Goal: Task Accomplishment & Management: Complete application form

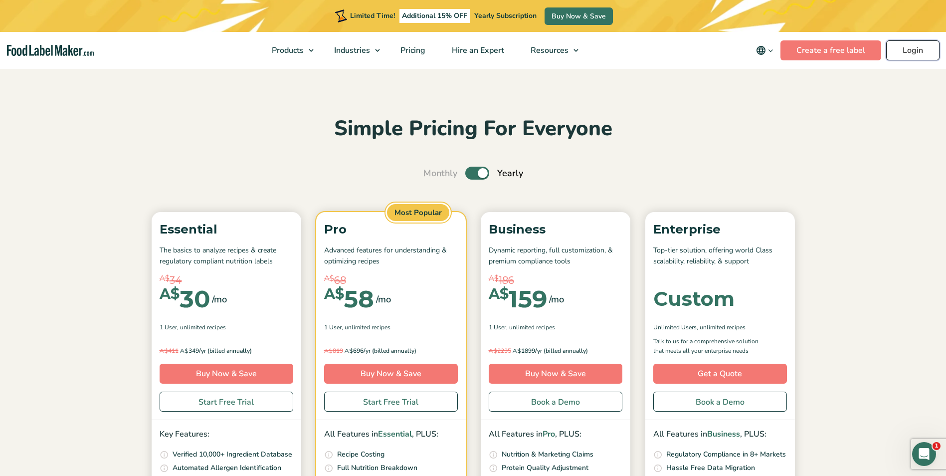
drag, startPoint x: 0, startPoint y: 0, endPoint x: 911, endPoint y: 47, distance: 912.4
click at [911, 47] on link "Login" at bounding box center [912, 50] width 53 height 20
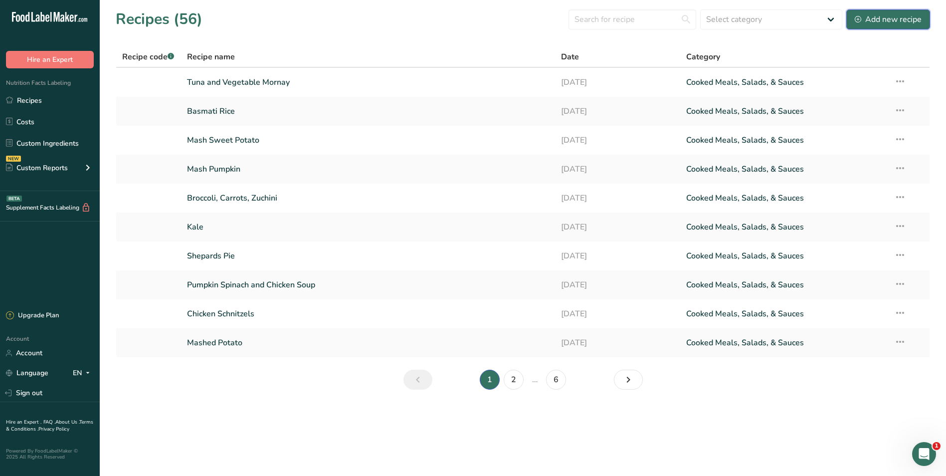
click at [877, 16] on div "Add new recipe" at bounding box center [887, 19] width 67 height 12
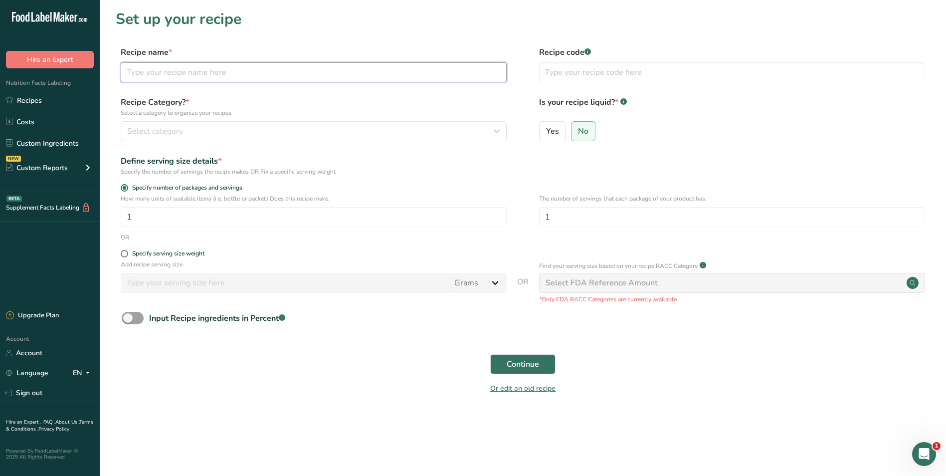
click at [178, 72] on input "text" at bounding box center [314, 72] width 386 height 20
type input "Vegetable Fried Rice"
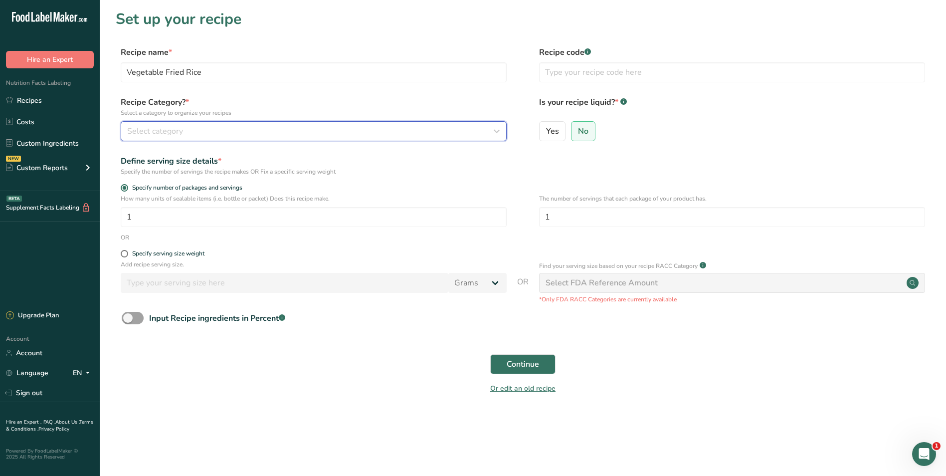
click at [498, 132] on icon "button" at bounding box center [496, 131] width 12 height 18
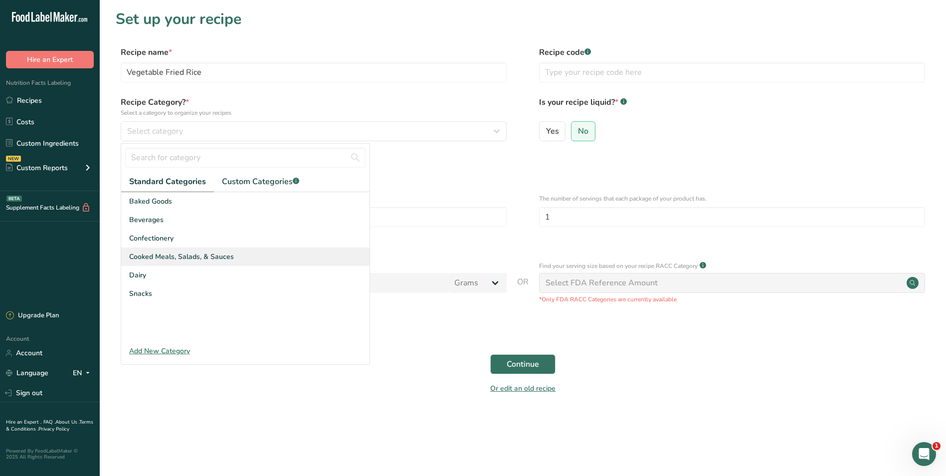
click at [249, 251] on div "Cooked Meals, Salads, & Sauces" at bounding box center [245, 256] width 248 height 18
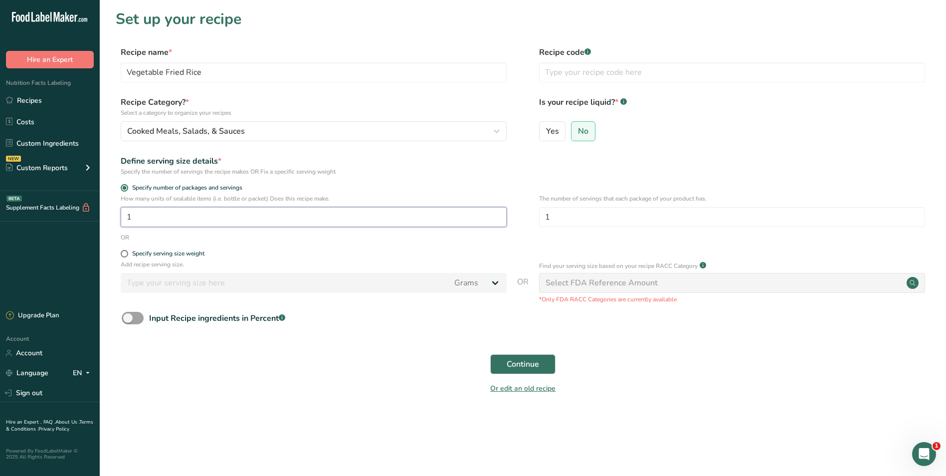
click at [178, 217] on input "1" at bounding box center [314, 217] width 386 height 20
type input "30"
click at [522, 361] on span "Continue" at bounding box center [522, 364] width 32 height 12
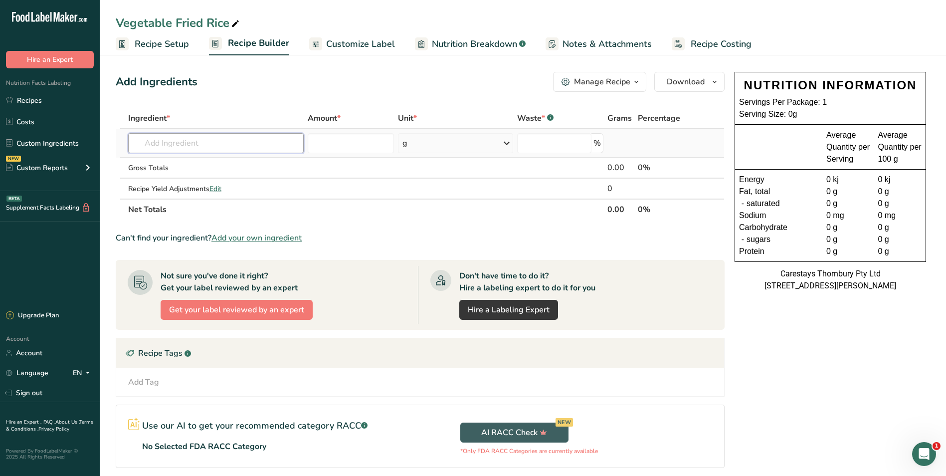
click at [173, 142] on input "text" at bounding box center [215, 143] width 175 height 20
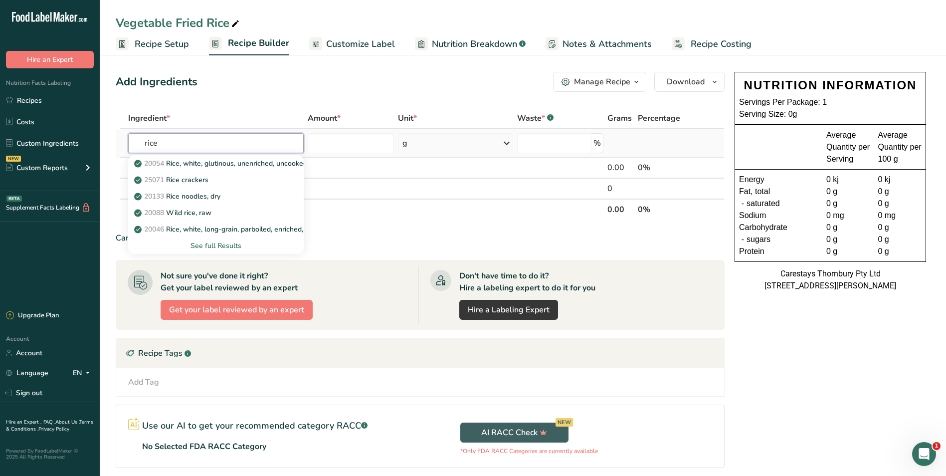
type input "rice"
click at [231, 241] on div "See full Results" at bounding box center [215, 245] width 159 height 10
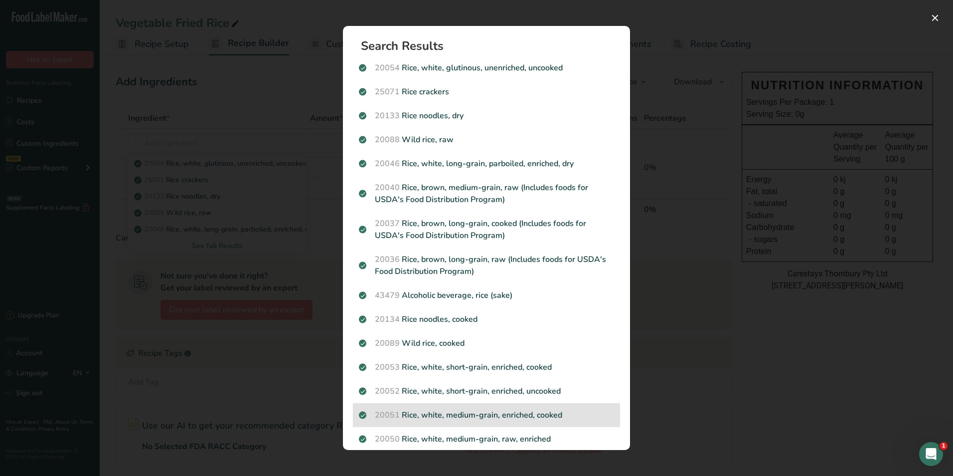
click at [543, 412] on p "20051 Rice, white, medium-grain, enriched, cooked" at bounding box center [486, 415] width 255 height 12
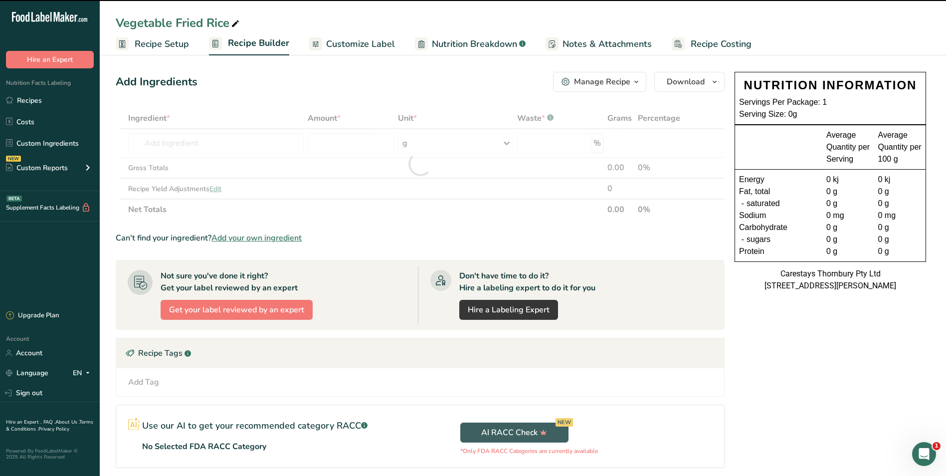
type input "0"
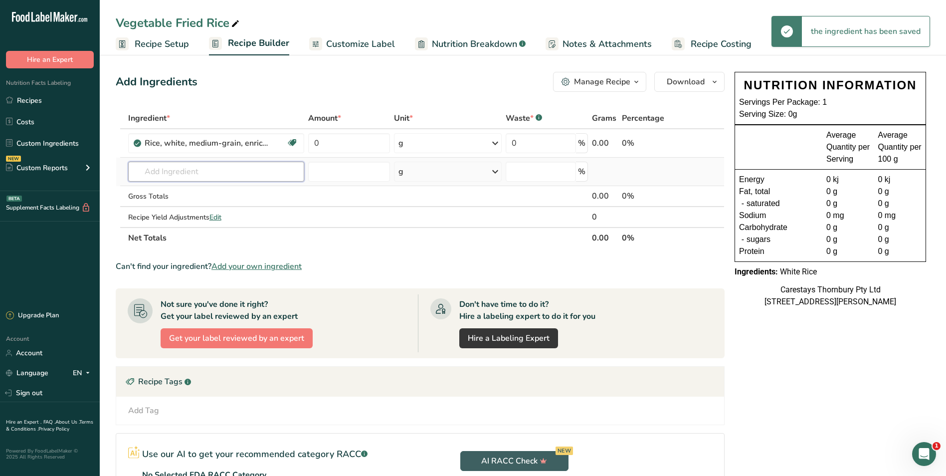
click at [153, 171] on input "text" at bounding box center [216, 171] width 176 height 20
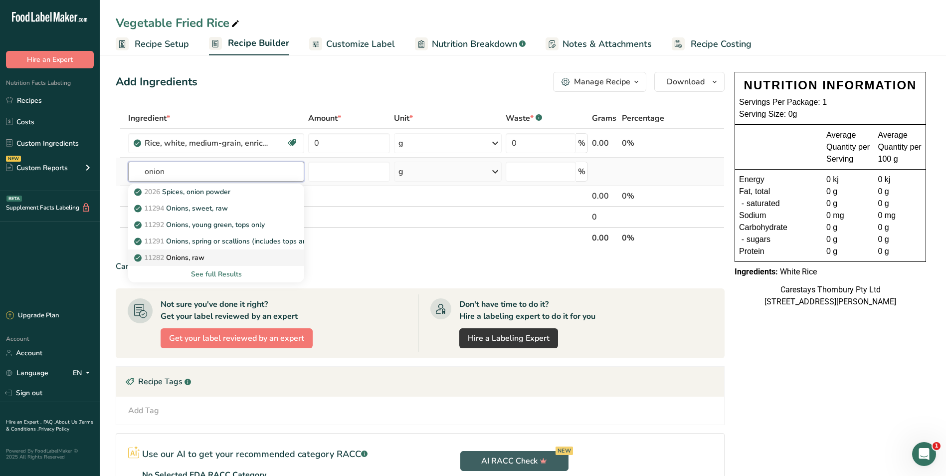
type input "onion"
click at [174, 256] on p "11282 Onions, raw" at bounding box center [170, 257] width 68 height 10
type input "Onions, raw"
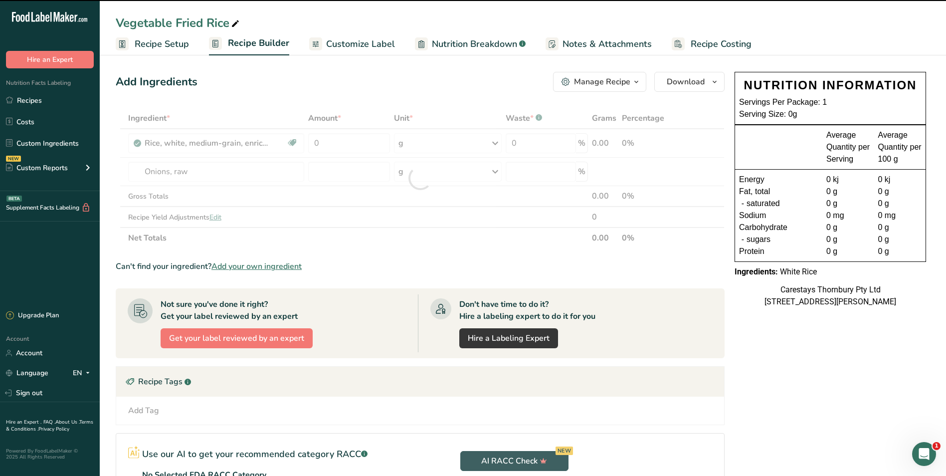
type input "0"
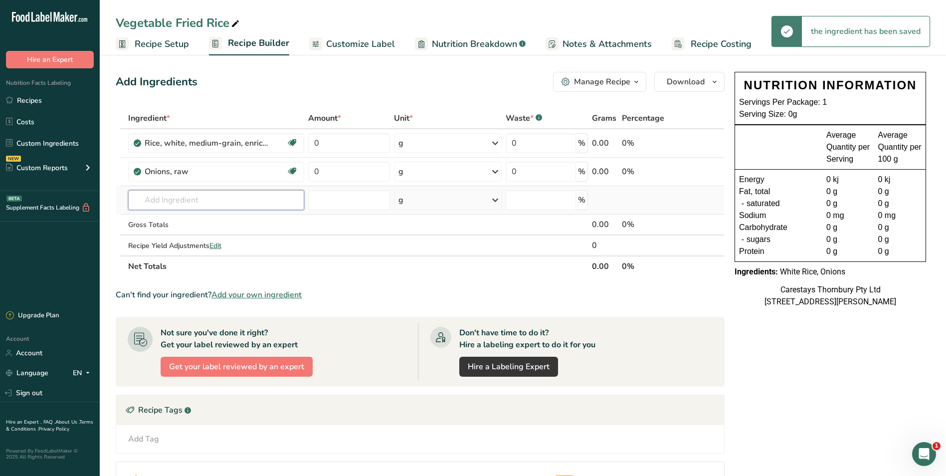
click at [156, 200] on input "text" at bounding box center [216, 200] width 176 height 20
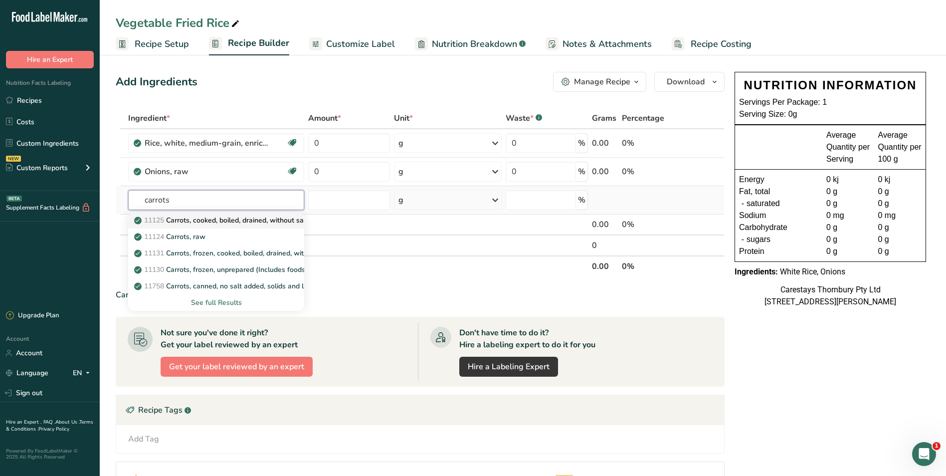
type input "carrots"
click at [175, 218] on p "11125 Carrots, cooked, boiled, drained, without salt" at bounding box center [222, 220] width 172 height 10
type input "Carrots, cooked, boiled, drained, without salt"
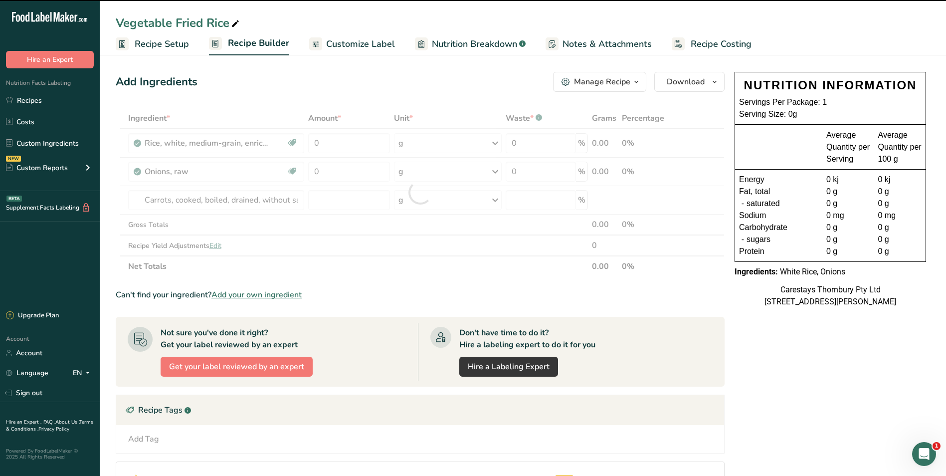
type input "0"
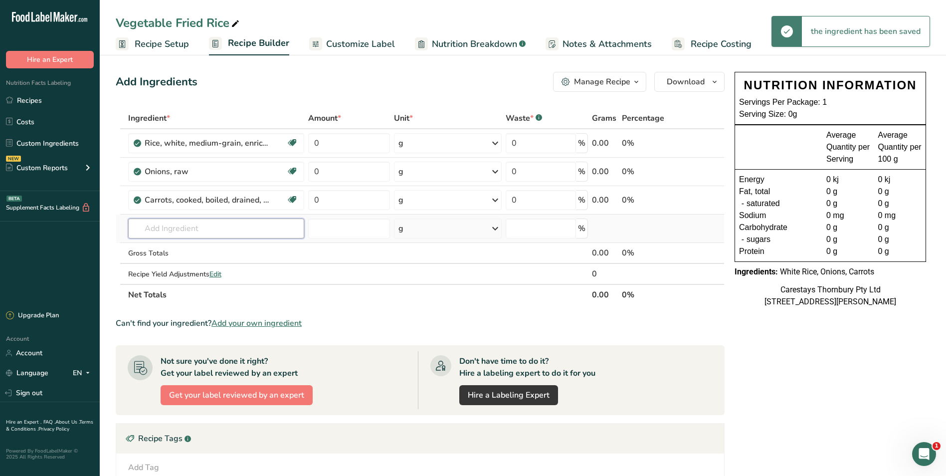
click at [146, 230] on input "text" at bounding box center [216, 228] width 176 height 20
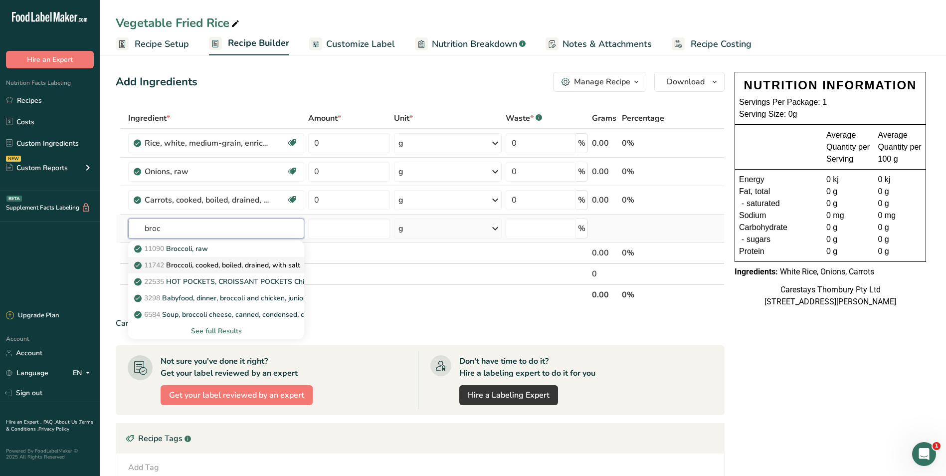
type input "broc"
click at [203, 261] on p "11742 Broccoli, cooked, boiled, drained, with salt" at bounding box center [218, 265] width 164 height 10
type input "Broccoli, cooked, boiled, drained, with salt"
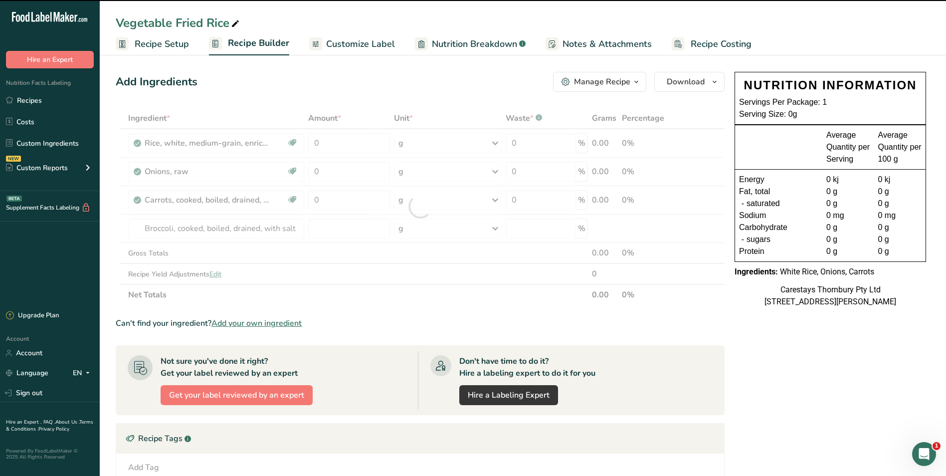
type input "0"
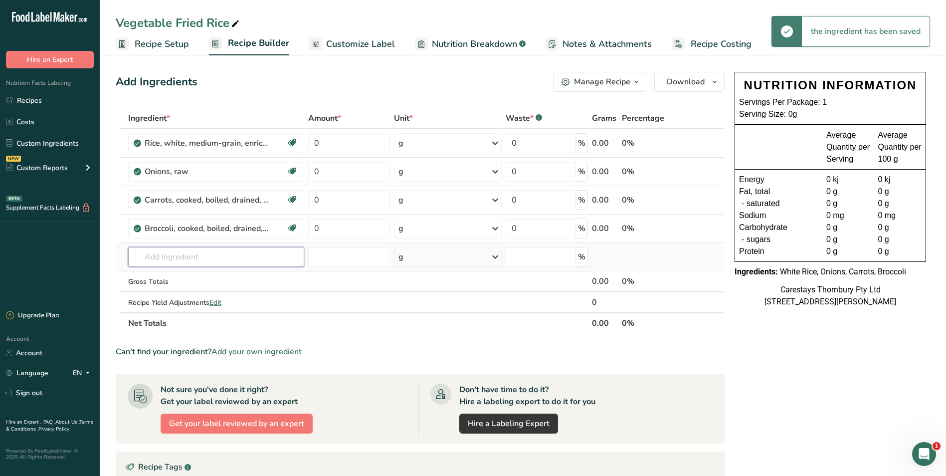
click at [165, 259] on input "text" at bounding box center [216, 257] width 176 height 20
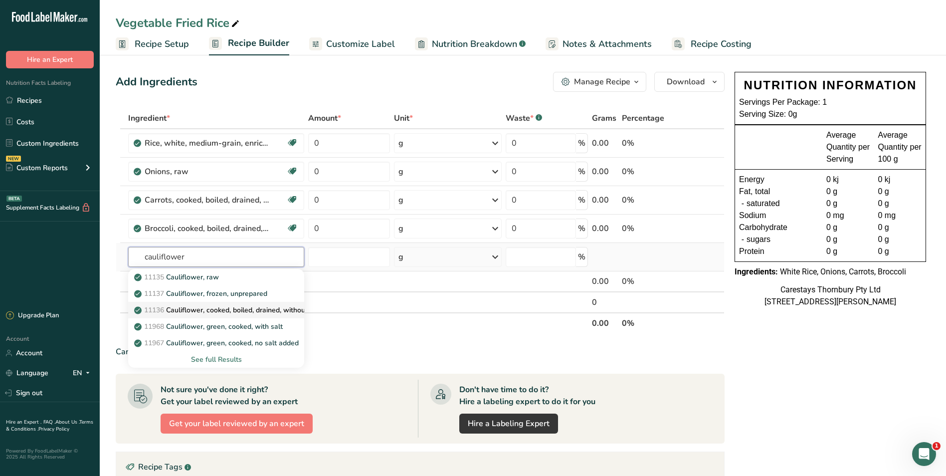
type input "cauliflower"
click at [192, 304] on link "11136 Cauliflower, cooked, boiled, drained, without salt" at bounding box center [216, 310] width 176 height 16
type input "Cauliflower, cooked, boiled, drained, without salt"
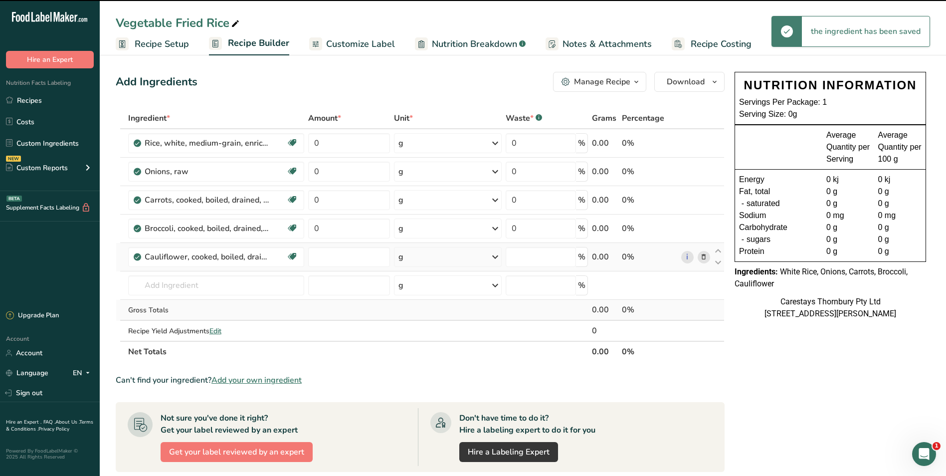
type input "0"
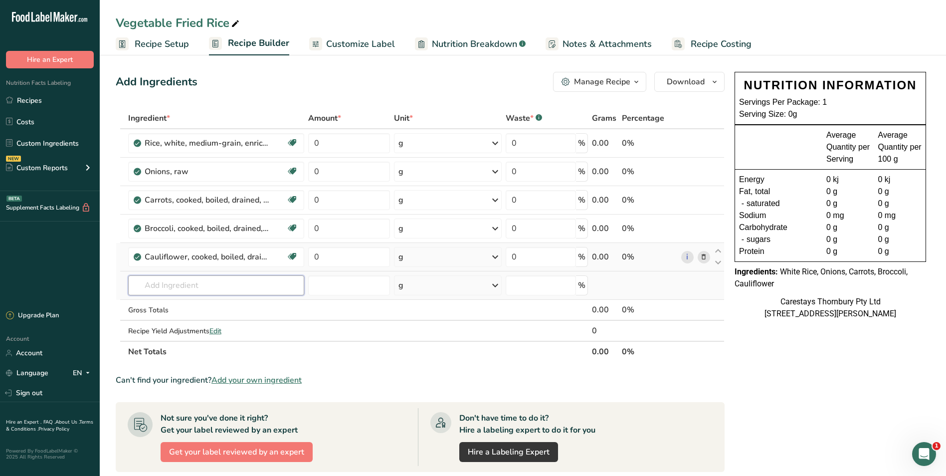
click at [167, 285] on input "text" at bounding box center [216, 285] width 176 height 20
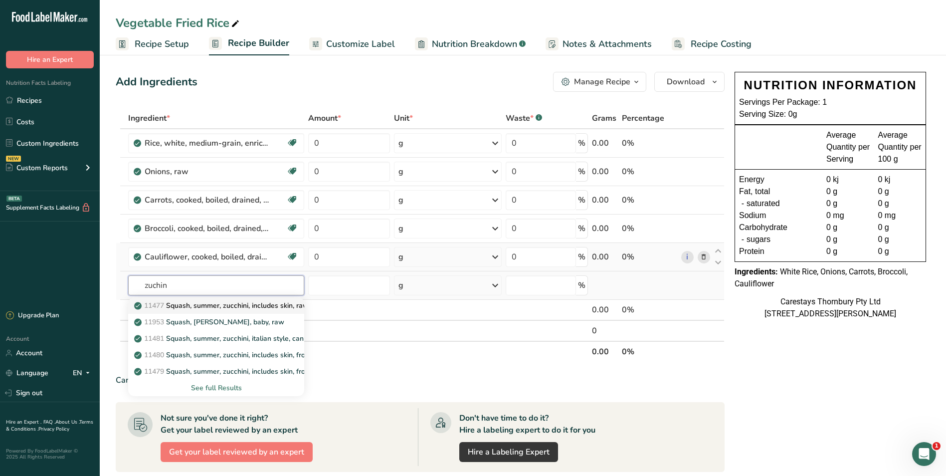
type input "zuchin"
click at [174, 304] on p "11477 Squash, summer, zucchini, includes skin, raw" at bounding box center [222, 305] width 172 height 10
type input "Squash, summer, zucchini, includes skin, raw"
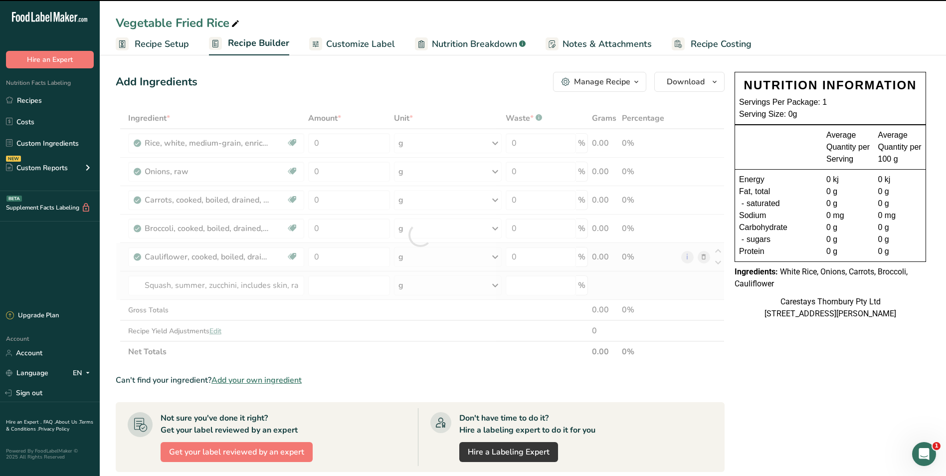
type input "0"
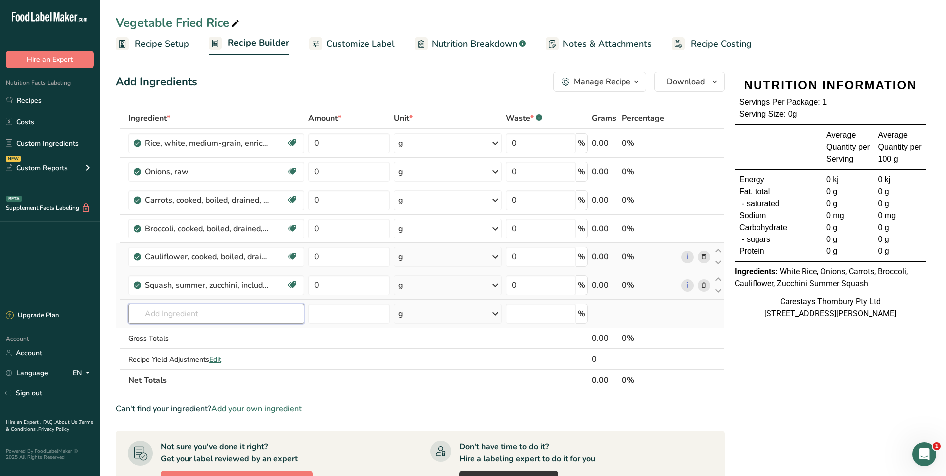
click at [159, 317] on input "text" at bounding box center [216, 314] width 176 height 20
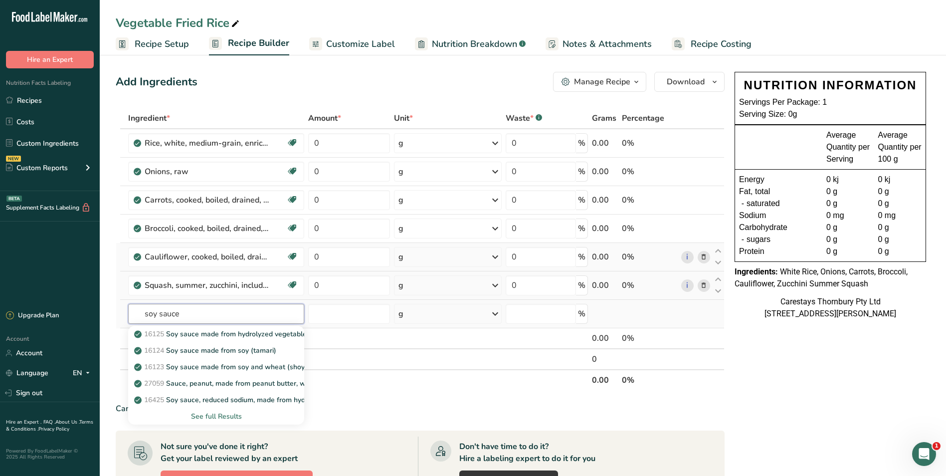
type input "soy sauce"
click at [203, 411] on div "See full Results" at bounding box center [216, 416] width 160 height 10
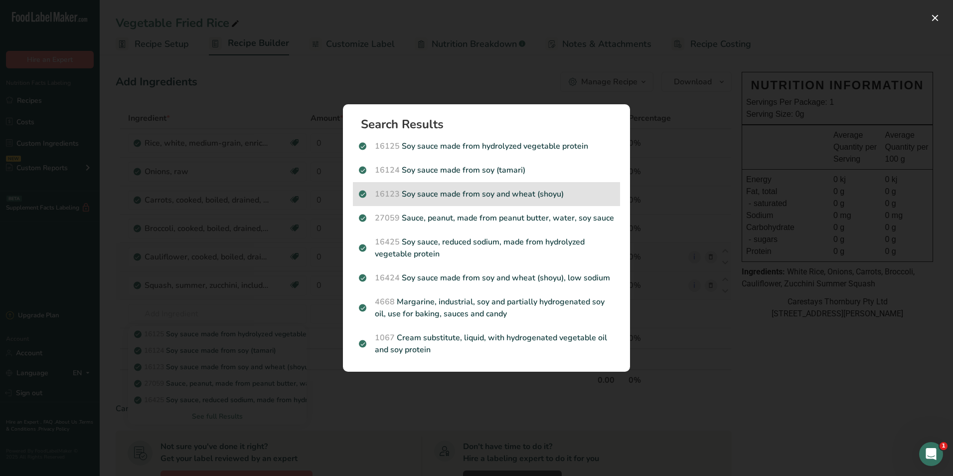
click at [461, 198] on p "16123 Soy sauce made from soy and wheat (shoyu)" at bounding box center [486, 194] width 255 height 12
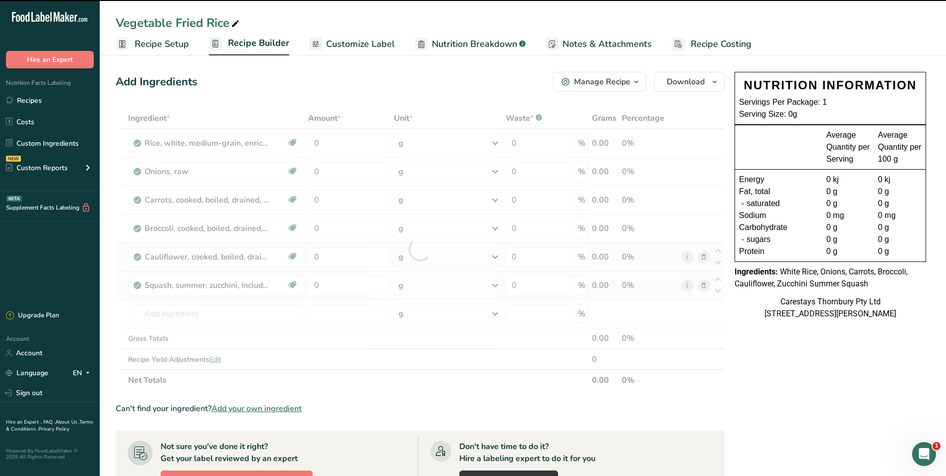
type input "0"
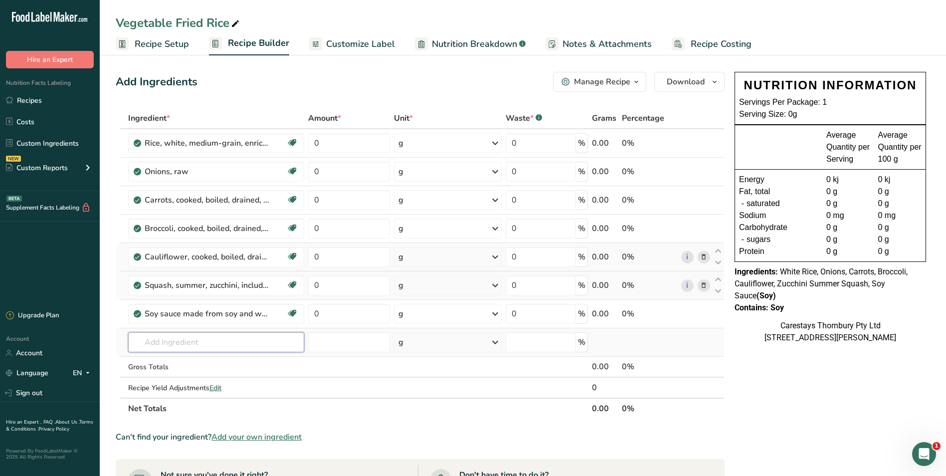
click at [139, 339] on input "text" at bounding box center [216, 342] width 176 height 20
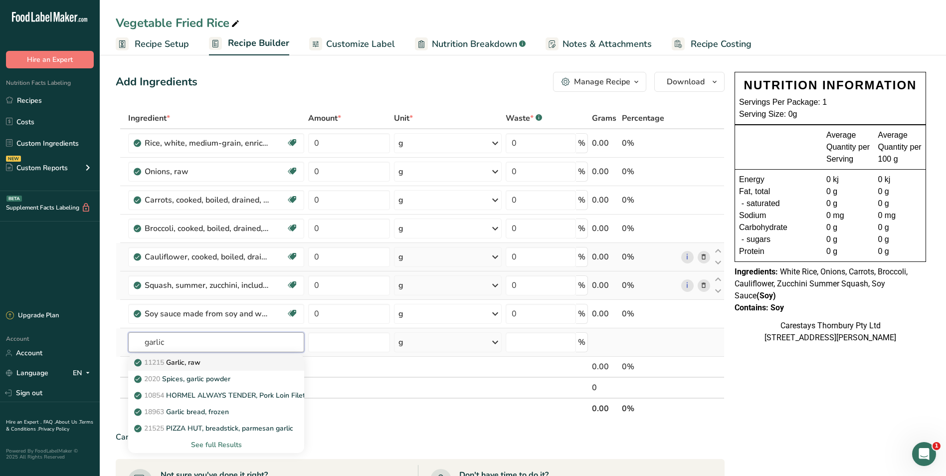
type input "garlic"
click at [193, 362] on p "11215 Garlic, raw" at bounding box center [168, 362] width 64 height 10
type input "Garlic, raw"
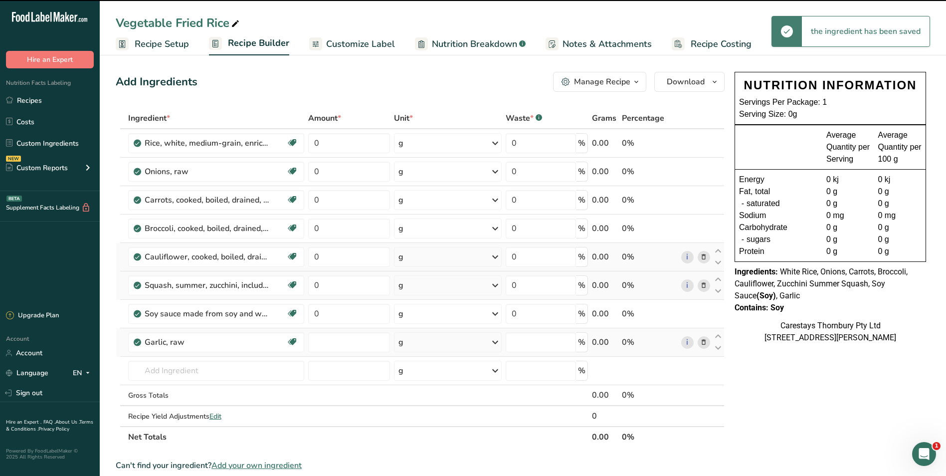
type input "0"
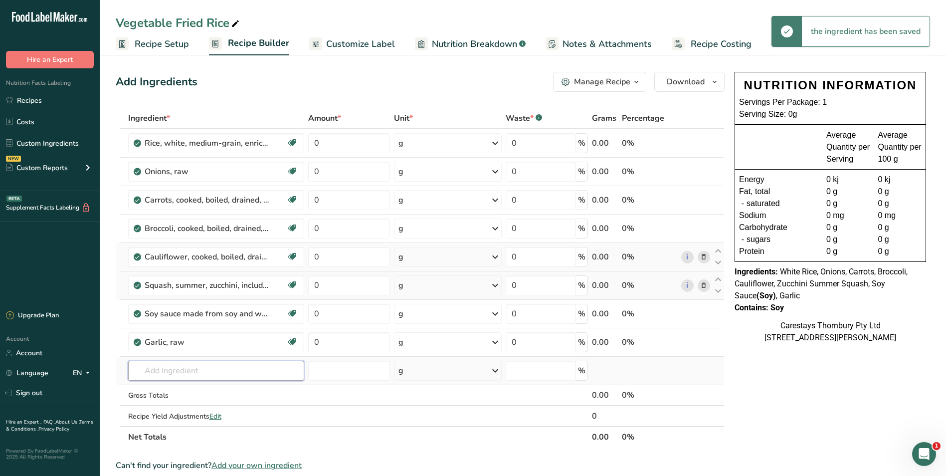
click at [165, 371] on input "text" at bounding box center [216, 370] width 176 height 20
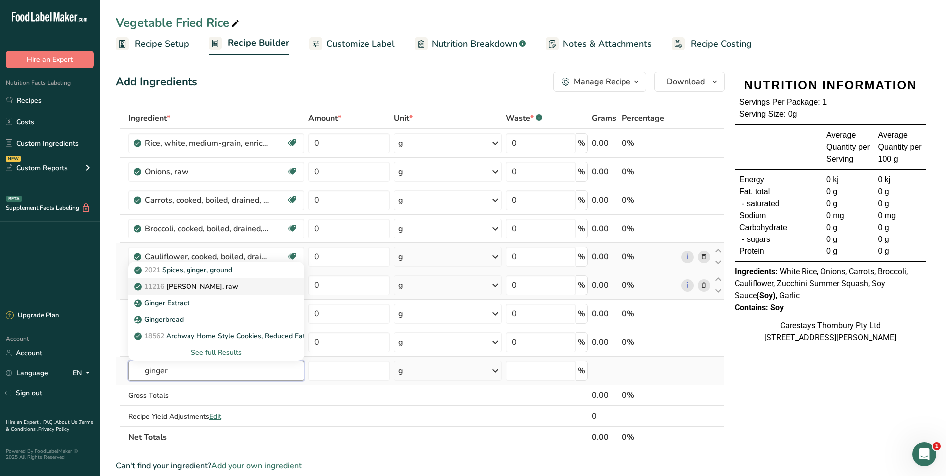
type input "ginger"
click at [196, 286] on p "11216 [PERSON_NAME], raw" at bounding box center [187, 286] width 102 height 10
type input "[PERSON_NAME], raw"
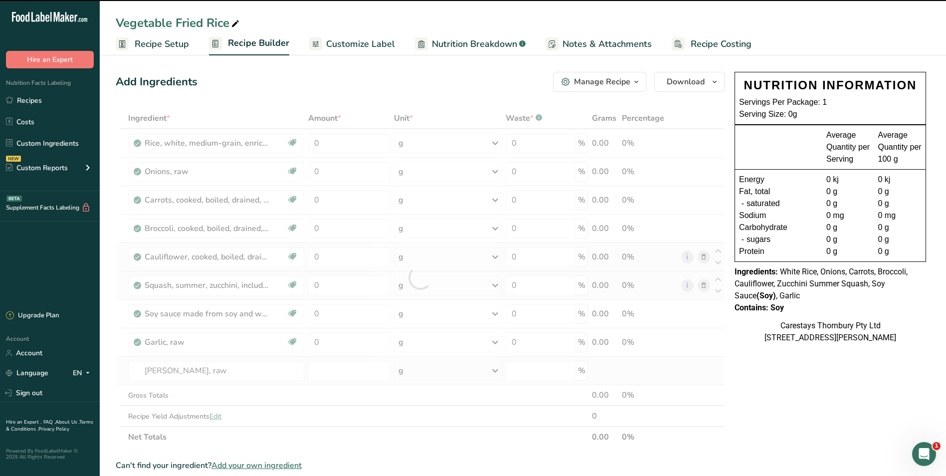
type input "0"
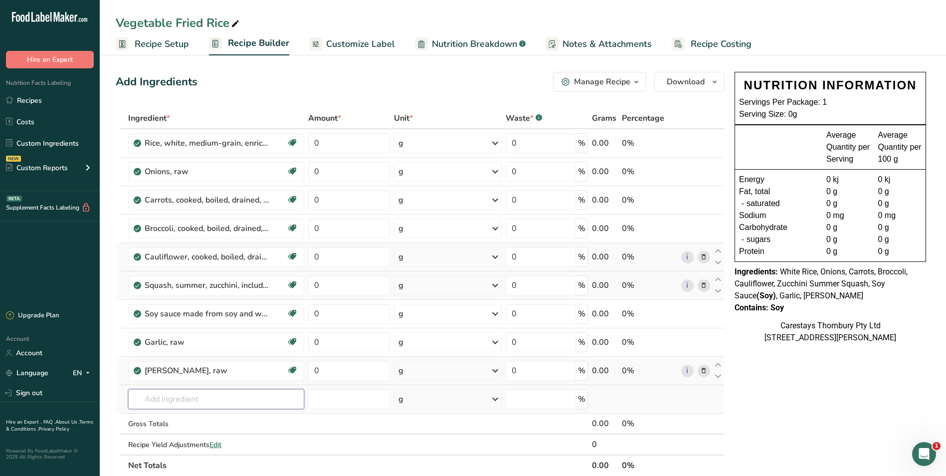
click at [142, 398] on input "text" at bounding box center [216, 399] width 176 height 20
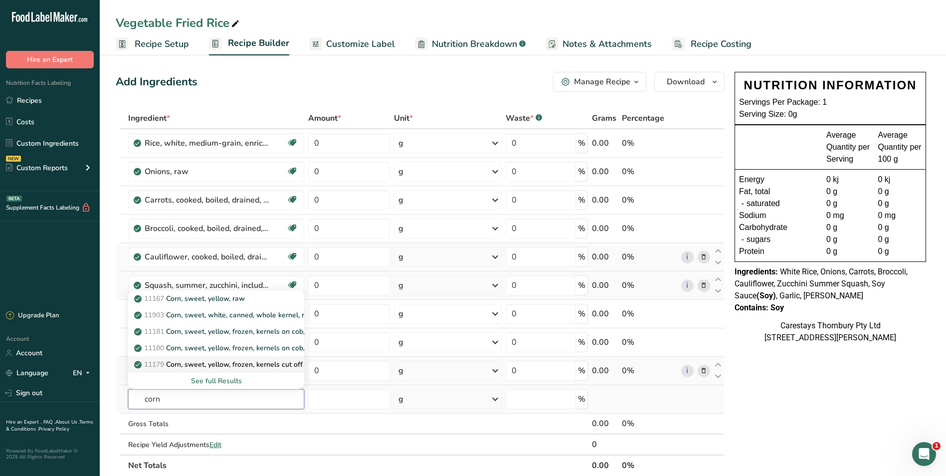
type input "corn"
click at [222, 362] on p "11179 Corn, sweet, yellow, frozen, kernels cut off cob, boiled, drained, withou…" at bounding box center [272, 364] width 272 height 10
type input "Corn, sweet, yellow, frozen, kernels cut off cob, boiled, drained, without salt"
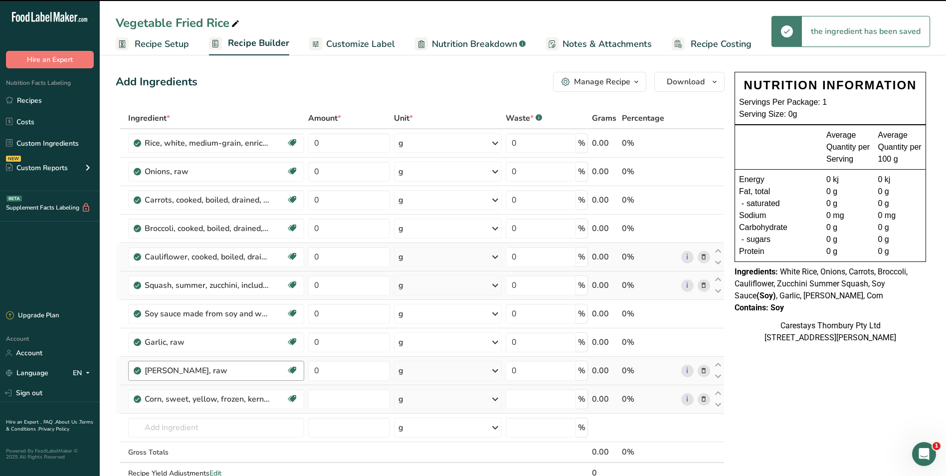
type input "0"
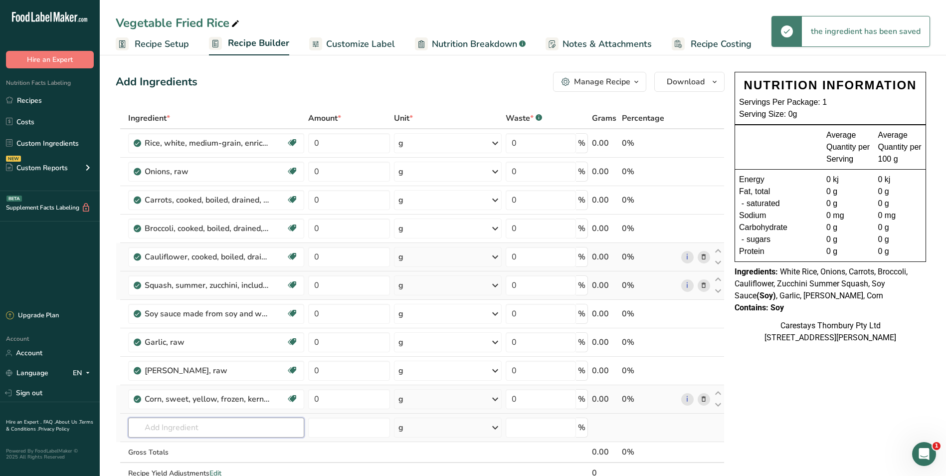
click at [168, 428] on input "text" at bounding box center [216, 427] width 176 height 20
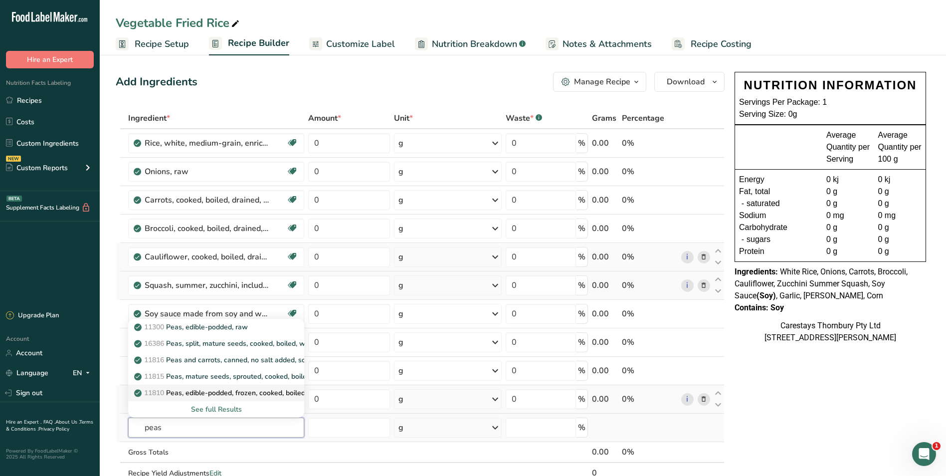
type input "peas"
click at [229, 391] on p "11810 Peas, edible-podded, frozen, cooked, boiled, drained, with salt" at bounding box center [250, 392] width 228 height 10
type input "Peas, edible-podded, frozen, cooked, boiled, drained, with salt"
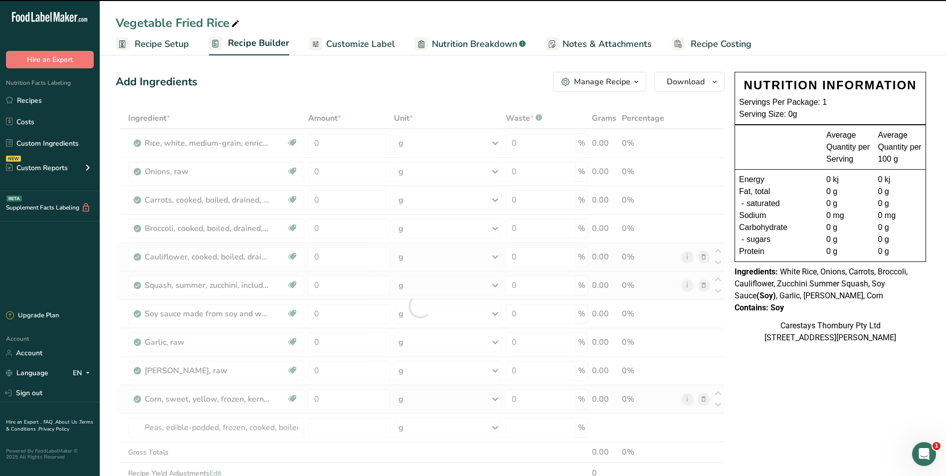
type input "0"
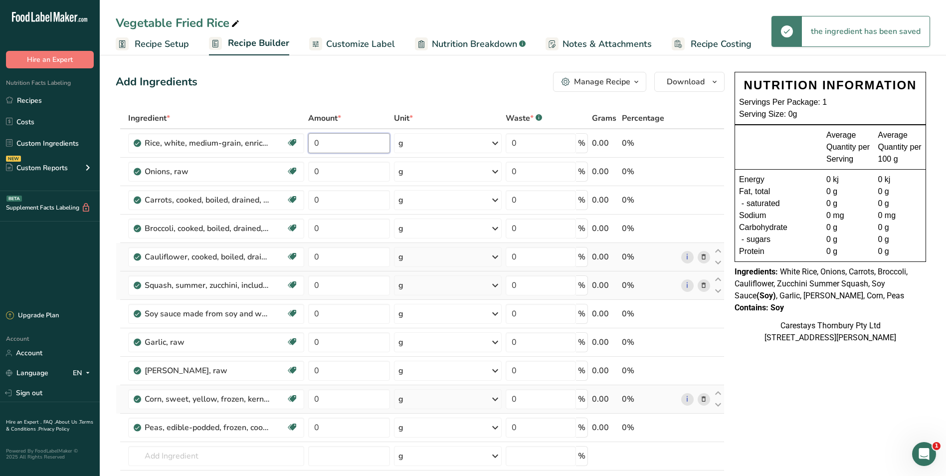
click at [336, 142] on input "0" at bounding box center [349, 143] width 82 height 20
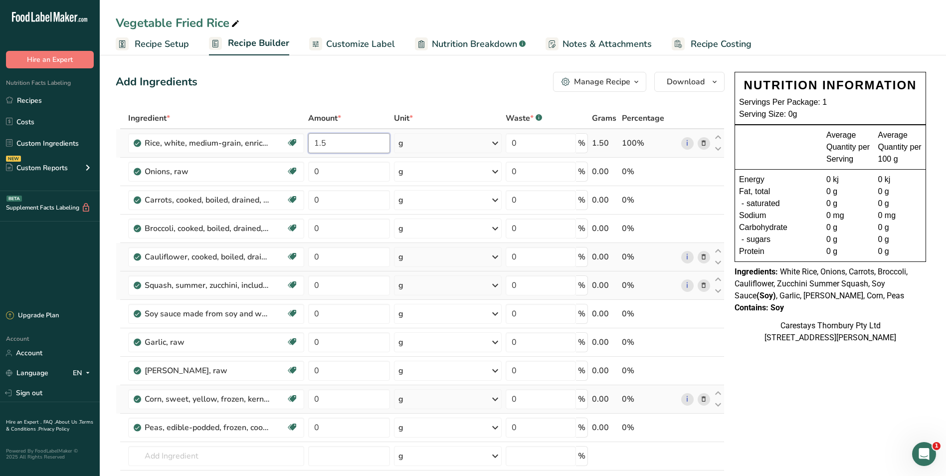
type input "1.5"
click at [496, 143] on div "Ingredient * Amount * Unit * Waste * .a-a{fill:#347362;}.b-a{fill:#fff;} Grams …" at bounding box center [420, 320] width 609 height 425
click at [496, 143] on icon at bounding box center [495, 143] width 12 height 18
click at [439, 228] on div "kg" at bounding box center [442, 225] width 84 height 14
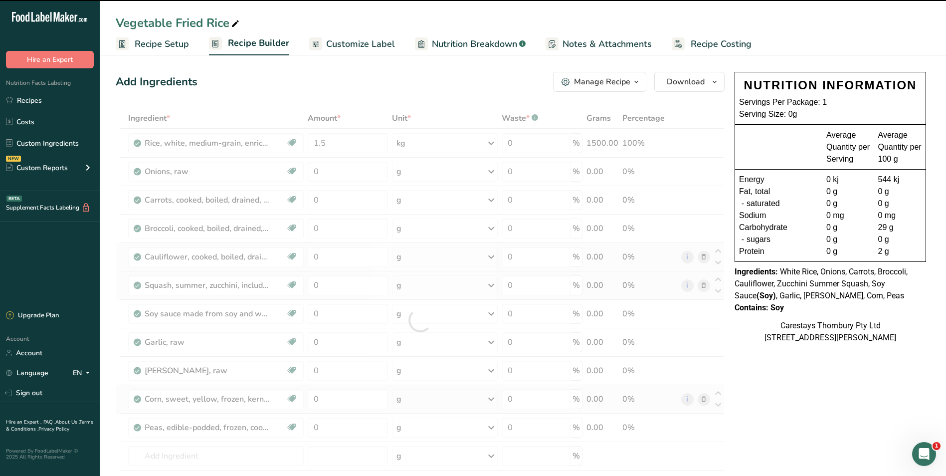
click at [341, 175] on div at bounding box center [420, 320] width 609 height 425
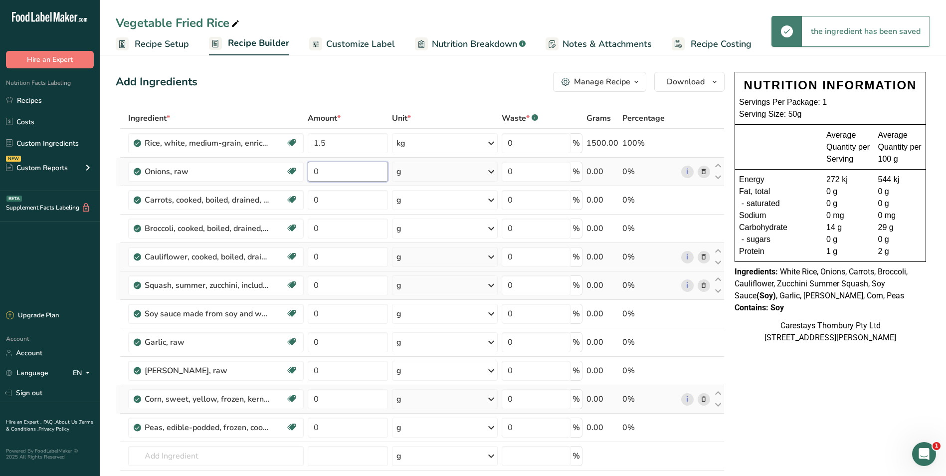
click at [342, 174] on input "0" at bounding box center [348, 171] width 80 height 20
type input "2"
click at [493, 169] on div "Ingredient * Amount * Unit * Waste * .a-a{fill:#347362;}.b-a{fill:#fff;} Grams …" at bounding box center [420, 320] width 609 height 425
click at [493, 170] on icon at bounding box center [491, 171] width 12 height 18
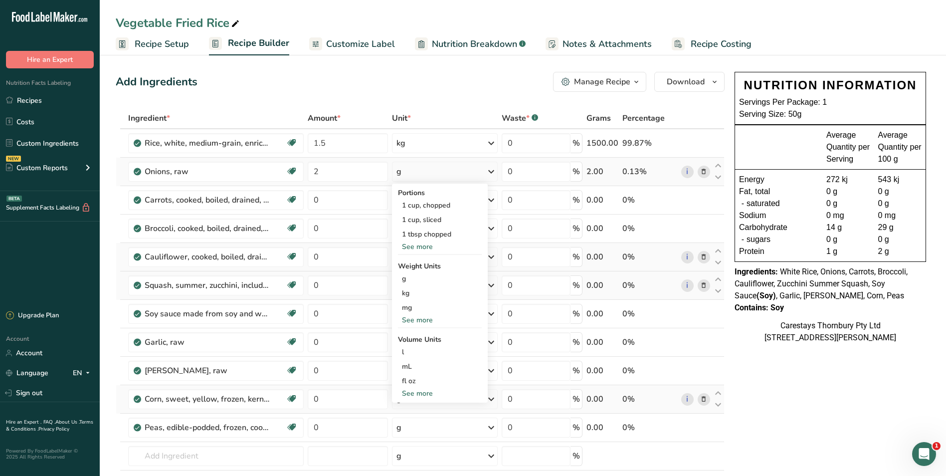
click at [442, 243] on div "See more" at bounding box center [440, 246] width 84 height 10
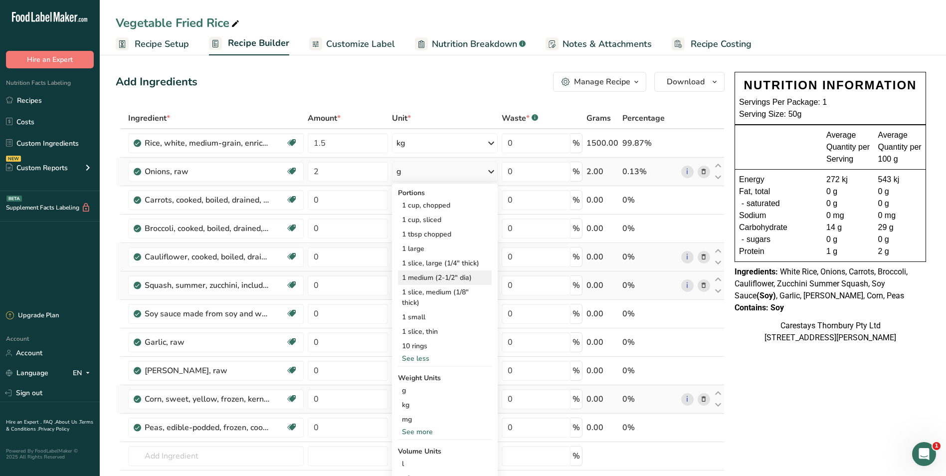
click at [430, 274] on div "1 medium (2-1/2" dia)" at bounding box center [445, 277] width 94 height 14
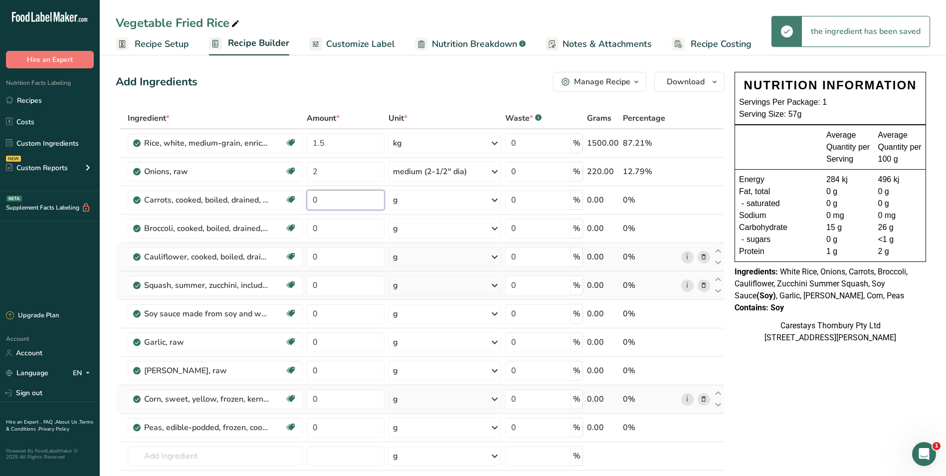
click at [323, 200] on input "0" at bounding box center [345, 200] width 77 height 20
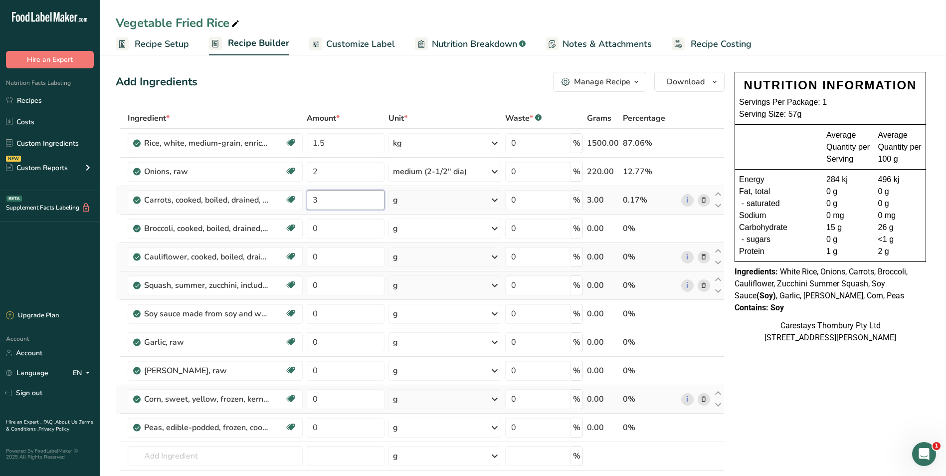
type input "3"
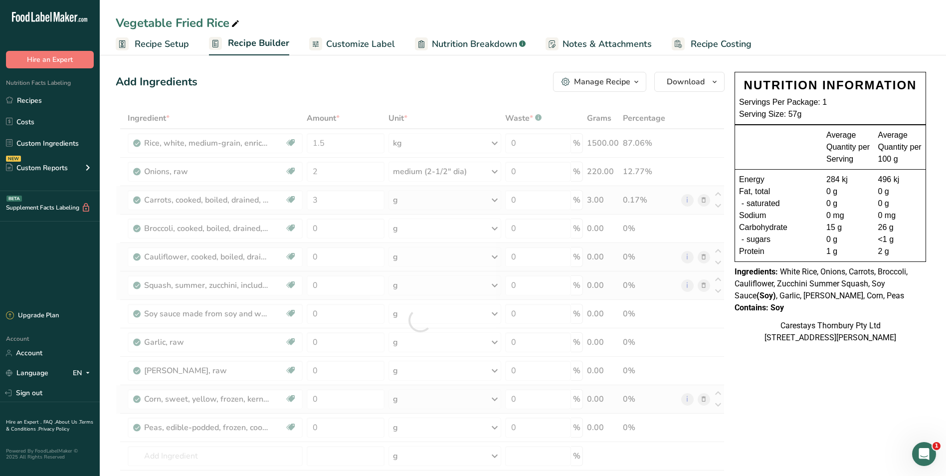
click at [493, 199] on div "Ingredient * Amount * Unit * Waste * .a-a{fill:#347362;}.b-a{fill:#fff;} Grams …" at bounding box center [420, 320] width 609 height 425
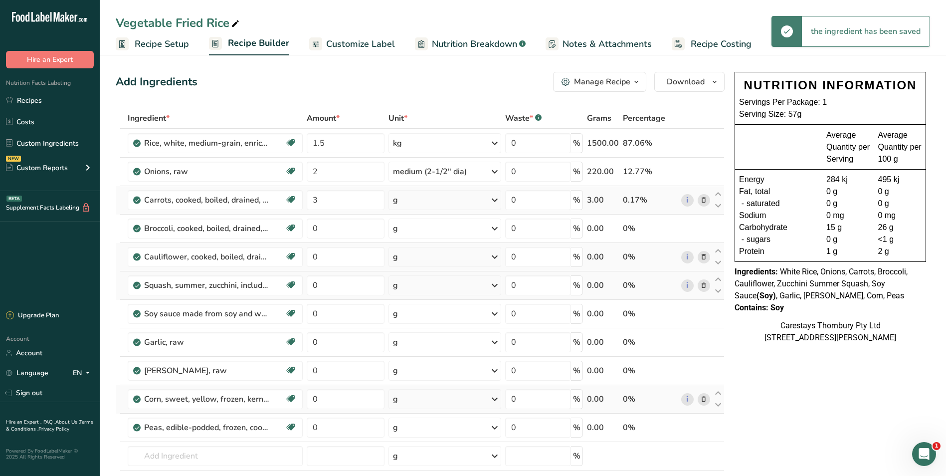
click at [496, 198] on icon at bounding box center [494, 200] width 12 height 18
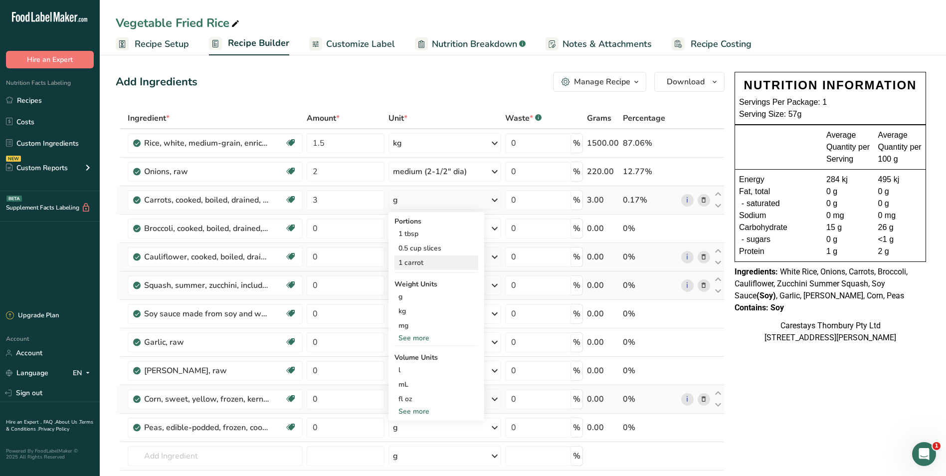
click at [429, 264] on div "1 carrot" at bounding box center [436, 262] width 84 height 14
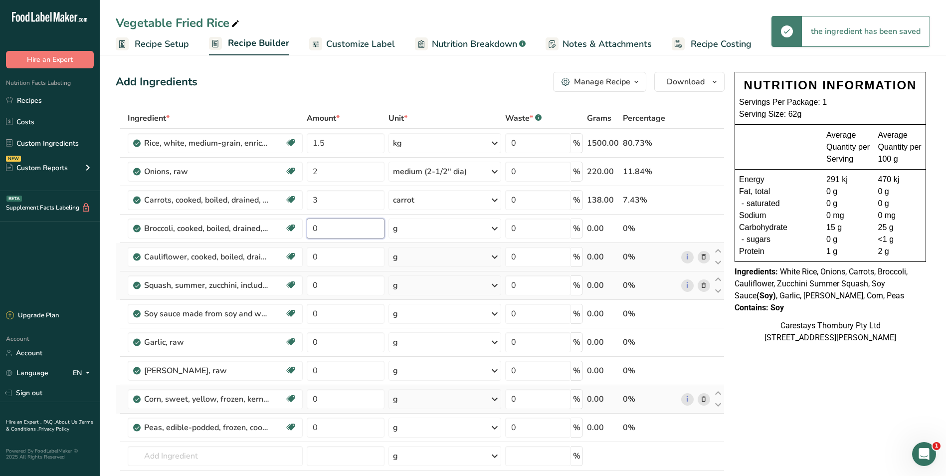
click at [333, 228] on input "0" at bounding box center [345, 228] width 77 height 20
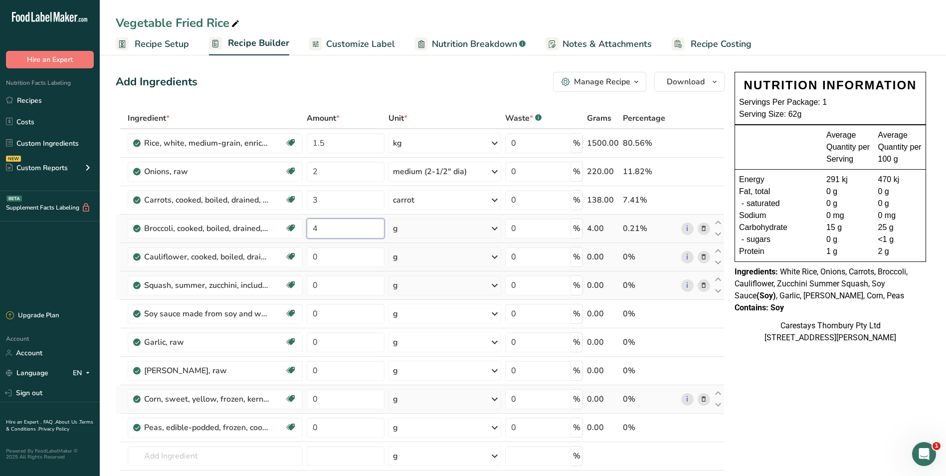
type input "4"
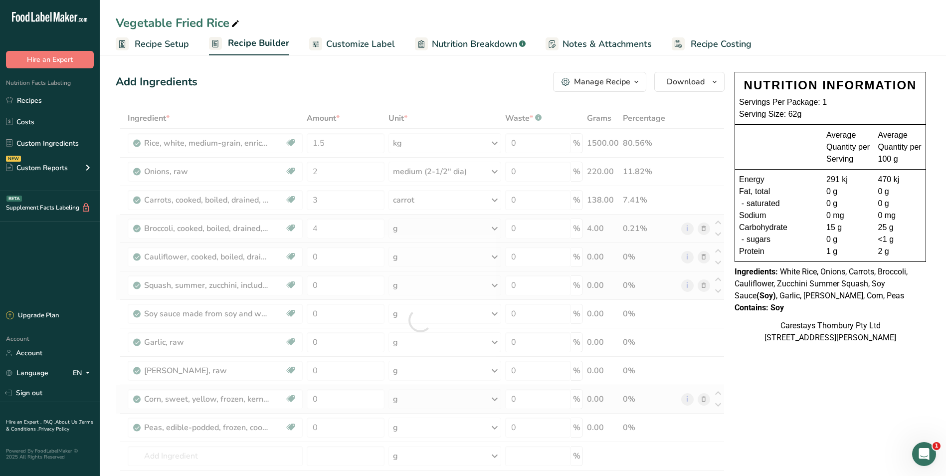
click at [492, 226] on div "Ingredient * Amount * Unit * Waste * .a-a{fill:#347362;}.b-a{fill:#fff;} Grams …" at bounding box center [420, 320] width 609 height 425
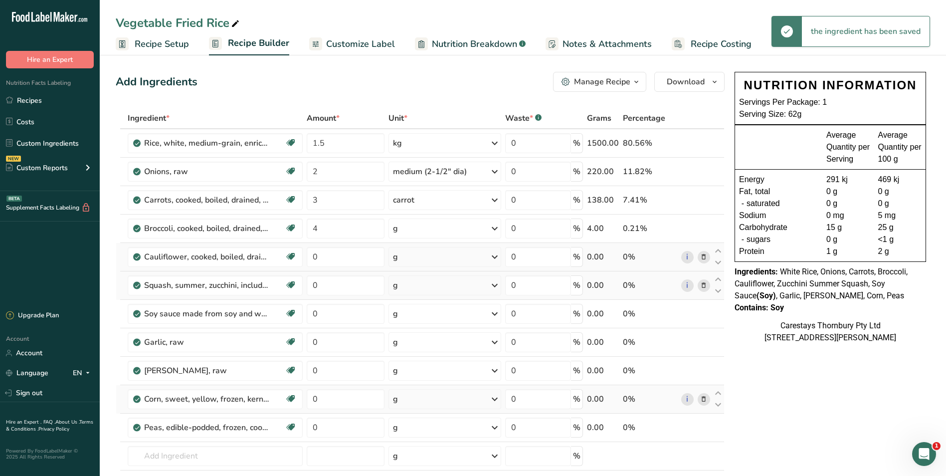
click at [494, 227] on icon at bounding box center [494, 228] width 12 height 18
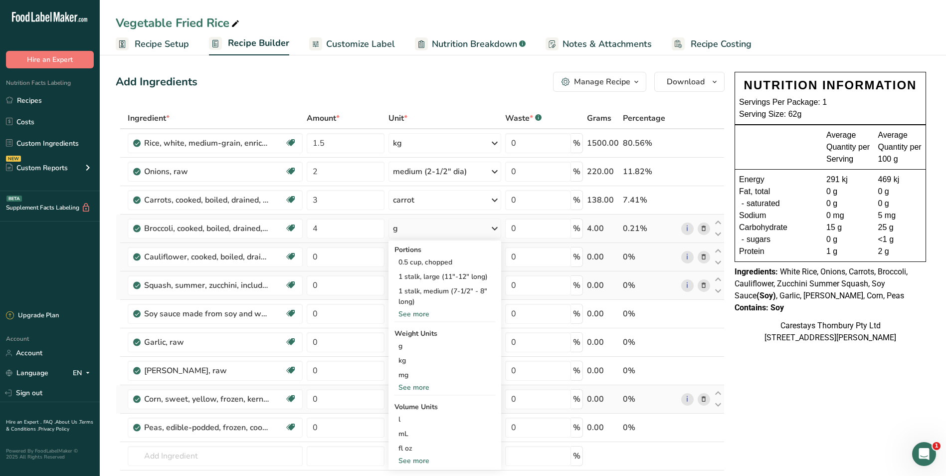
click at [426, 310] on div "See more" at bounding box center [444, 314] width 101 height 10
click at [328, 232] on input "4" at bounding box center [345, 228] width 77 height 20
type input "2"
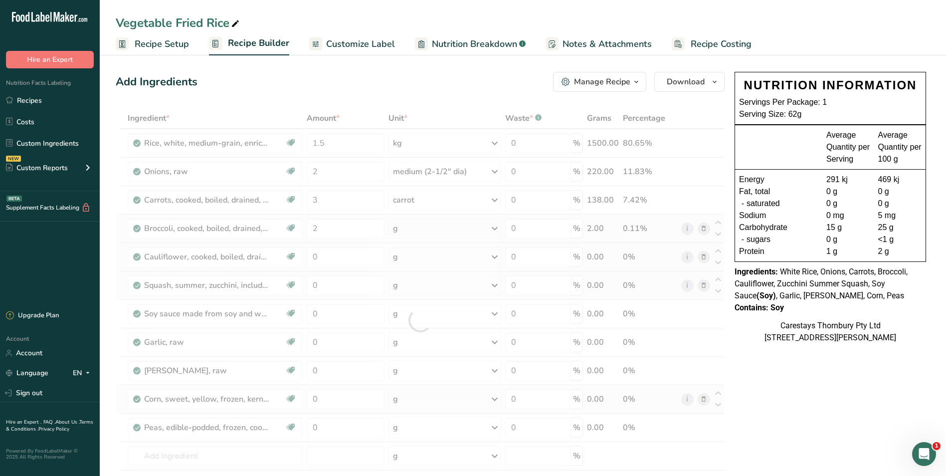
click at [496, 227] on div "Ingredient * Amount * Unit * Waste * .a-a{fill:#347362;}.b-a{fill:#fff;} Grams …" at bounding box center [420, 320] width 609 height 425
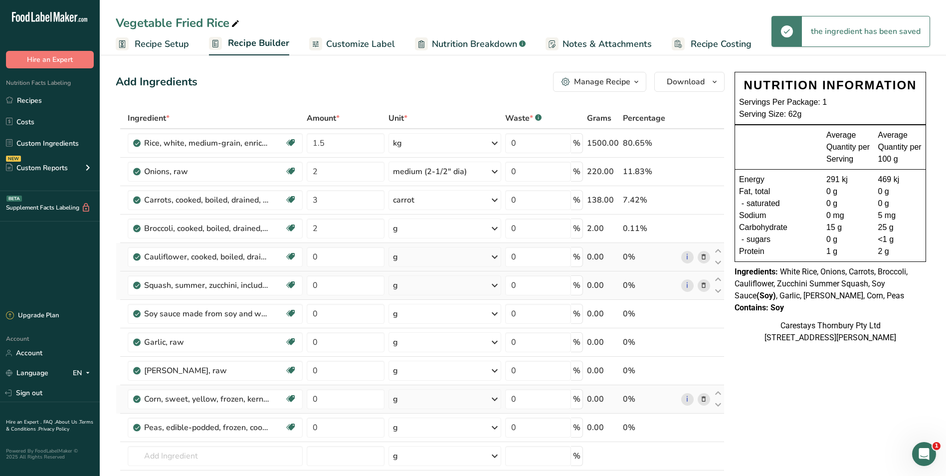
click at [495, 227] on icon at bounding box center [494, 228] width 12 height 18
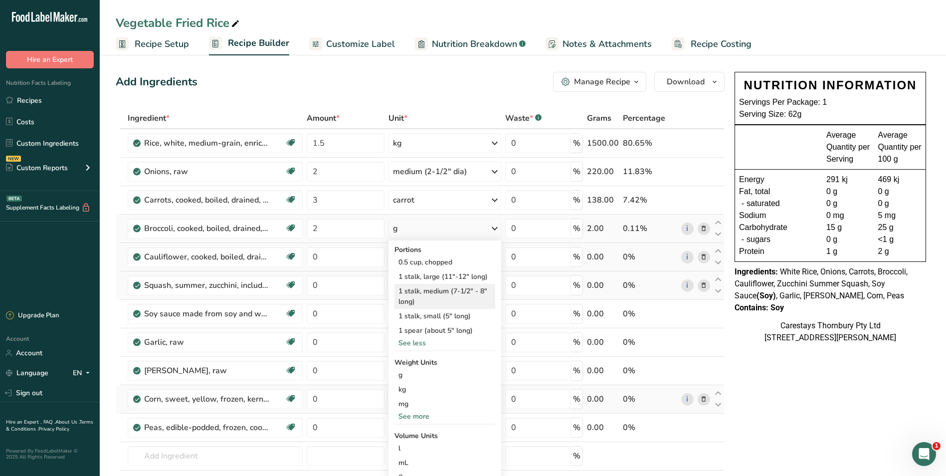
click at [449, 287] on div "1 stalk, medium (7-1/2" - 8" long)" at bounding box center [444, 296] width 101 height 25
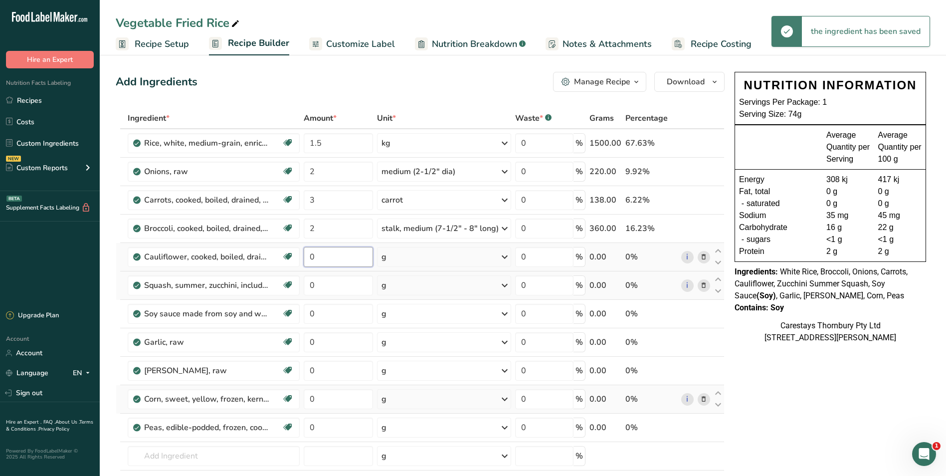
click at [332, 257] on input "0" at bounding box center [338, 257] width 69 height 20
type input "1"
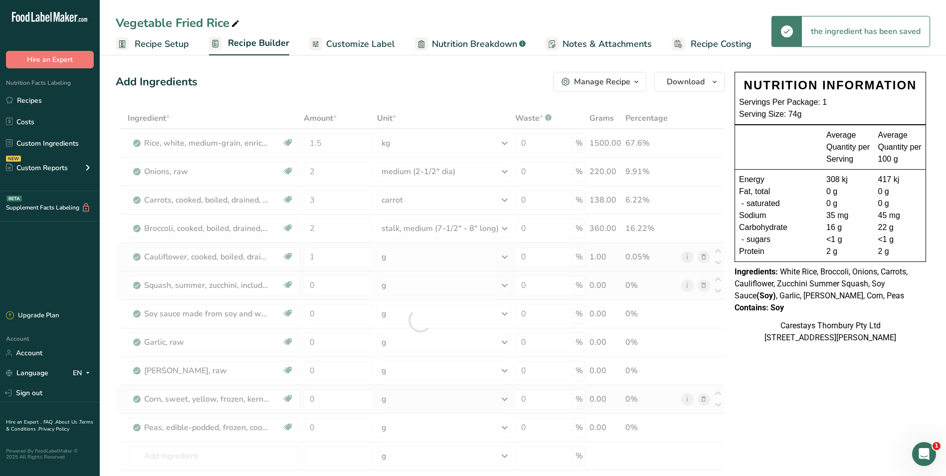
click at [504, 255] on div "Ingredient * Amount * Unit * Waste * .a-a{fill:#347362;}.b-a{fill:#fff;} Grams …" at bounding box center [420, 320] width 609 height 425
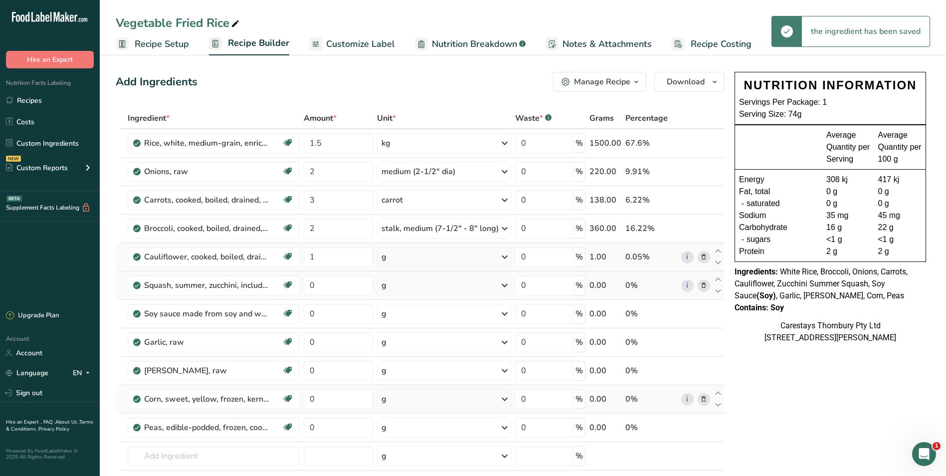
click at [504, 255] on icon at bounding box center [504, 257] width 12 height 18
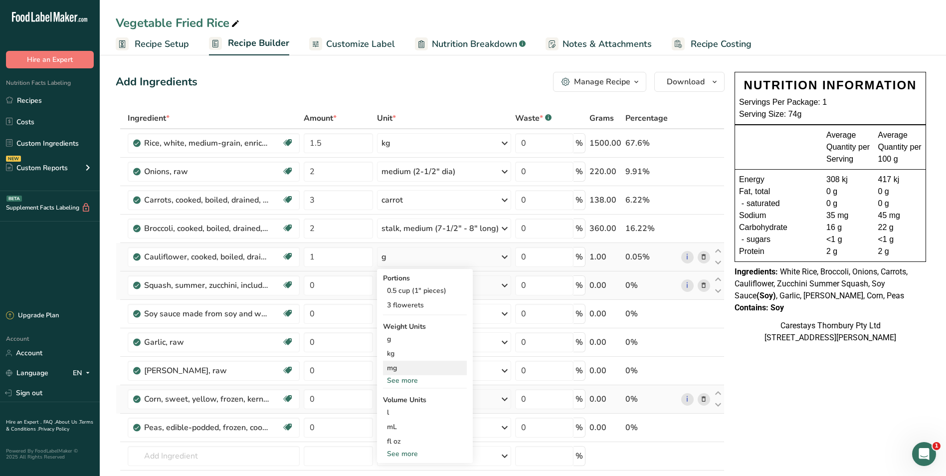
click at [407, 374] on div "mg" at bounding box center [425, 367] width 84 height 14
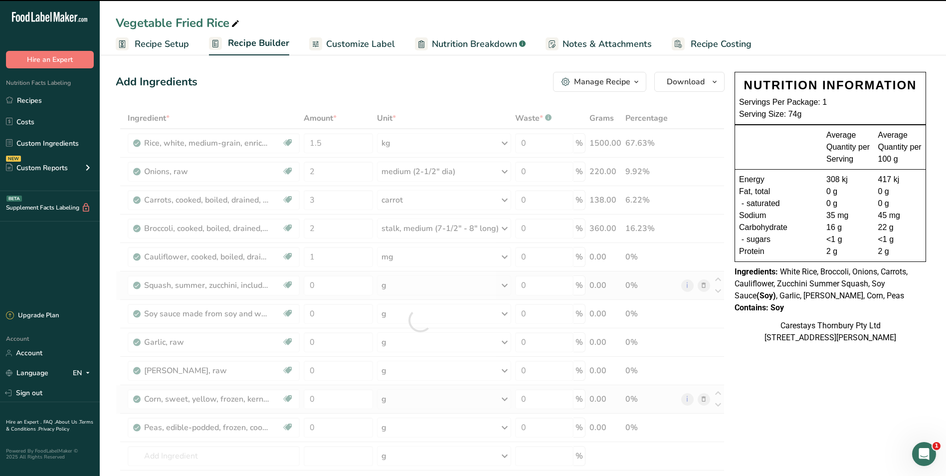
click at [502, 255] on div at bounding box center [420, 320] width 609 height 425
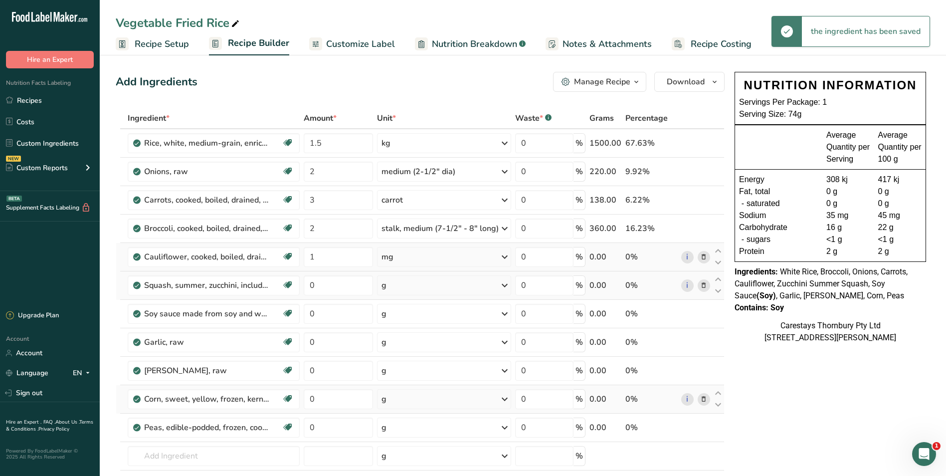
click at [504, 256] on icon at bounding box center [504, 257] width 12 height 18
click at [413, 376] on div "See more" at bounding box center [425, 380] width 84 height 10
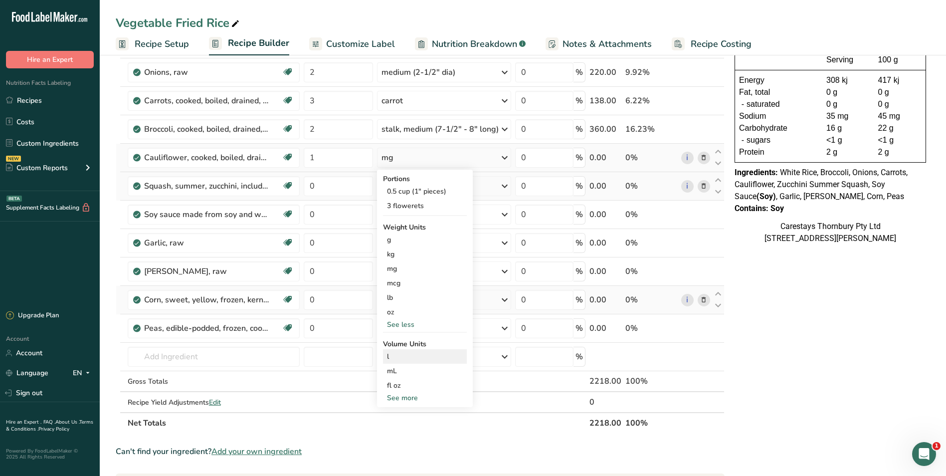
scroll to position [100, 0]
click at [415, 395] on div "See more" at bounding box center [425, 397] width 84 height 10
click at [402, 427] on div "cup" at bounding box center [425, 428] width 76 height 10
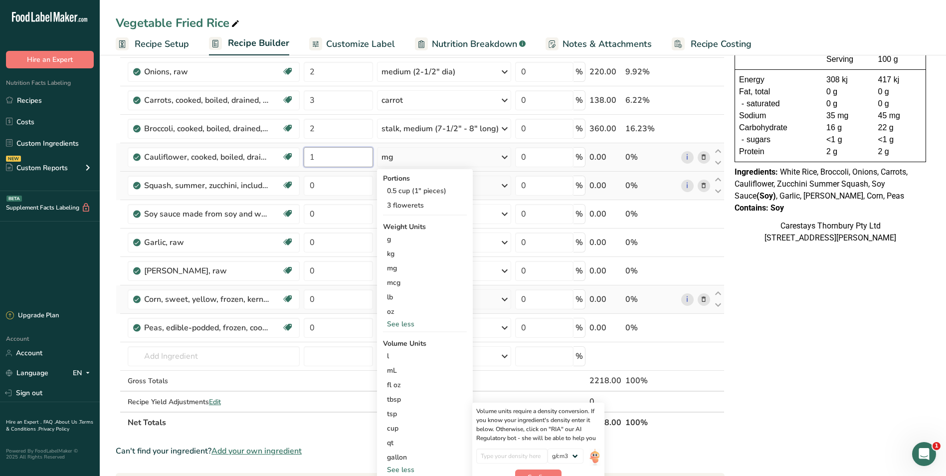
click at [322, 160] on input "1" at bounding box center [338, 157] width 69 height 20
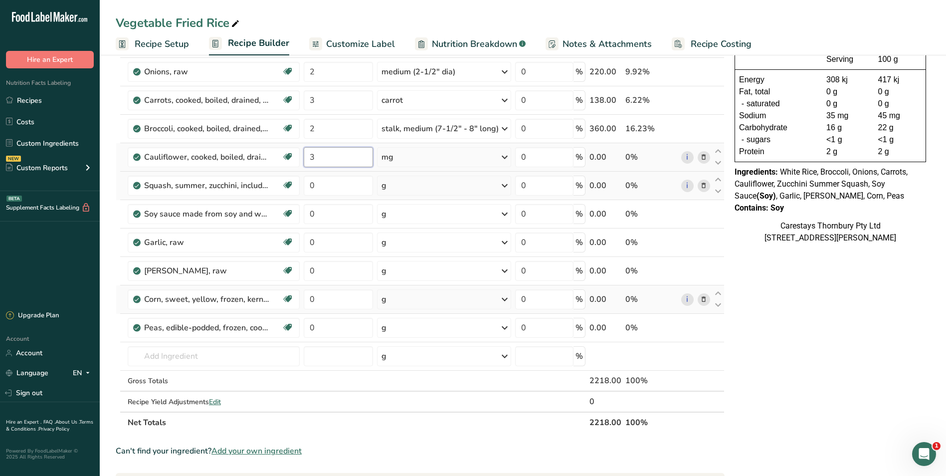
type input "3"
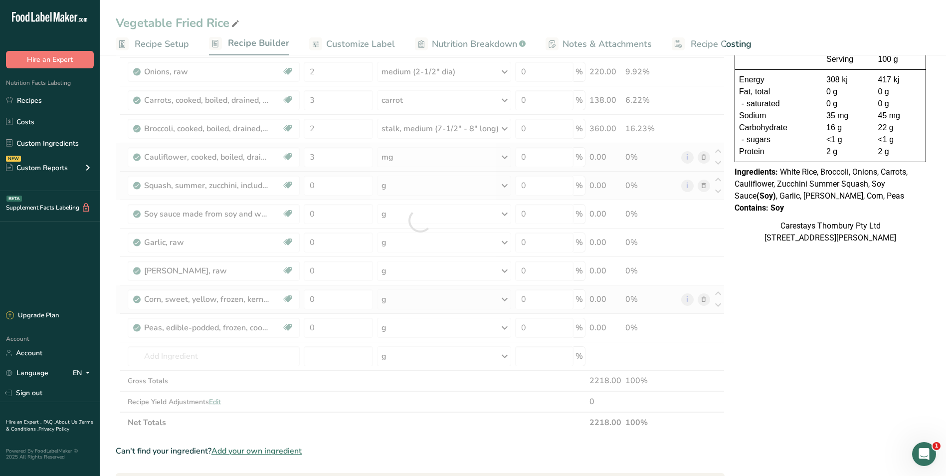
click at [502, 156] on div "Ingredient * Amount * Unit * Waste * .a-a{fill:#347362;}.b-a{fill:#fff;} Grams …" at bounding box center [420, 220] width 609 height 425
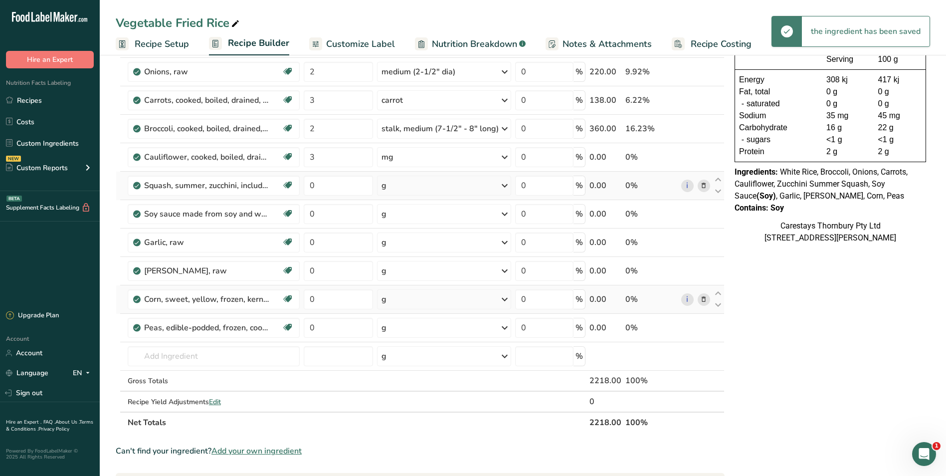
click at [503, 156] on icon at bounding box center [504, 157] width 12 height 18
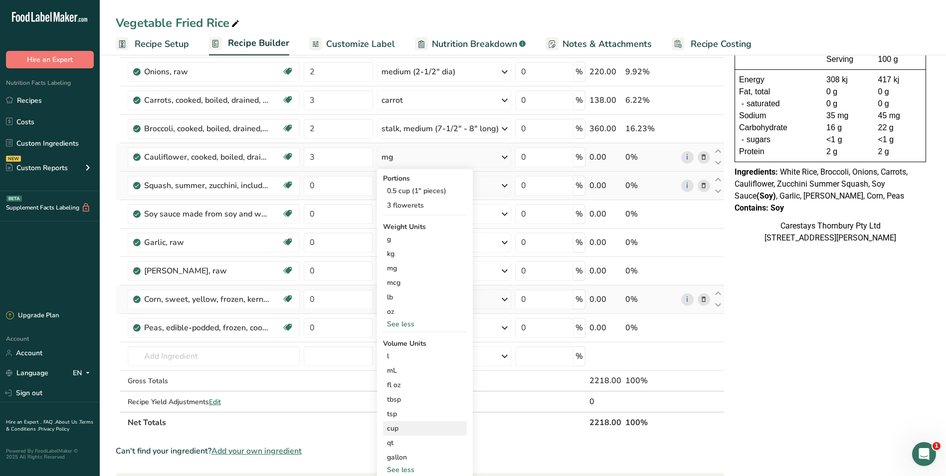
click at [410, 426] on div "cup" at bounding box center [425, 428] width 76 height 10
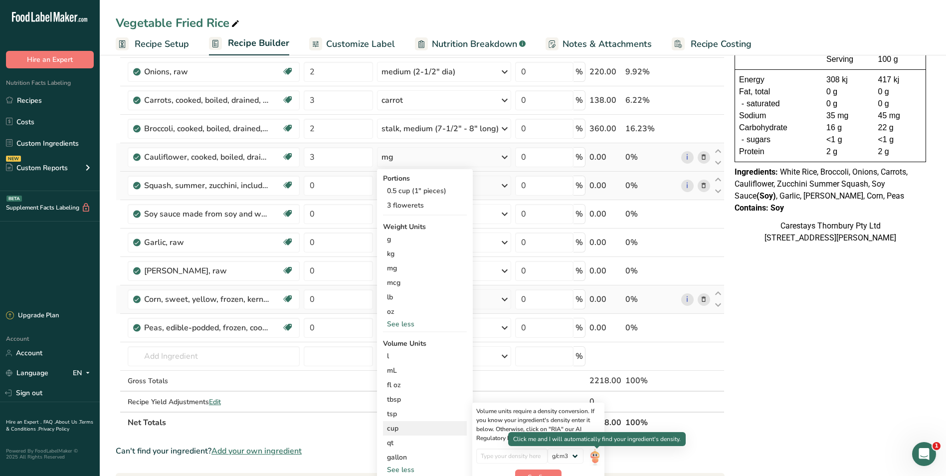
click at [596, 455] on img at bounding box center [594, 456] width 11 height 17
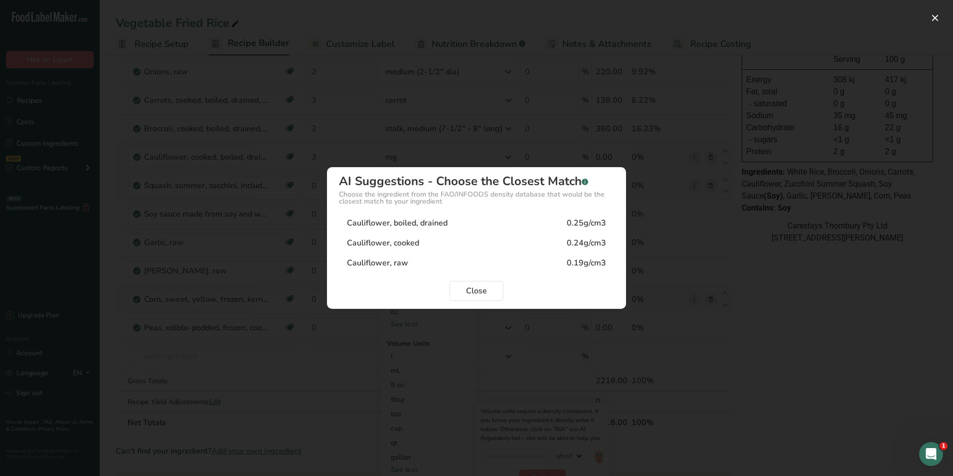
click at [437, 241] on div "Cauliflower, cooked 0.24g/cm3" at bounding box center [476, 243] width 275 height 20
type input "0.24"
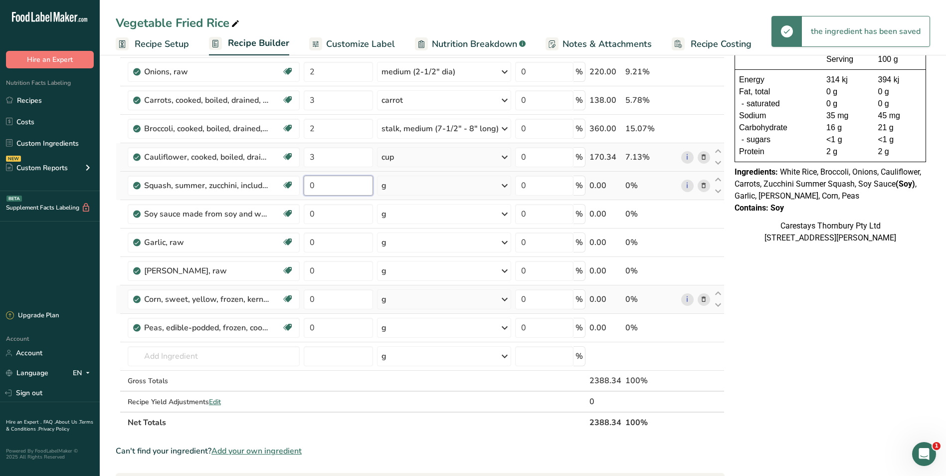
click at [321, 186] on input "0" at bounding box center [338, 185] width 69 height 20
type input "2"
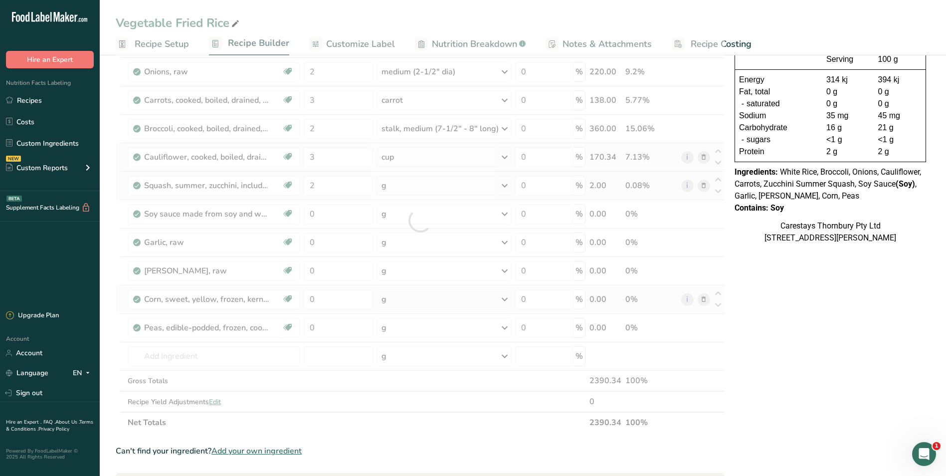
click at [503, 183] on div "Ingredient * Amount * Unit * Waste * .a-a{fill:#347362;}.b-a{fill:#fff;} Grams …" at bounding box center [420, 220] width 609 height 425
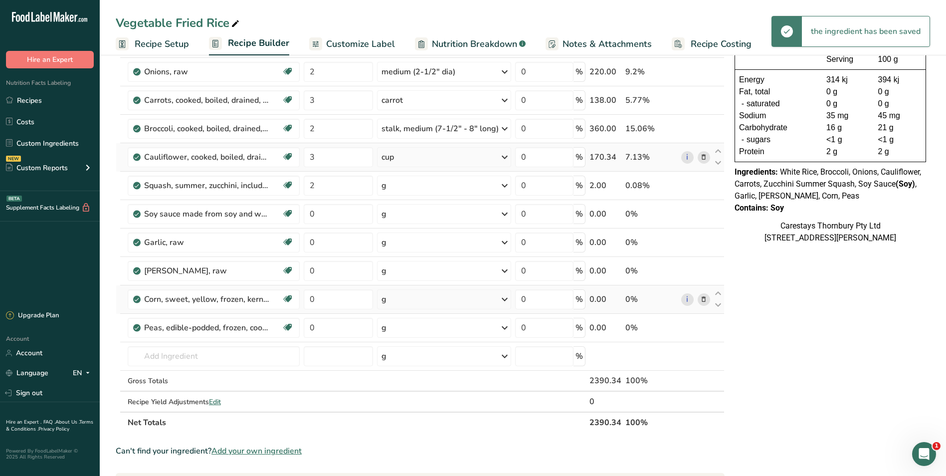
click at [504, 185] on icon at bounding box center [504, 185] width 12 height 18
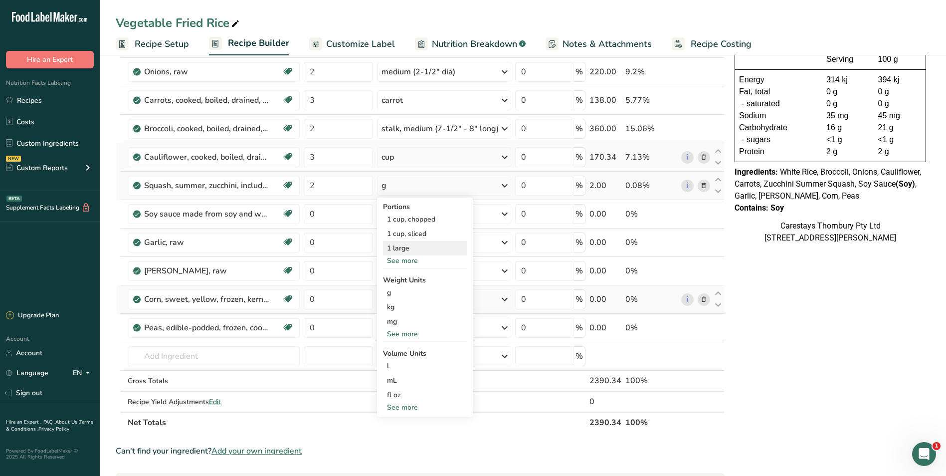
click at [415, 243] on div "1 large" at bounding box center [425, 248] width 84 height 14
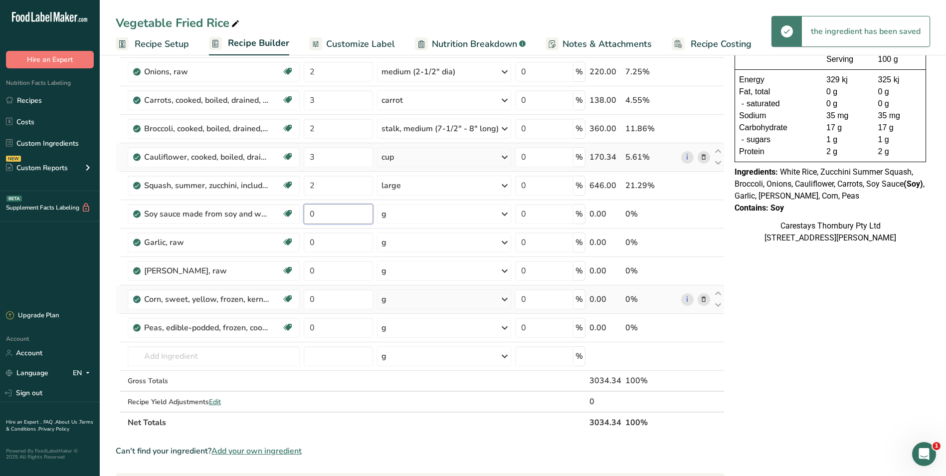
click at [329, 212] on input "0" at bounding box center [338, 214] width 69 height 20
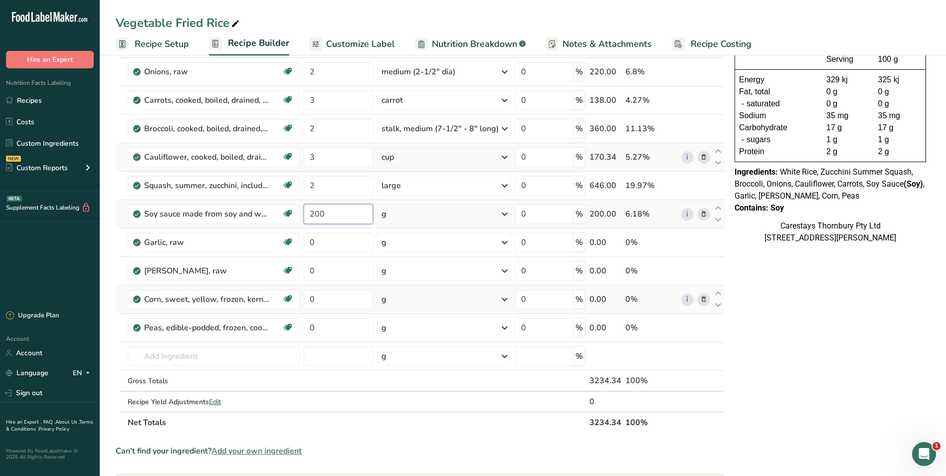
type input "200"
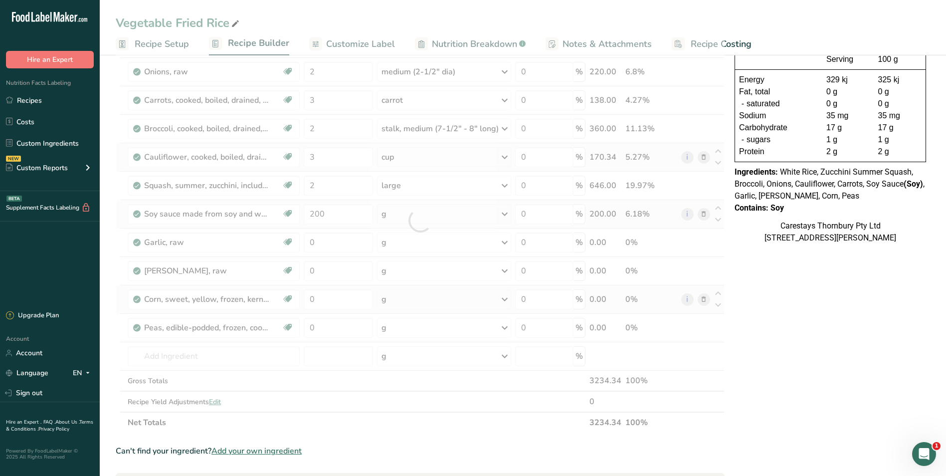
click at [504, 212] on div "Ingredient * Amount * Unit * Waste * .a-a{fill:#347362;}.b-a{fill:#fff;} Grams …" at bounding box center [420, 220] width 609 height 425
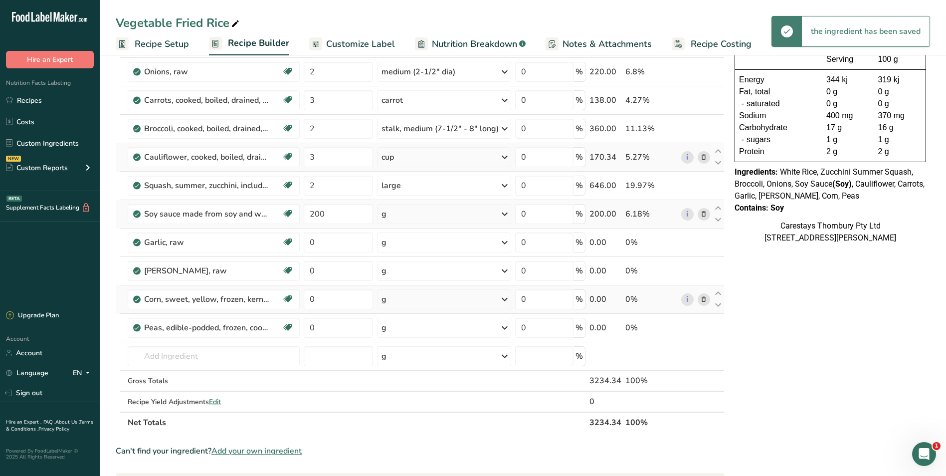
click at [504, 212] on icon at bounding box center [504, 214] width 12 height 18
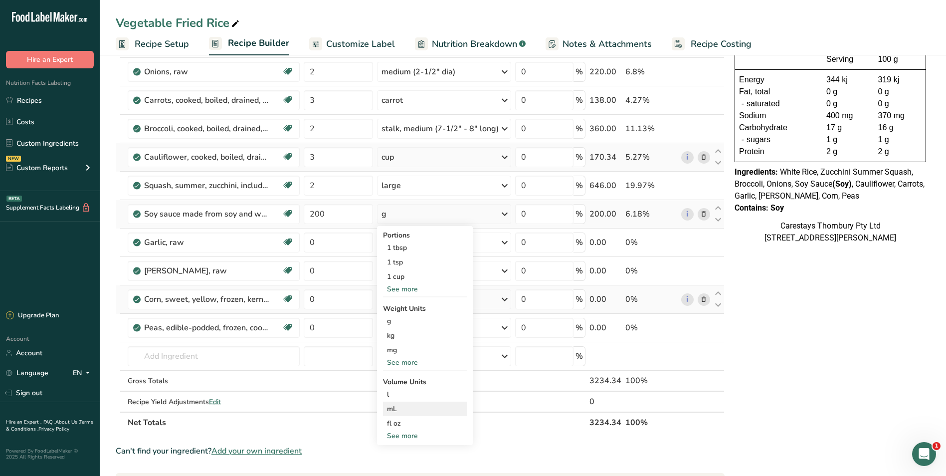
click at [397, 406] on div "mL" at bounding box center [425, 408] width 76 height 10
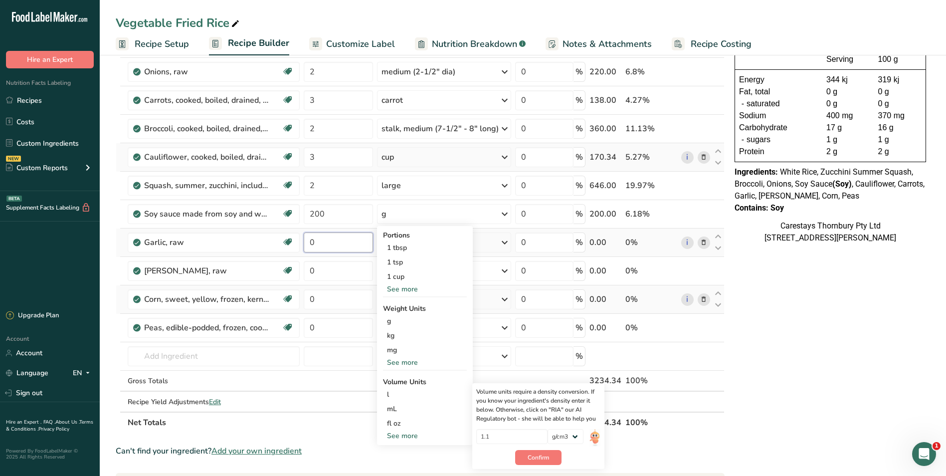
click at [333, 244] on input "0" at bounding box center [338, 242] width 69 height 20
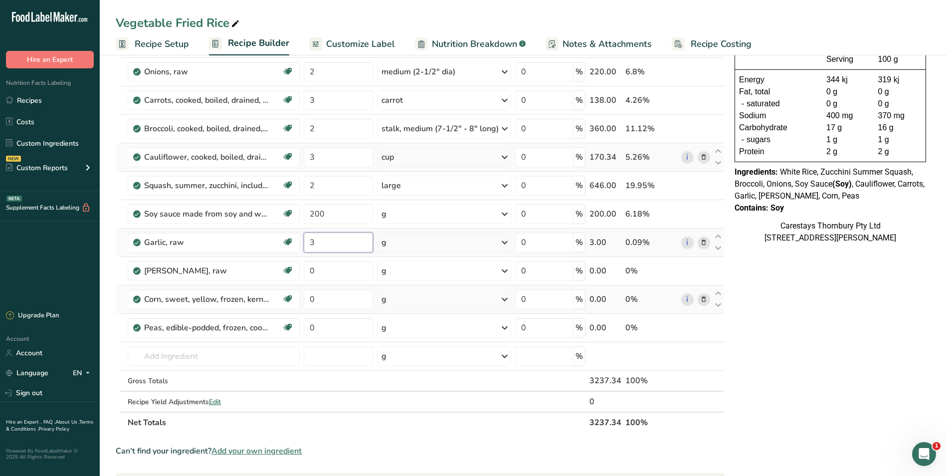
type input "3"
click at [503, 241] on div "Ingredient * Amount * Unit * Waste * .a-a{fill:#347362;}.b-a{fill:#fff;} Grams …" at bounding box center [420, 220] width 609 height 425
click at [504, 241] on icon at bounding box center [504, 242] width 12 height 18
click at [410, 462] on div "See more" at bounding box center [425, 464] width 84 height 10
select select "22"
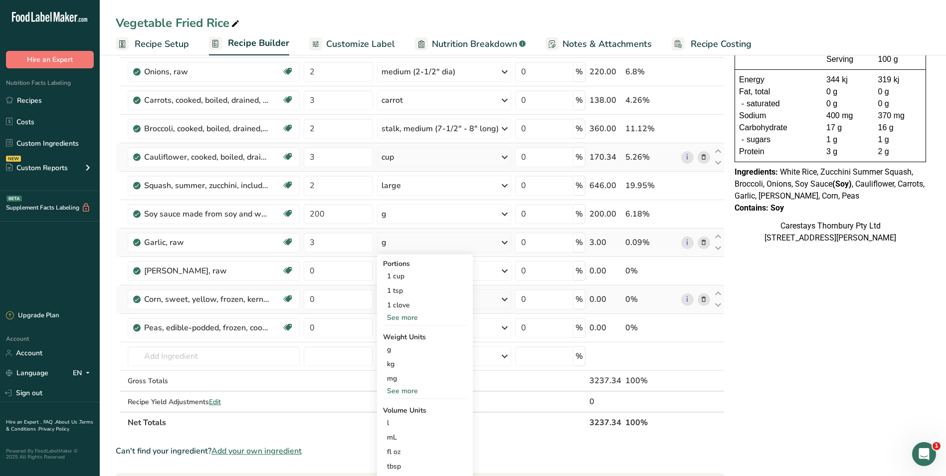
click at [410, 462] on div "tbsp" at bounding box center [425, 466] width 76 height 10
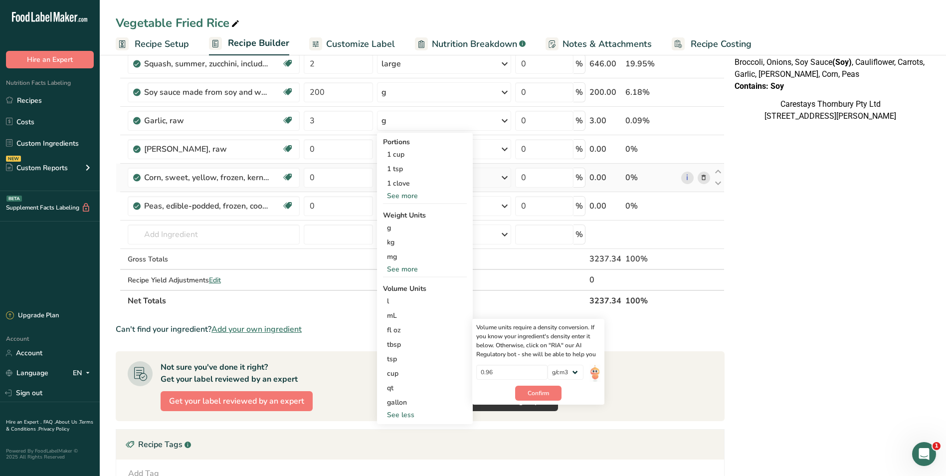
scroll to position [249, 0]
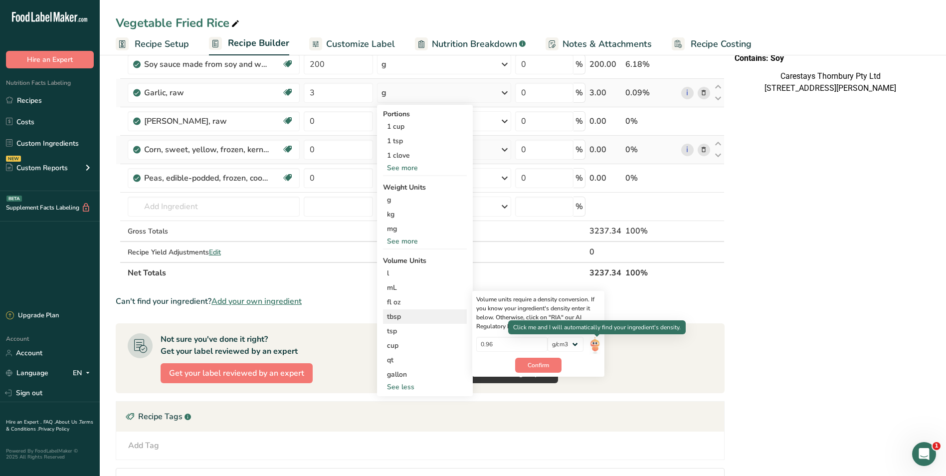
click at [595, 344] on img at bounding box center [594, 344] width 11 height 17
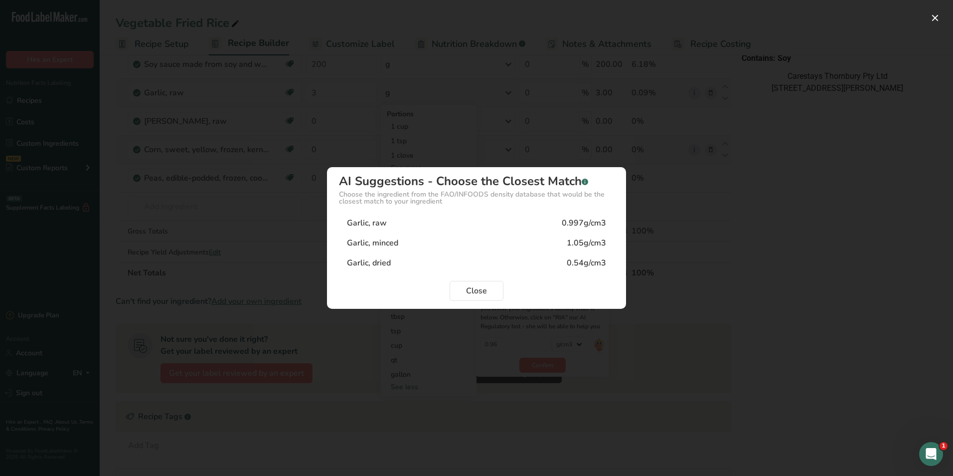
click at [392, 242] on div "Garlic, minced" at bounding box center [372, 243] width 51 height 12
type input "1.05"
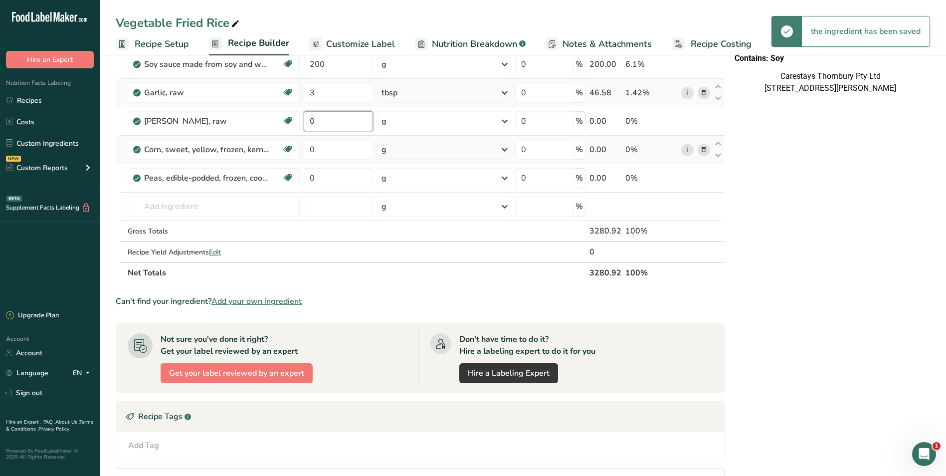
click at [320, 121] on input "0" at bounding box center [338, 121] width 69 height 20
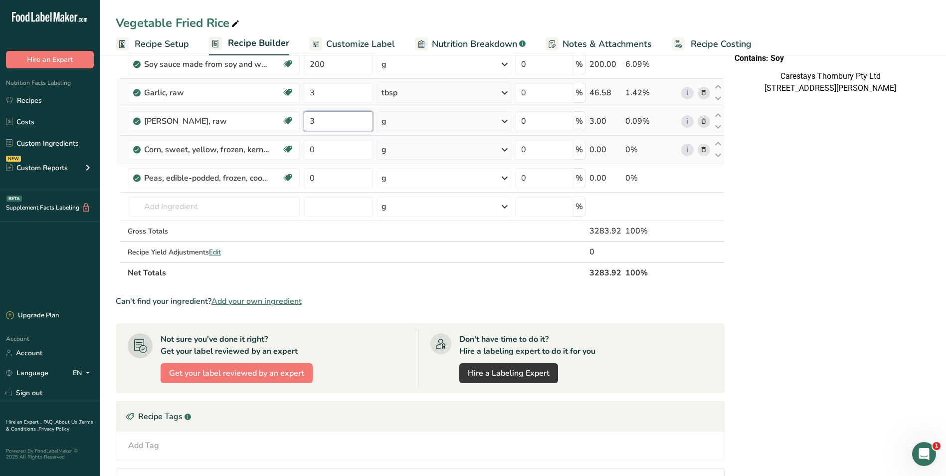
type input "3"
click at [503, 119] on div "Ingredient * Amount * Unit * Waste * .a-a{fill:#347362;}.b-a{fill:#fff;} Grams …" at bounding box center [420, 70] width 609 height 425
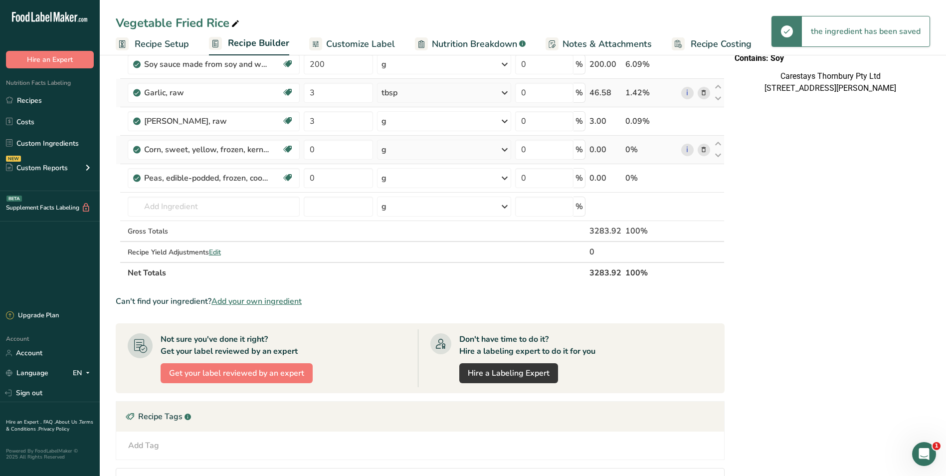
click at [504, 120] on icon at bounding box center [504, 121] width 12 height 18
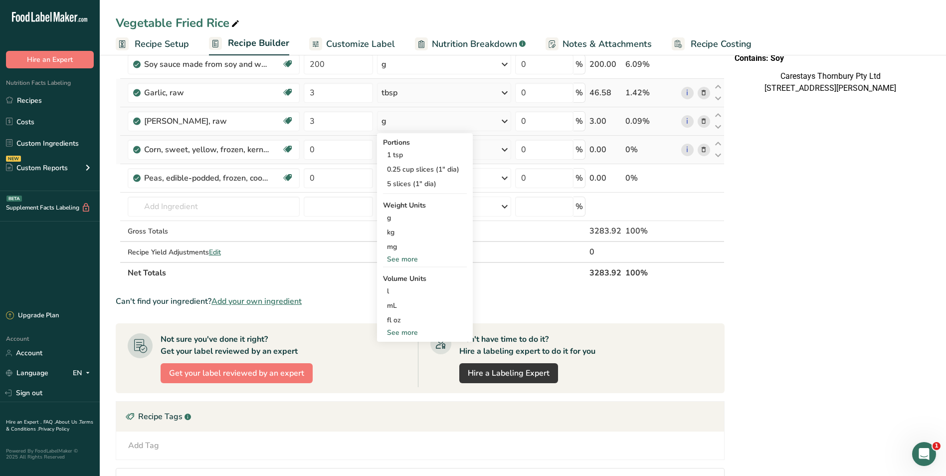
click at [406, 329] on div "See more" at bounding box center [425, 332] width 84 height 10
select select "22"
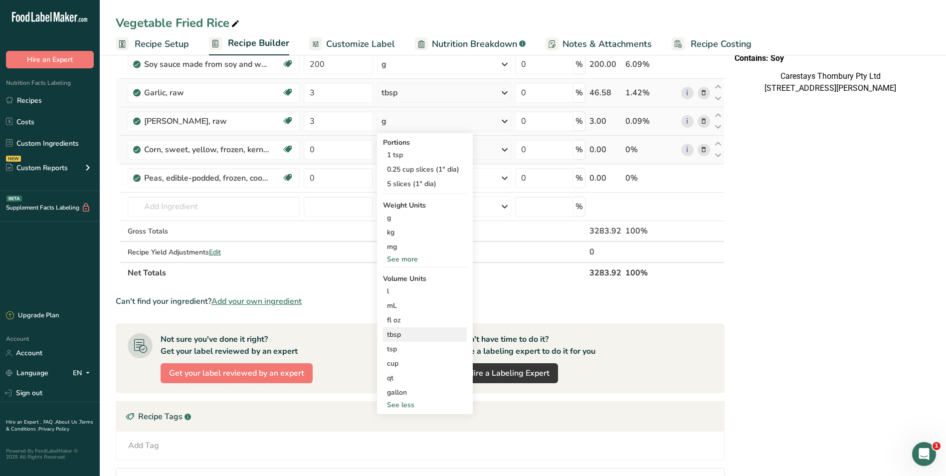
click at [406, 332] on div "tbsp" at bounding box center [425, 334] width 76 height 10
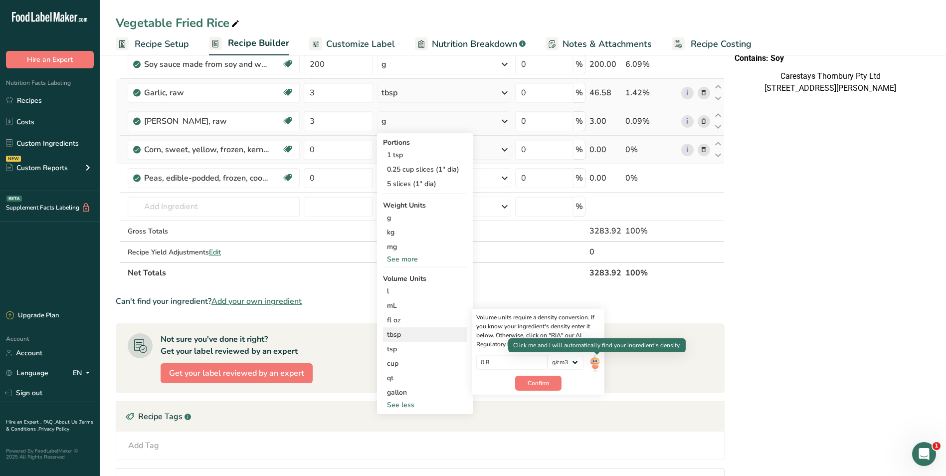
click at [594, 361] on img at bounding box center [594, 362] width 11 height 17
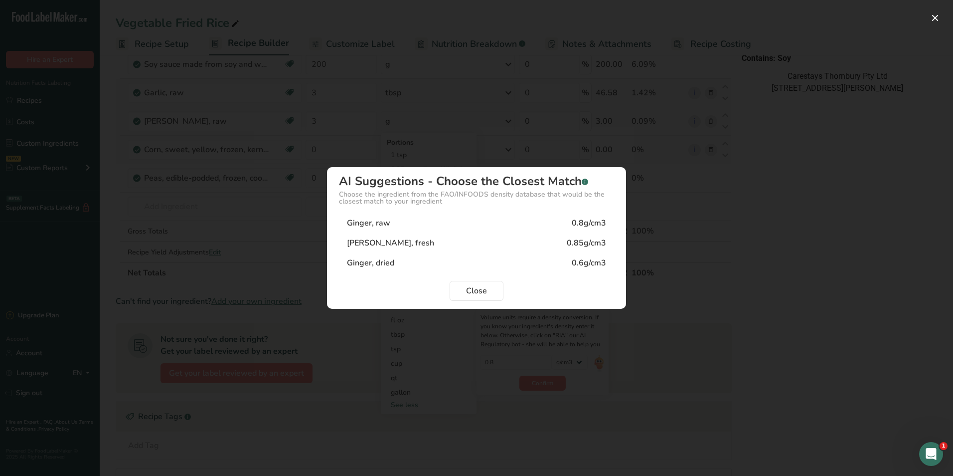
click at [390, 220] on div "Ginger, raw 0.8g/cm3" at bounding box center [476, 223] width 275 height 20
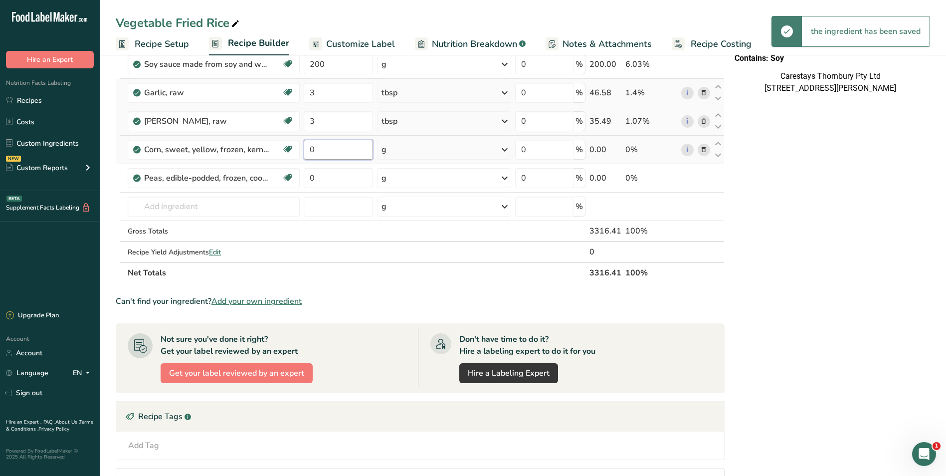
click at [323, 149] on input "0" at bounding box center [338, 150] width 69 height 20
type input "2"
click at [504, 147] on div "Ingredient * Amount * Unit * Waste * .a-a{fill:#347362;}.b-a{fill:#fff;} Grams …" at bounding box center [420, 70] width 609 height 425
click at [504, 149] on icon at bounding box center [504, 150] width 12 height 18
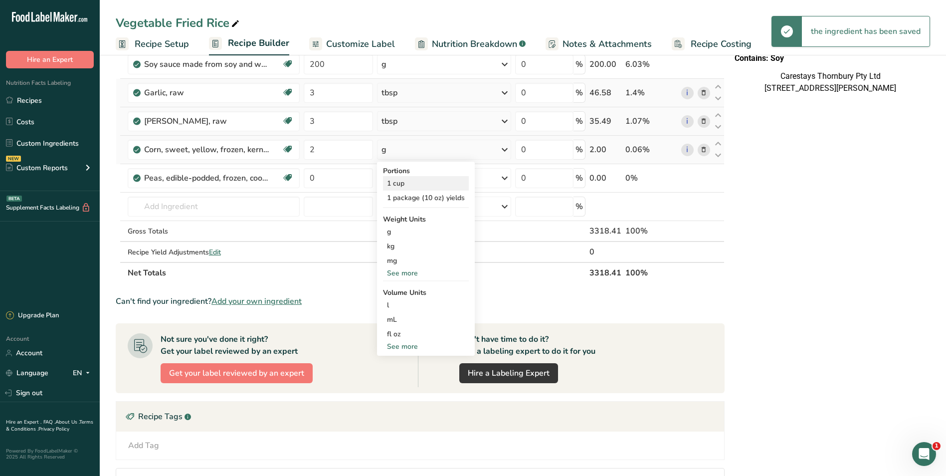
click at [413, 181] on div "1 cup" at bounding box center [426, 183] width 86 height 14
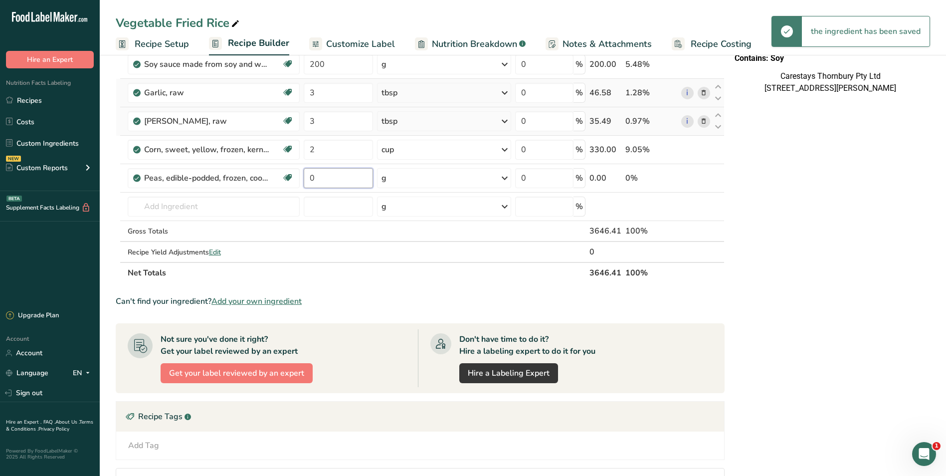
click at [326, 175] on input "0" at bounding box center [338, 178] width 69 height 20
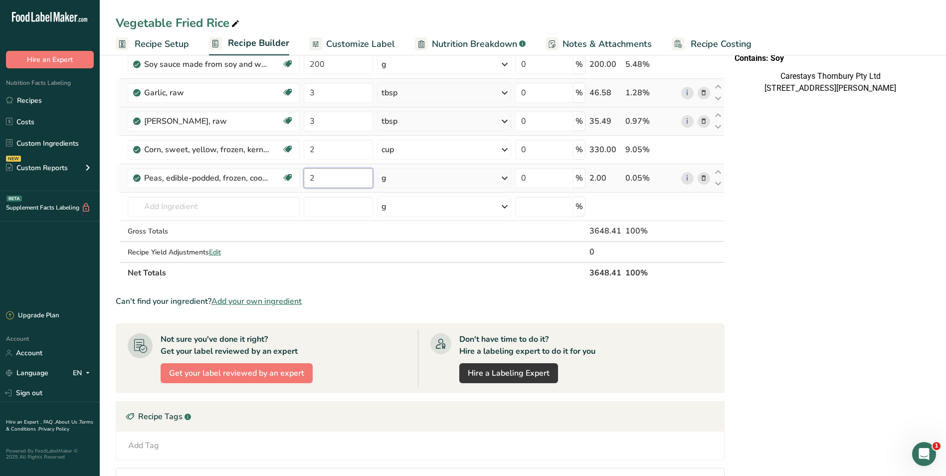
type input "2"
click at [503, 177] on div "Ingredient * Amount * Unit * Waste * .a-a{fill:#347362;}.b-a{fill:#fff;} Grams …" at bounding box center [420, 70] width 609 height 425
click at [503, 177] on icon at bounding box center [504, 178] width 12 height 18
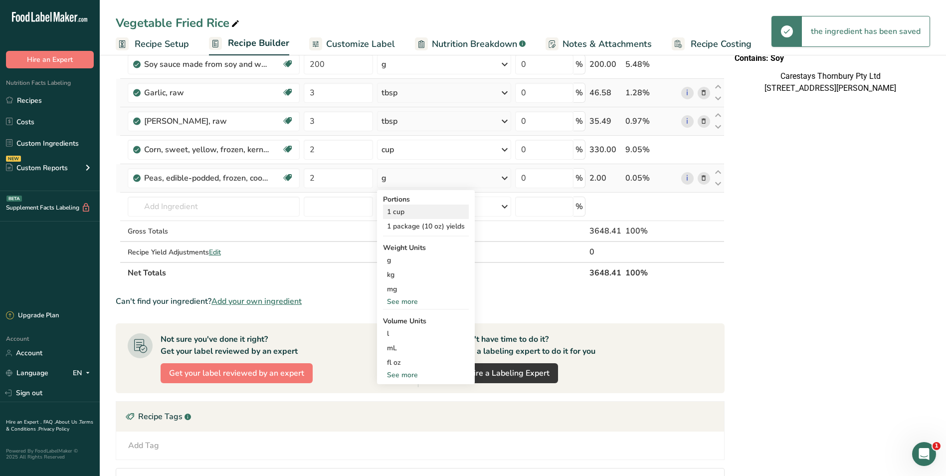
click at [415, 209] on div "1 cup" at bounding box center [426, 211] width 86 height 14
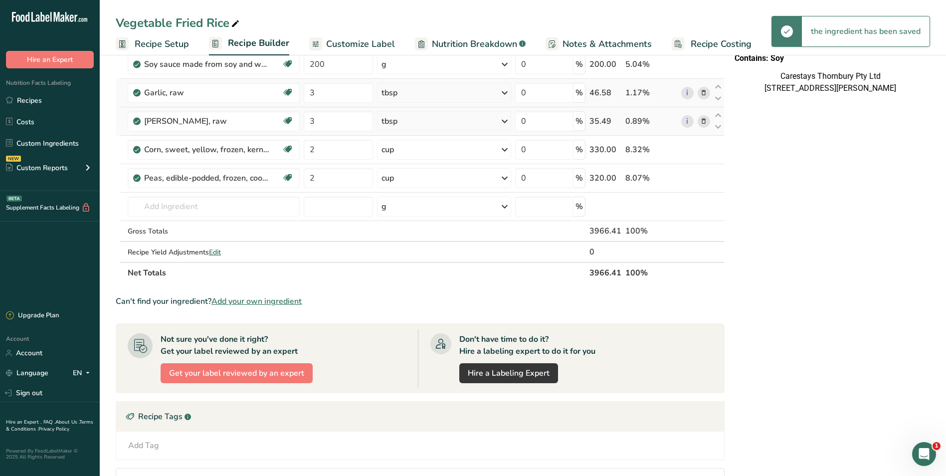
click at [703, 43] on span "Recipe Costing" at bounding box center [720, 43] width 61 height 13
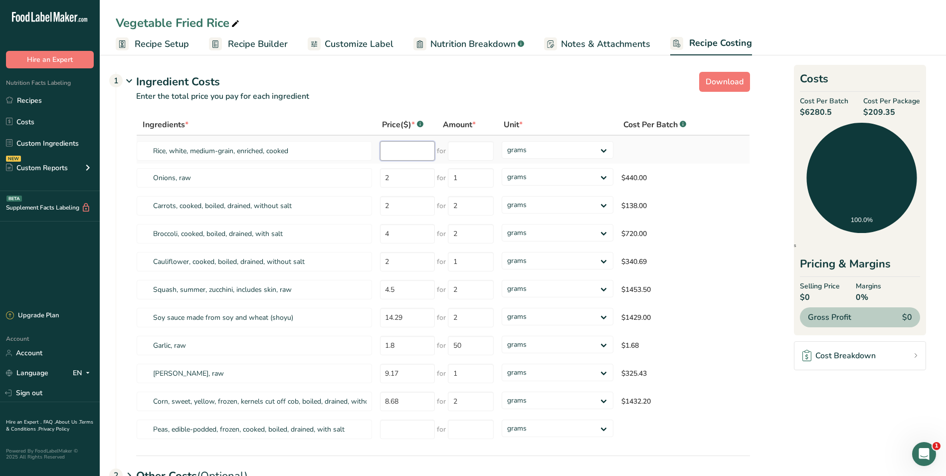
click at [402, 153] on input "number" at bounding box center [407, 150] width 55 height 19
type input "36.07"
click at [461, 153] on input "number" at bounding box center [471, 150] width 46 height 19
type input "10"
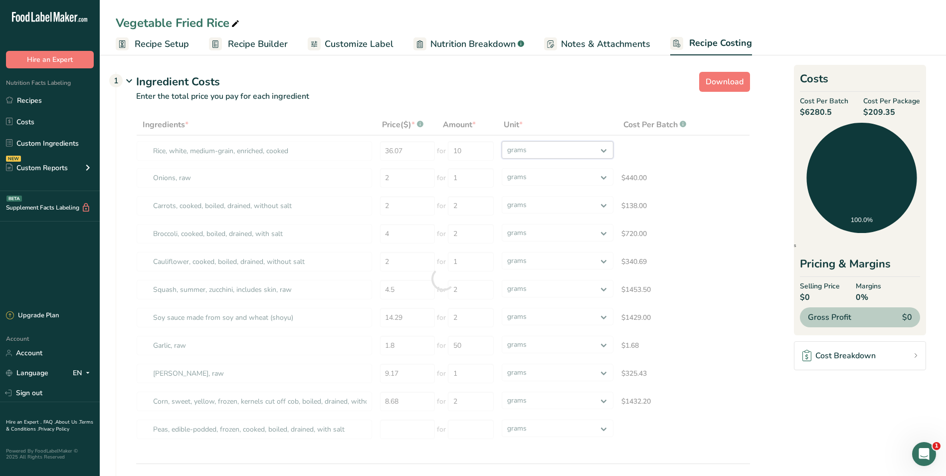
click at [604, 148] on div "Ingredients * Price($) * .a-a{fill:#347362;}.b-a{fill:#fff;} Amount * Unit * Co…" at bounding box center [443, 278] width 614 height 329
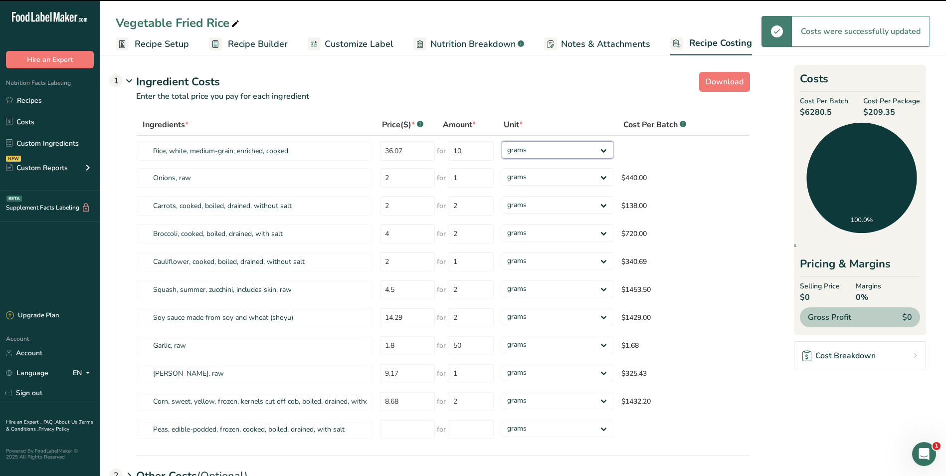
select select "1"
click at [501, 141] on select "grams kg mg mcg lb oz" at bounding box center [557, 149] width 112 height 17
select select "1"
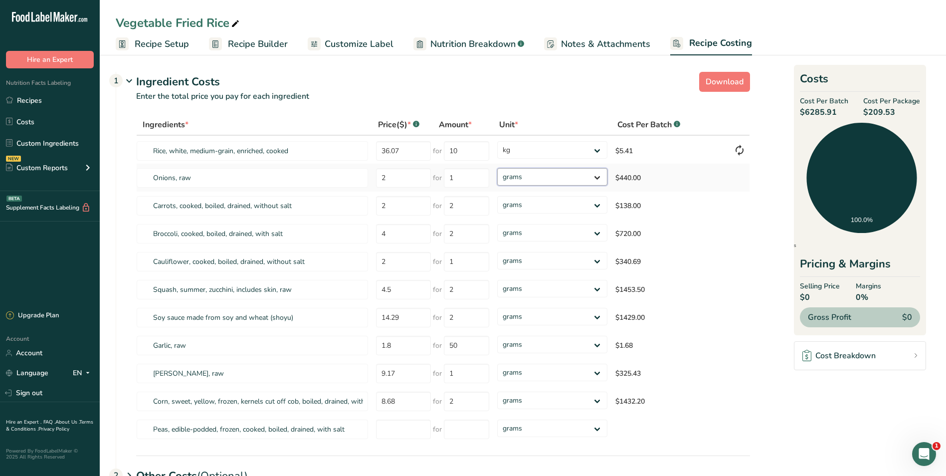
click at [597, 175] on select "grams kg mg mcg lb oz" at bounding box center [552, 176] width 110 height 17
select select "1"
click at [497, 168] on select "grams kg mg mcg lb oz" at bounding box center [552, 176] width 110 height 17
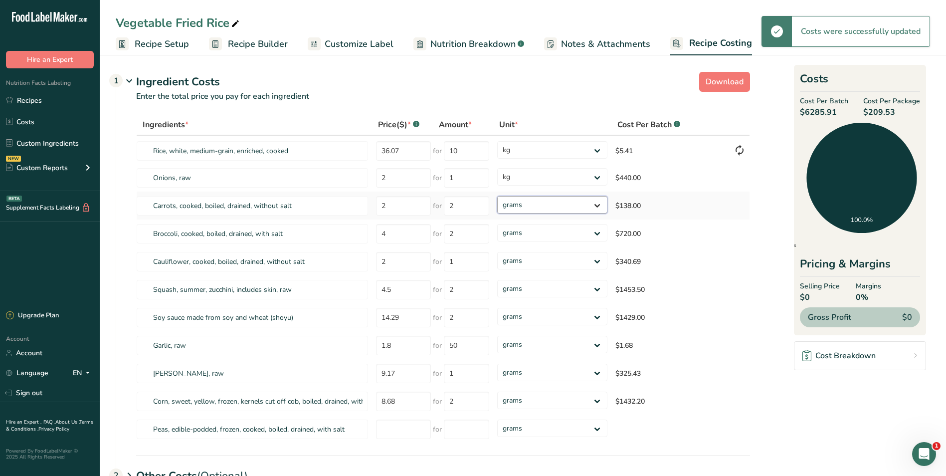
click at [598, 203] on select "grams kg mg mcg lb oz" at bounding box center [552, 204] width 110 height 17
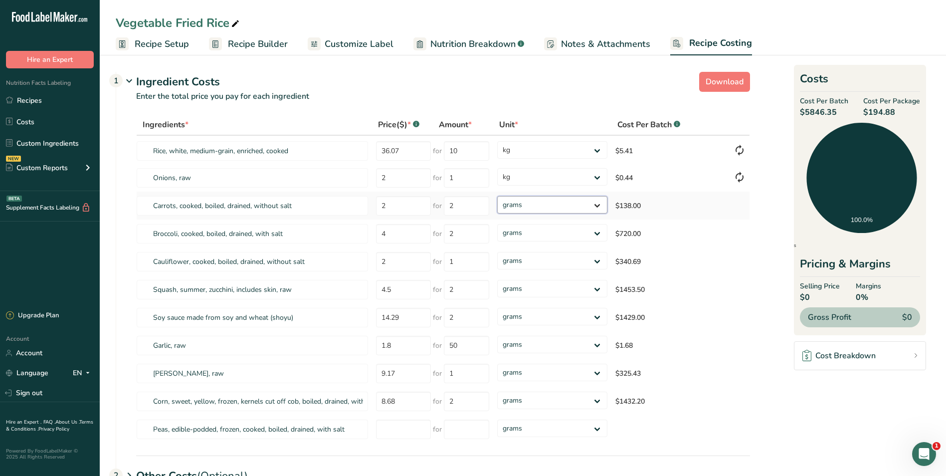
select select "1"
click at [497, 196] on select "grams kg mg mcg lb oz" at bounding box center [552, 204] width 110 height 17
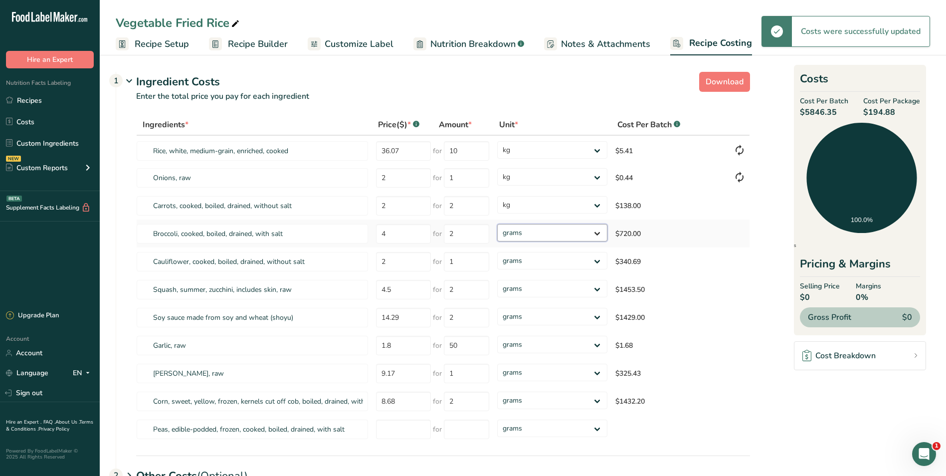
click at [597, 231] on select "grams kg mg mcg lb oz" at bounding box center [552, 232] width 110 height 17
select select "1"
click at [497, 224] on select "grams kg mg mcg lb oz" at bounding box center [552, 232] width 110 height 17
select select "1"
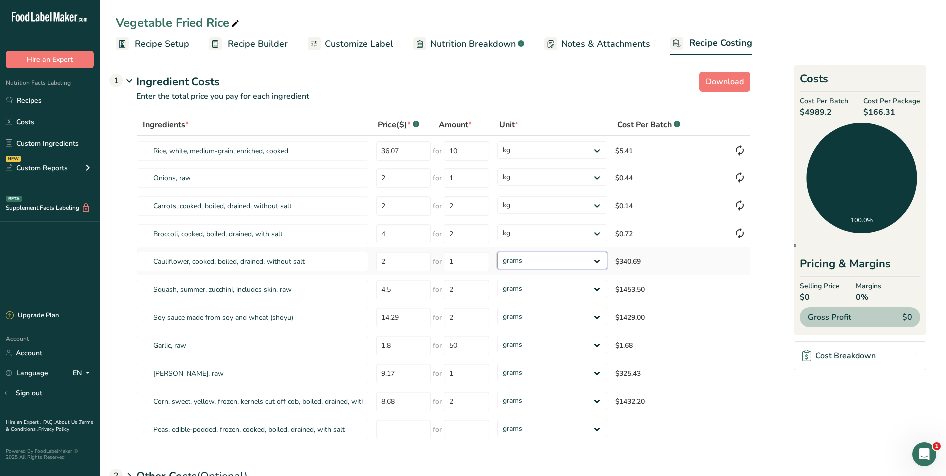
click at [598, 260] on select "grams kg mg mcg lb oz" at bounding box center [552, 260] width 110 height 17
select select "1"
click at [497, 252] on select "grams kg mg mcg lb oz" at bounding box center [552, 260] width 110 height 17
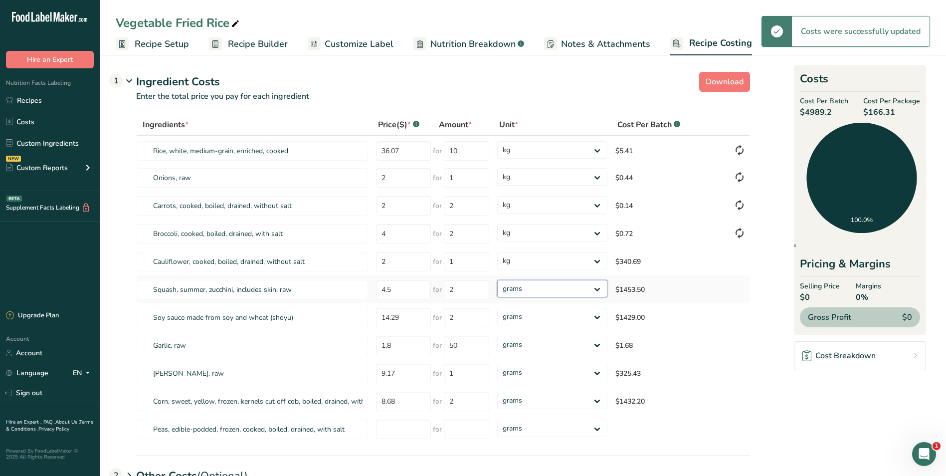
click at [598, 289] on select "grams kg mg mcg lb oz" at bounding box center [552, 288] width 110 height 17
select select "1"
click at [497, 280] on select "grams kg mg mcg lb oz" at bounding box center [552, 288] width 110 height 17
select select
click at [596, 314] on select "grams kg mg mcg lb oz" at bounding box center [552, 316] width 110 height 17
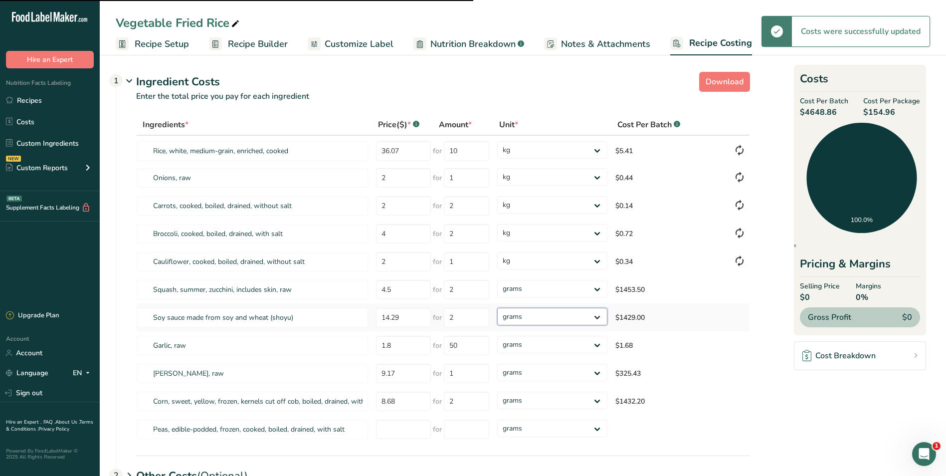
select select "1"
click at [497, 308] on select "grams kg mg mcg lb oz" at bounding box center [552, 316] width 110 height 17
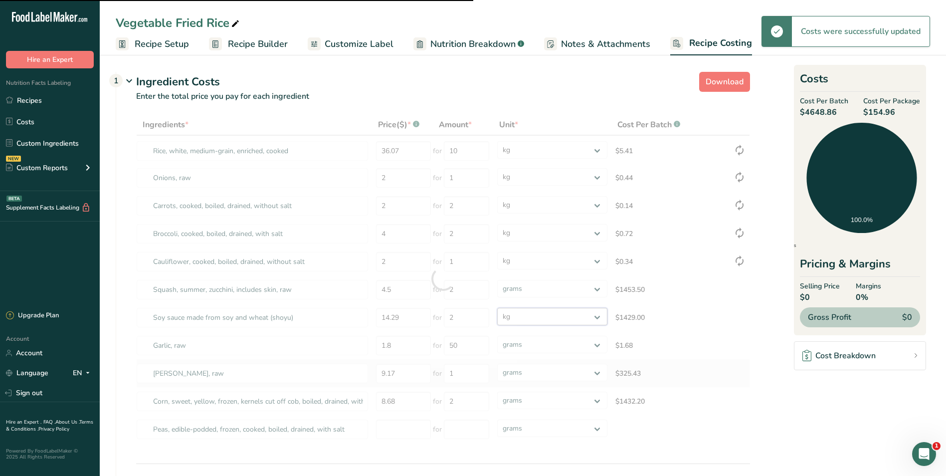
select select "1"
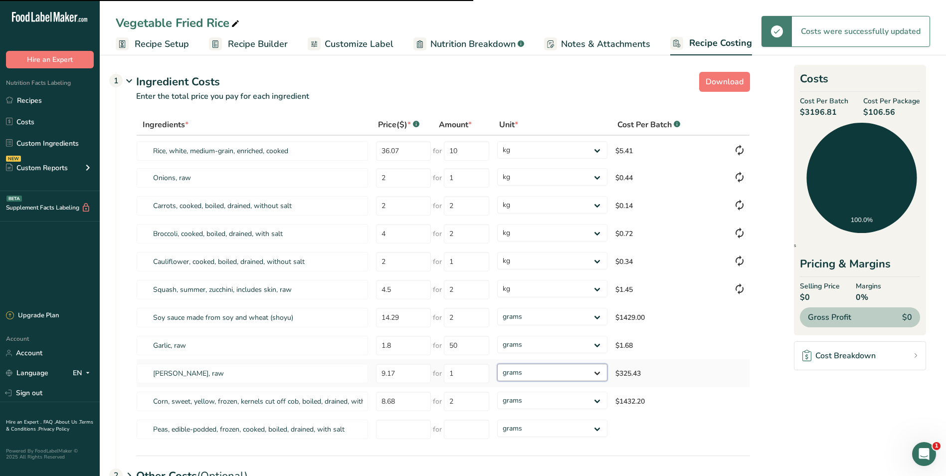
click at [599, 372] on select "grams kg mg mcg lb oz" at bounding box center [552, 371] width 110 height 17
select select "1"
click at [497, 363] on select "grams kg mg mcg lb oz" at bounding box center [552, 371] width 110 height 17
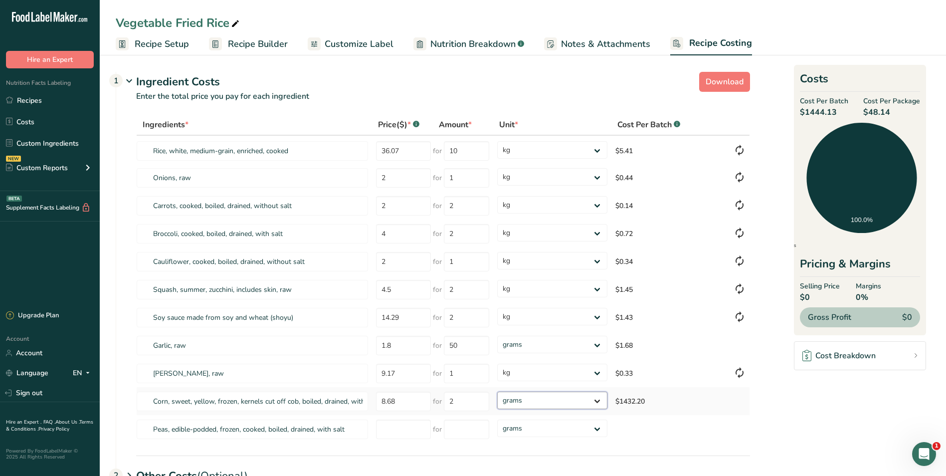
click at [597, 401] on select "grams kg mg mcg lb oz" at bounding box center [552, 399] width 110 height 17
select select "1"
click at [497, 391] on select "grams kg mg mcg lb oz" at bounding box center [552, 399] width 110 height 17
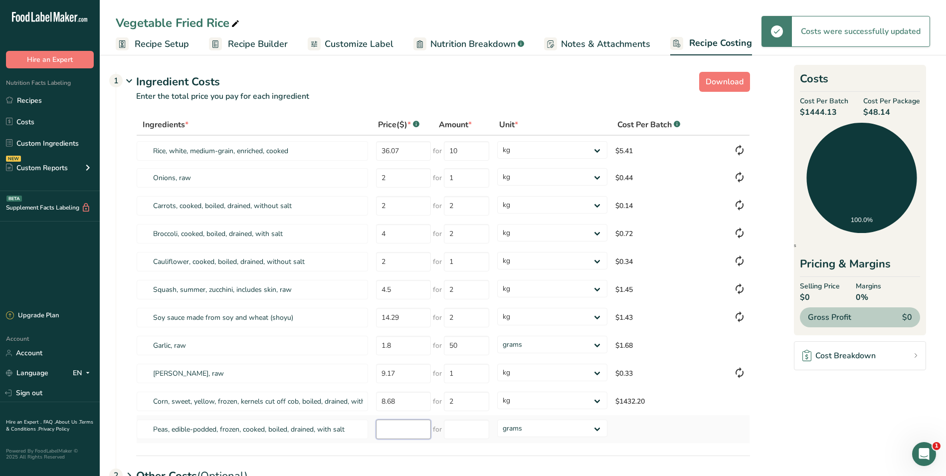
click at [409, 432] on input "number" at bounding box center [403, 428] width 55 height 19
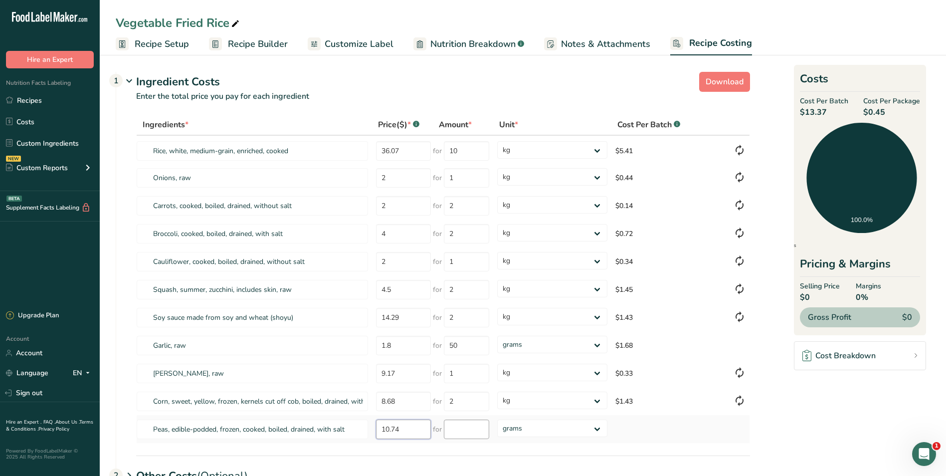
type input "10.74"
click at [465, 435] on input "number" at bounding box center [466, 428] width 45 height 19
type input "2"
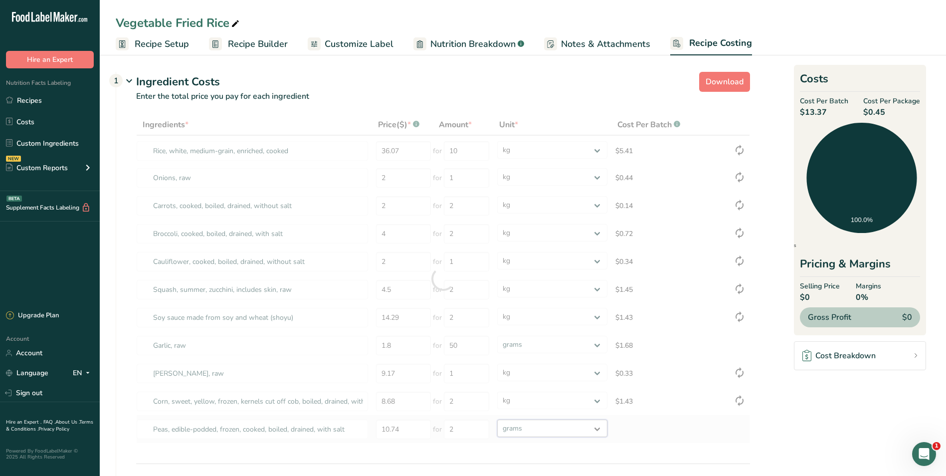
click at [597, 428] on div "Ingredients * Price($) * .a-a{fill:#347362;}.b-a{fill:#fff;} Amount * Unit * Co…" at bounding box center [443, 278] width 614 height 329
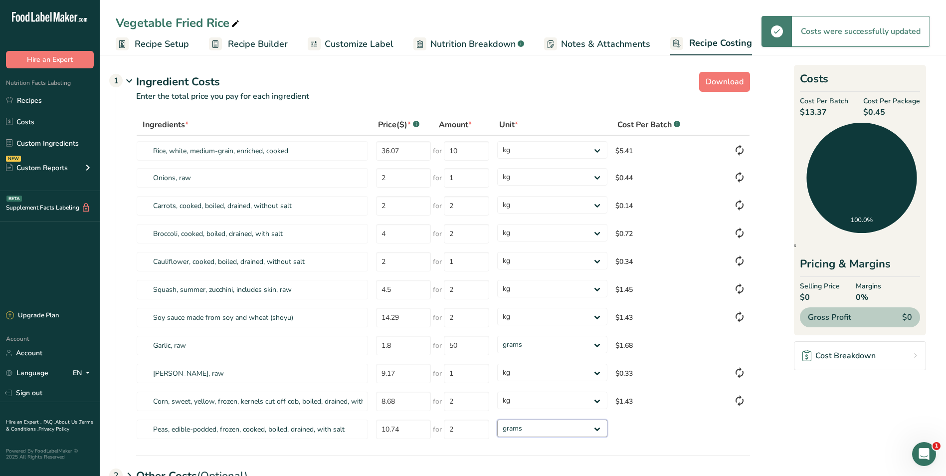
select select "1"
click at [497, 419] on select "grams kg mg mcg lb oz" at bounding box center [552, 427] width 110 height 17
click at [596, 427] on select "grams kg mg mcg lb oz" at bounding box center [552, 427] width 110 height 17
select select "1"
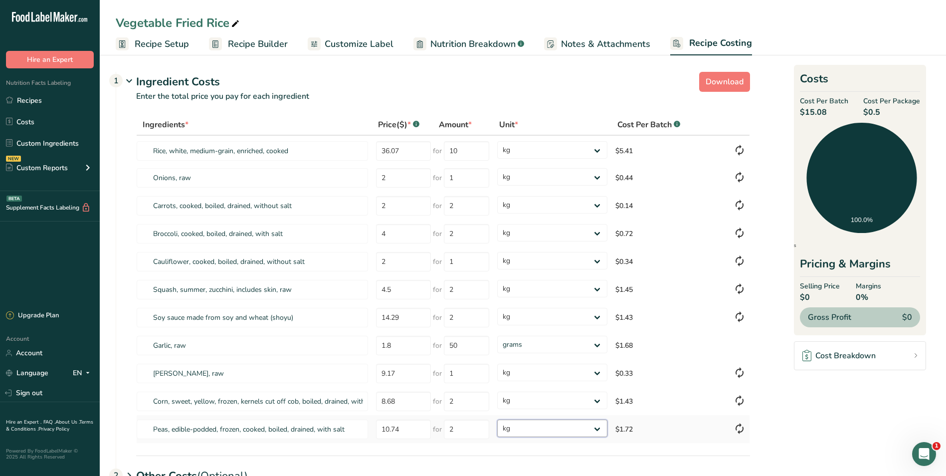
click at [497, 419] on select "grams kg mg mcg lb oz" at bounding box center [552, 427] width 110 height 17
click at [162, 44] on span "Recipe Setup" at bounding box center [162, 43] width 54 height 13
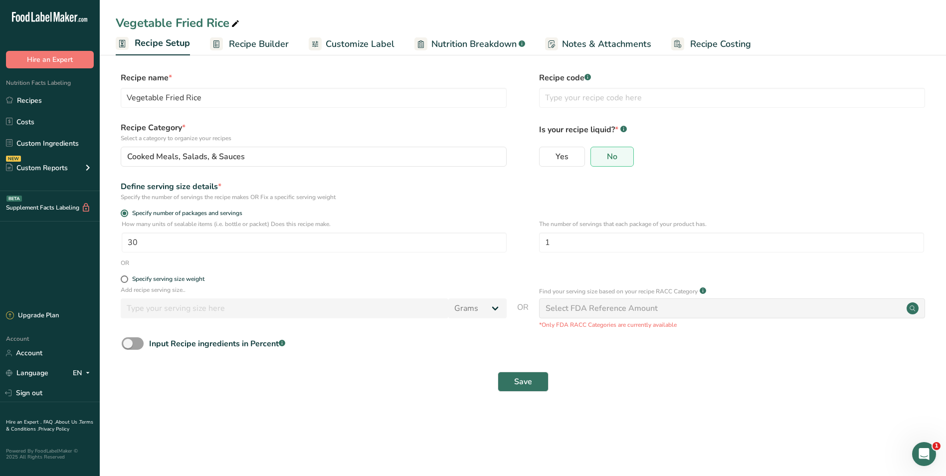
click at [247, 44] on span "Recipe Builder" at bounding box center [259, 43] width 60 height 13
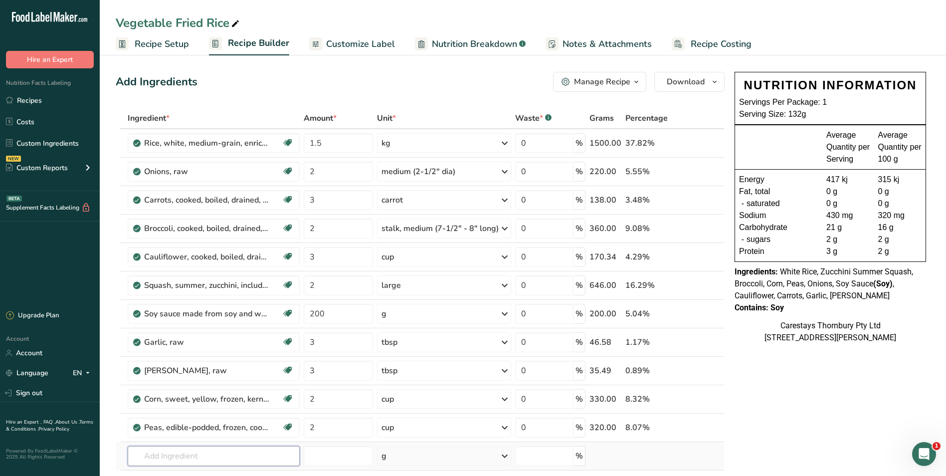
click at [161, 456] on input "text" at bounding box center [214, 456] width 172 height 20
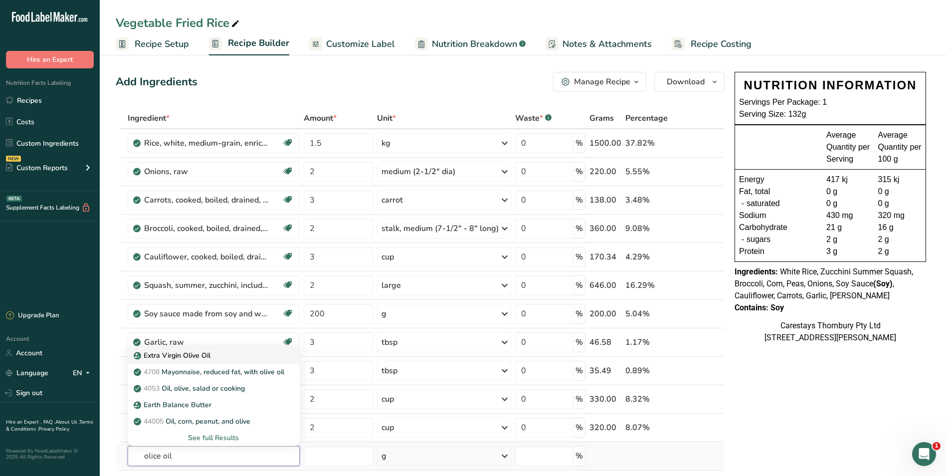
type input "olice oil"
click at [175, 351] on p "Extra Virgin Olive Oil" at bounding box center [173, 355] width 75 height 10
type input "Extra Virgin Olive Oil"
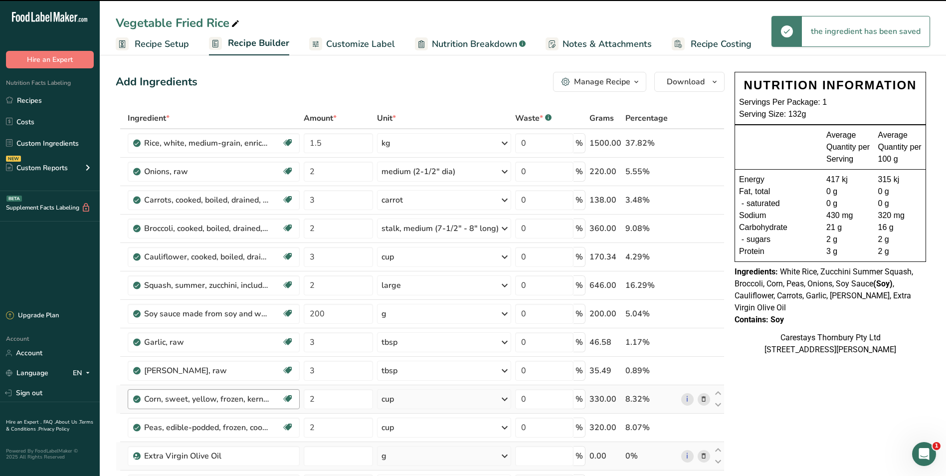
type input "0"
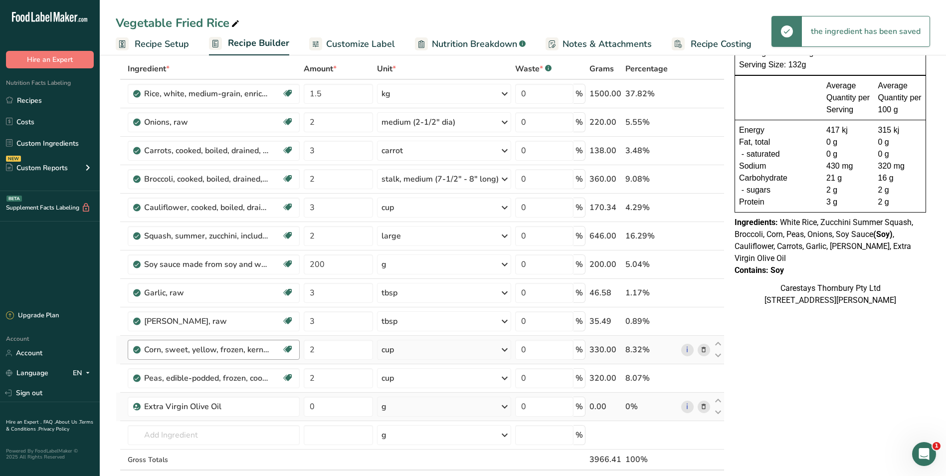
scroll to position [50, 0]
click at [319, 408] on input "0" at bounding box center [338, 406] width 69 height 20
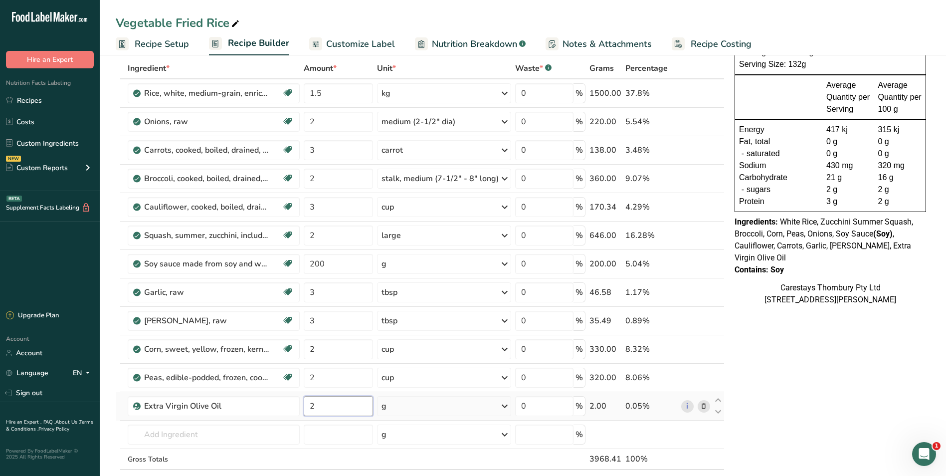
type input "2"
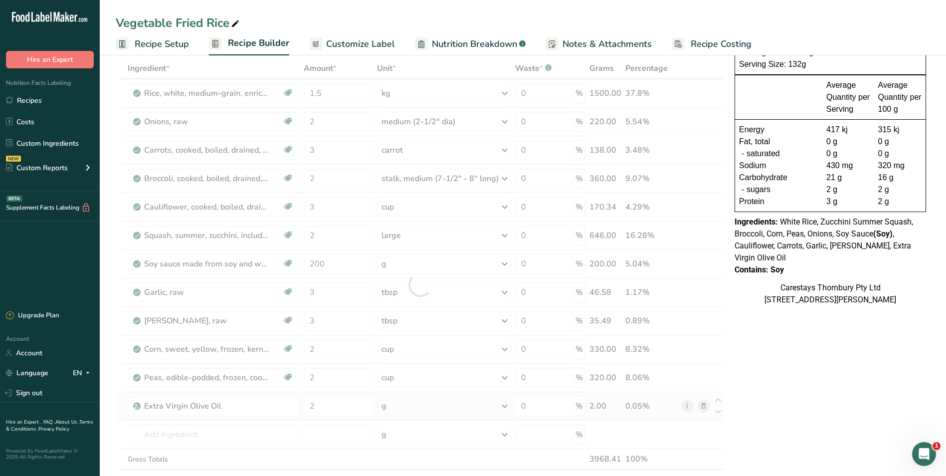
click at [503, 404] on div "Ingredient * Amount * Unit * Waste * .a-a{fill:#347362;}.b-a{fill:#fff;} Grams …" at bounding box center [420, 284] width 609 height 453
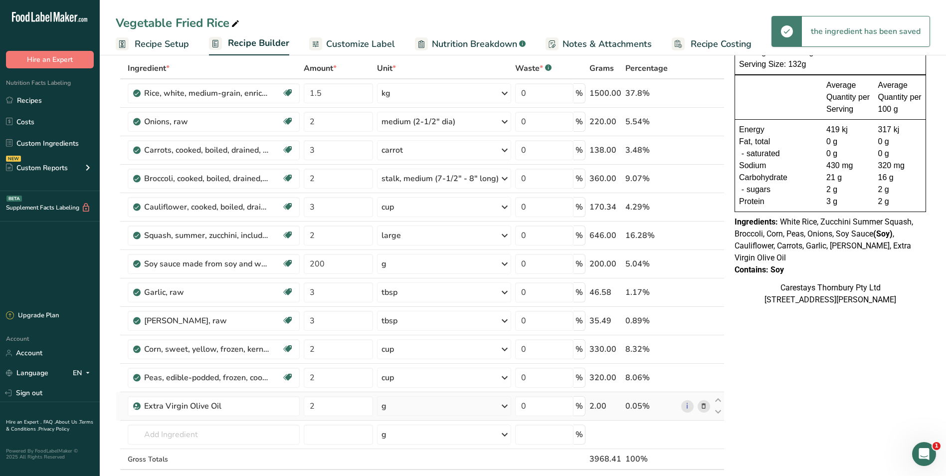
click at [506, 404] on icon at bounding box center [504, 406] width 12 height 18
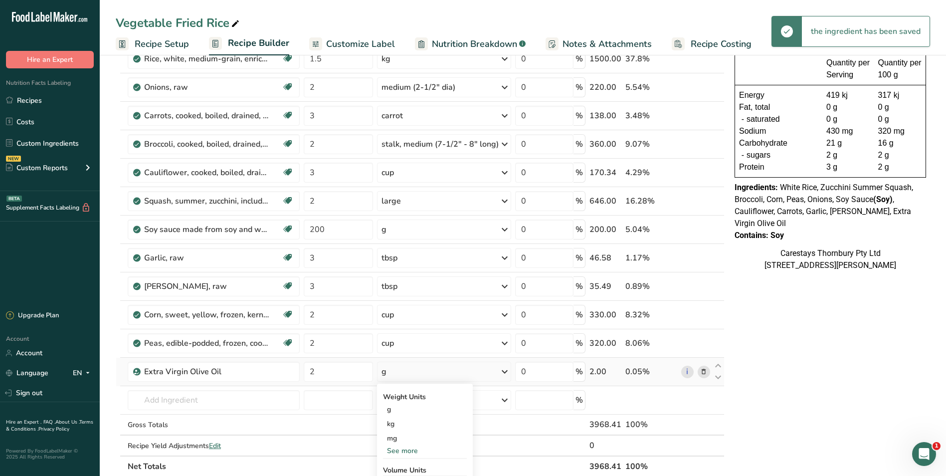
scroll to position [150, 0]
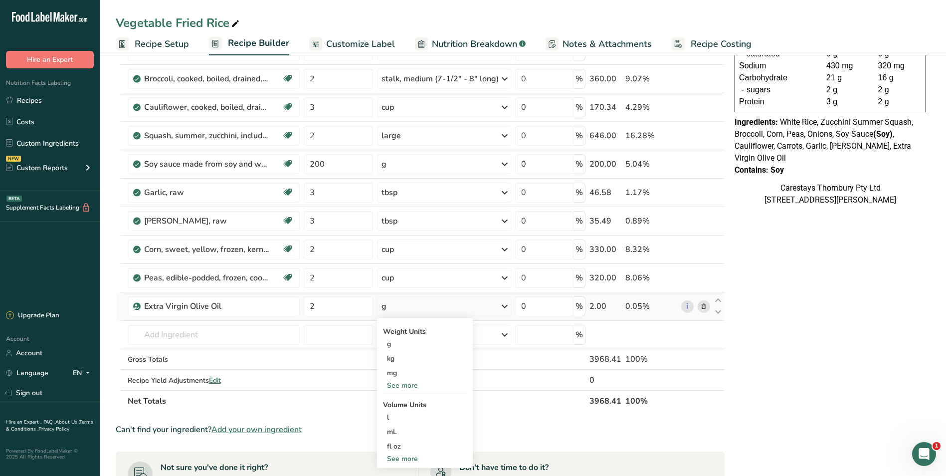
click at [407, 384] on div "See more" at bounding box center [425, 385] width 84 height 10
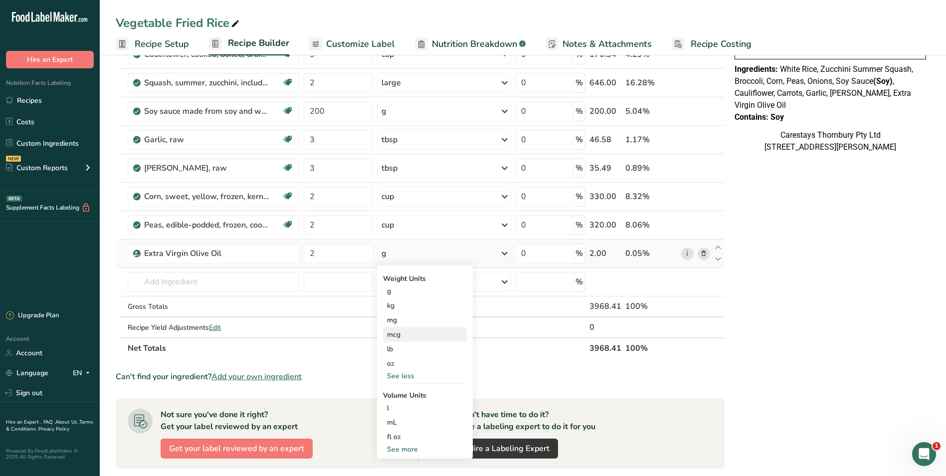
scroll to position [299, 0]
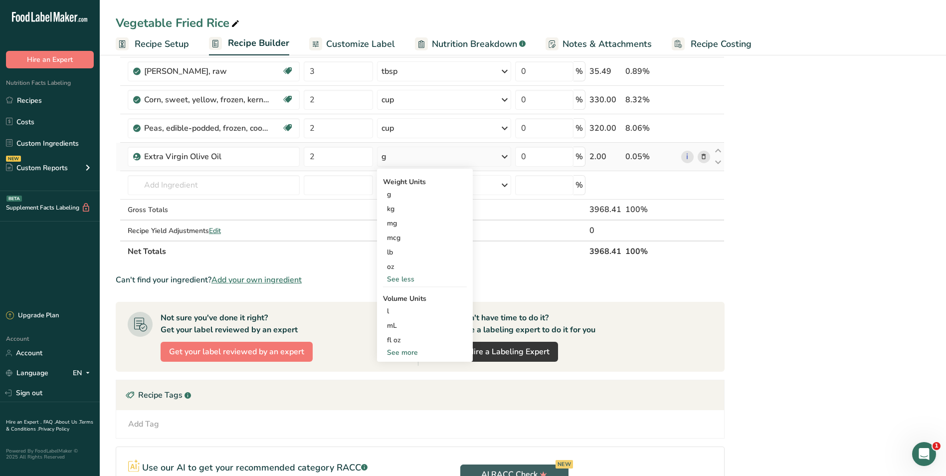
click at [405, 350] on div "See more" at bounding box center [425, 352] width 84 height 10
select select "22"
click at [399, 355] on div "tbsp" at bounding box center [425, 354] width 76 height 10
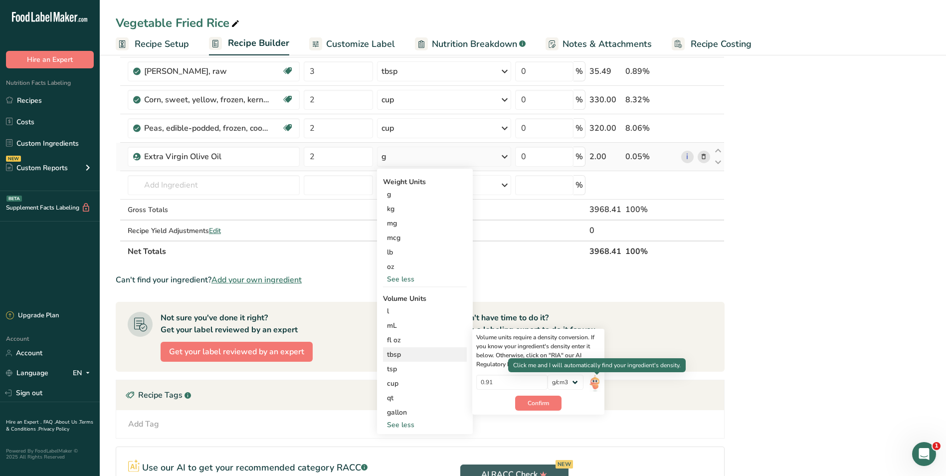
click at [595, 380] on img at bounding box center [594, 382] width 11 height 17
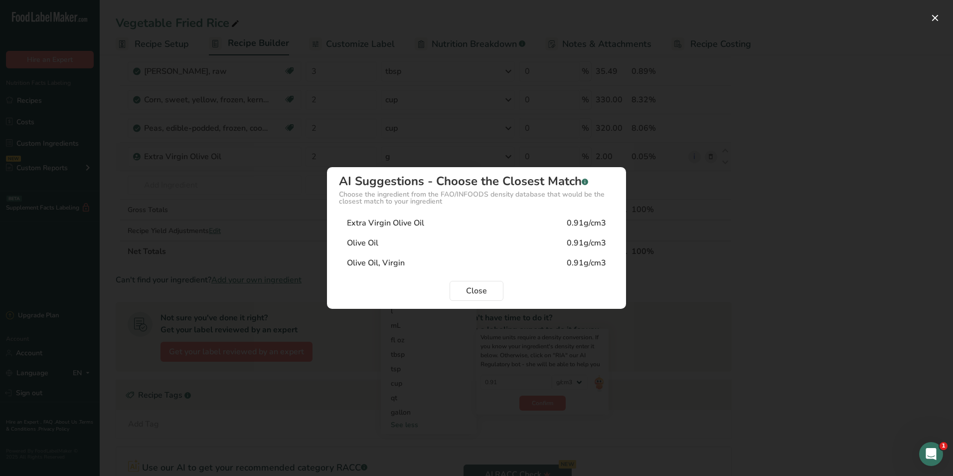
click at [422, 219] on div "Extra Virgin Olive Oil" at bounding box center [385, 223] width 77 height 12
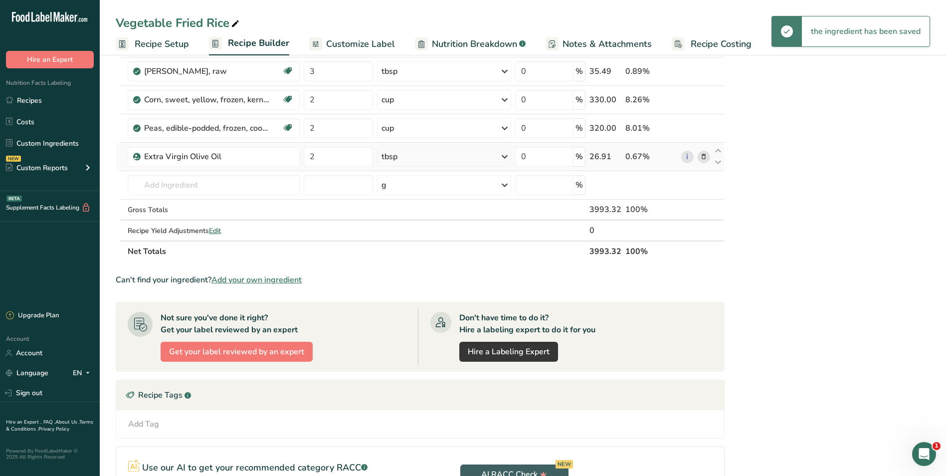
click at [713, 41] on span "Recipe Costing" at bounding box center [720, 43] width 61 height 13
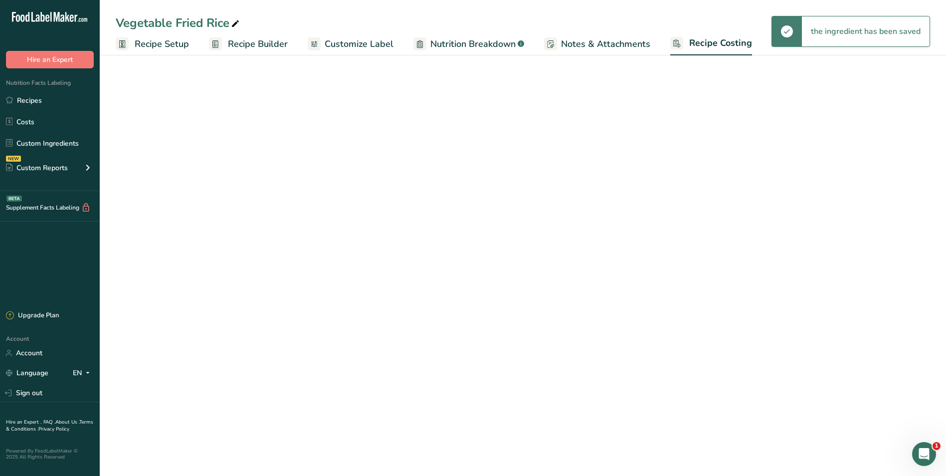
select select "1"
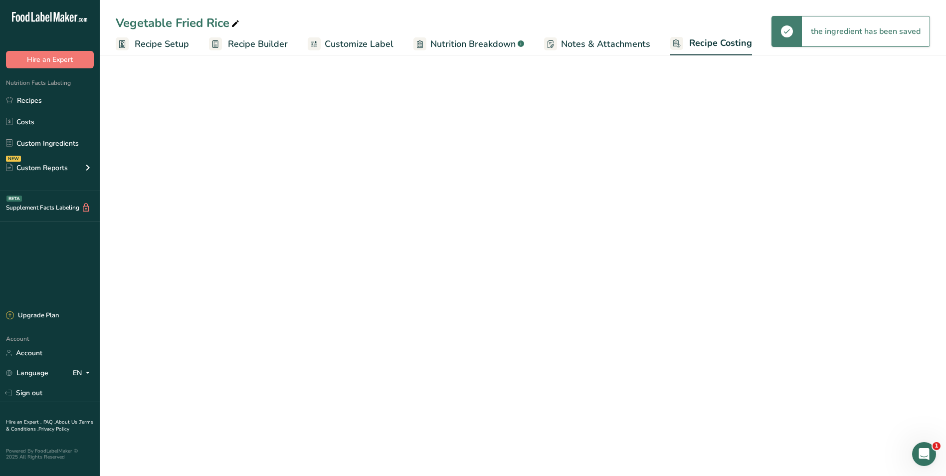
select select "1"
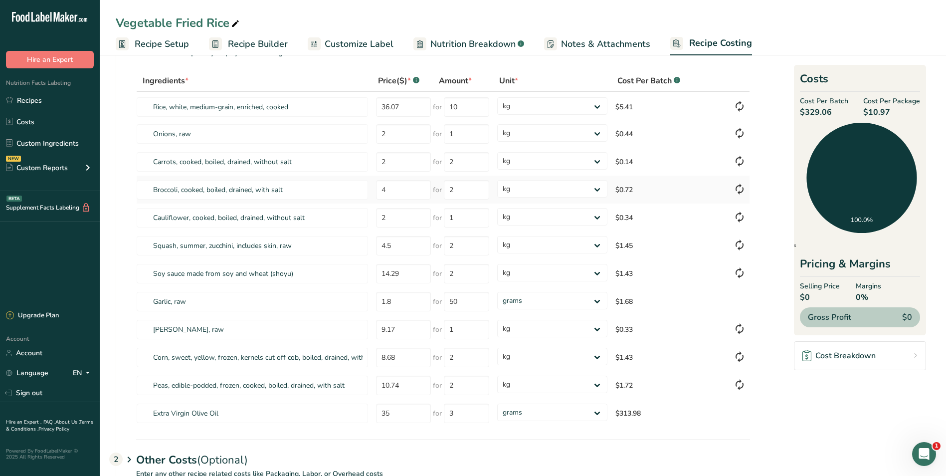
scroll to position [100, 0]
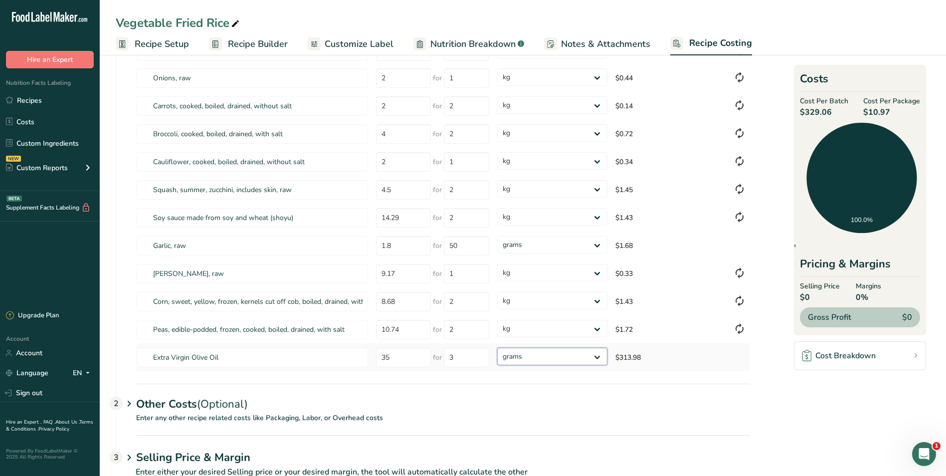
click at [600, 356] on select "grams kg mg mcg lb oz" at bounding box center [552, 355] width 110 height 17
select select "1"
click at [497, 347] on select "grams kg mg mcg lb oz" at bounding box center [552, 355] width 110 height 17
click at [42, 97] on link "Recipes" at bounding box center [50, 100] width 100 height 19
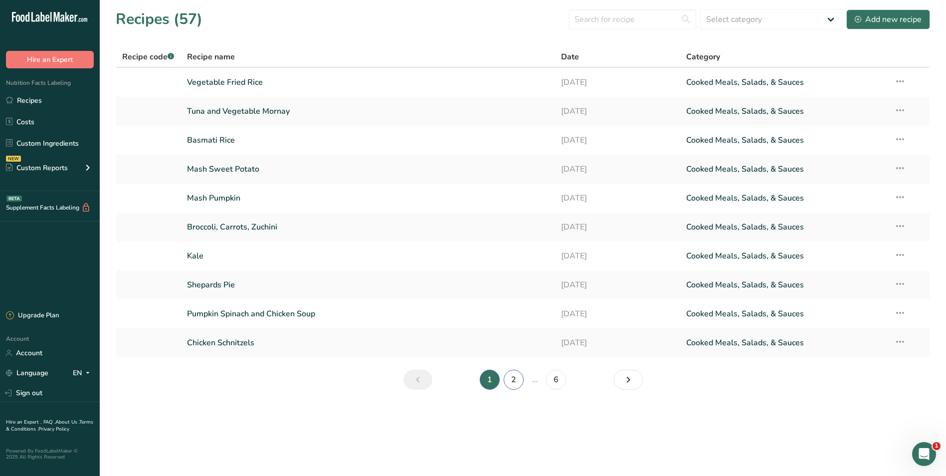
click at [513, 376] on link "2" at bounding box center [513, 379] width 20 height 20
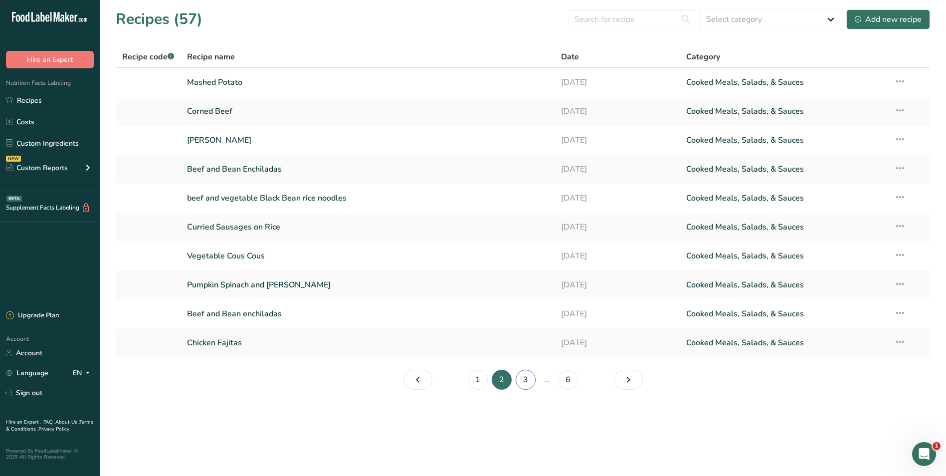
click at [527, 378] on link "3" at bounding box center [525, 379] width 20 height 20
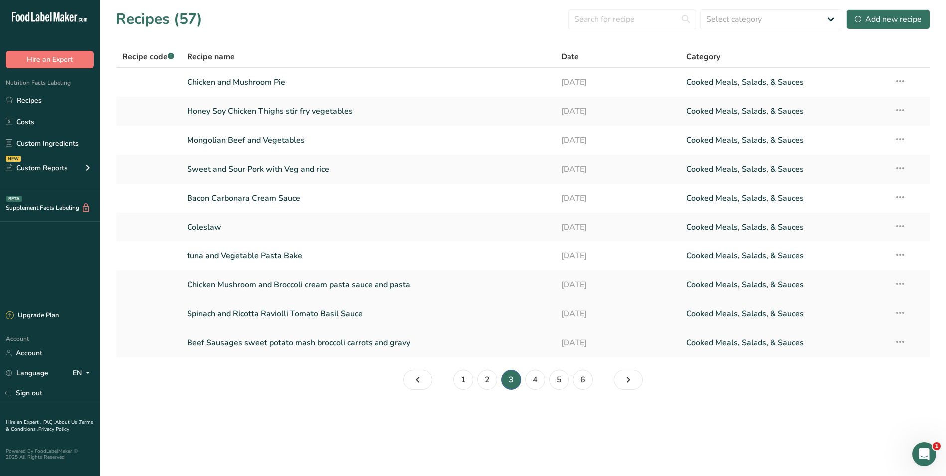
click at [374, 315] on link "Spinach and Ricotta Raviolli Tomato Basil Sauce" at bounding box center [368, 313] width 362 height 21
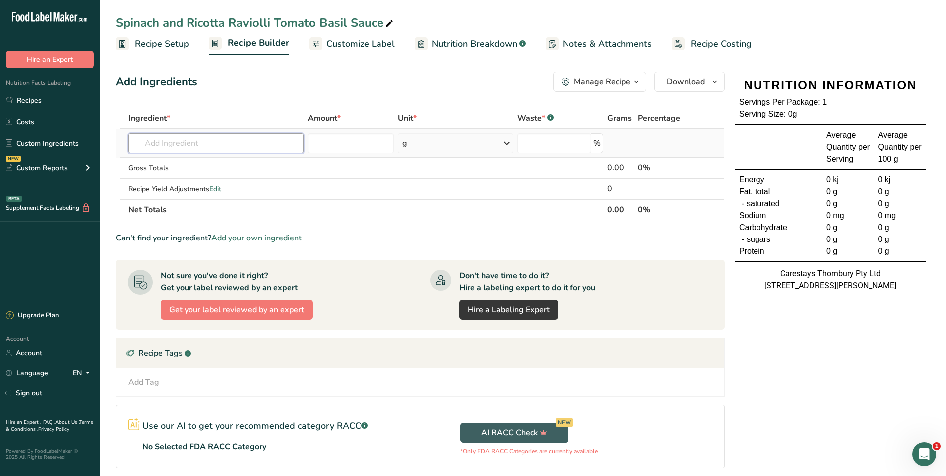
click at [146, 144] on input "text" at bounding box center [215, 143] width 175 height 20
type input "s"
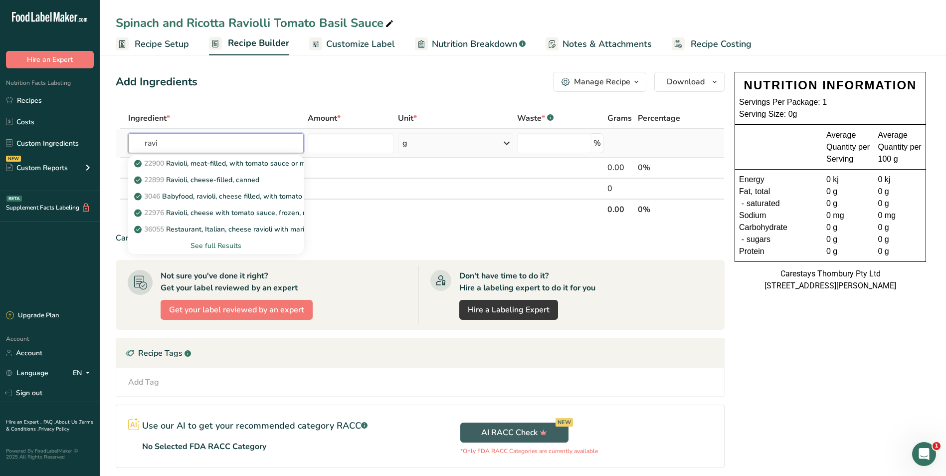
type input "ravi"
click at [210, 243] on div "See full Results" at bounding box center [215, 245] width 159 height 10
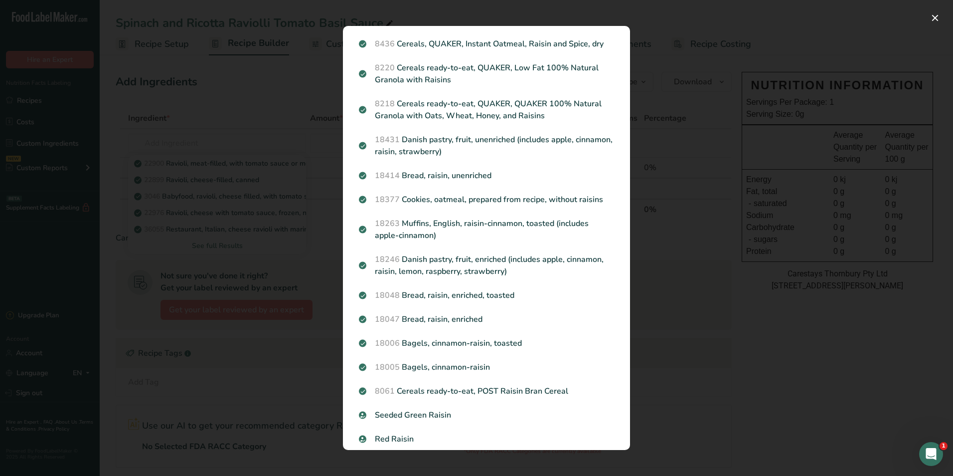
scroll to position [980, 0]
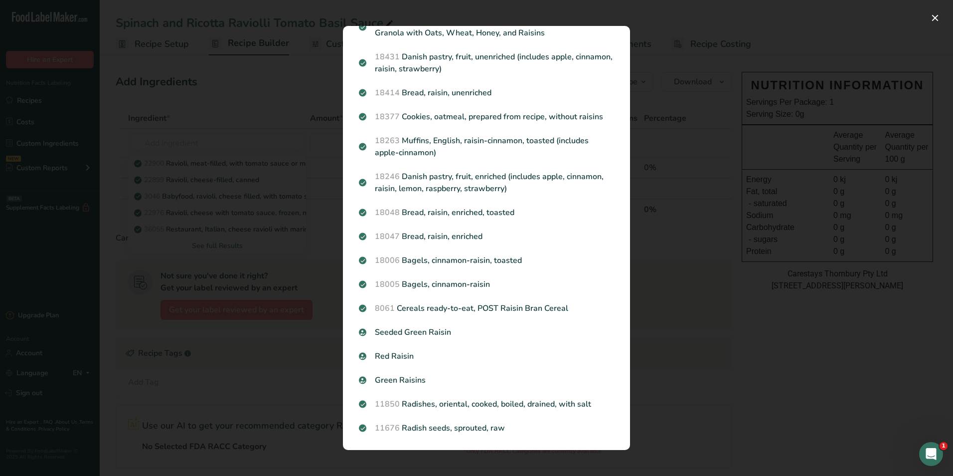
click at [215, 138] on div "Search results modal" at bounding box center [476, 238] width 953 height 476
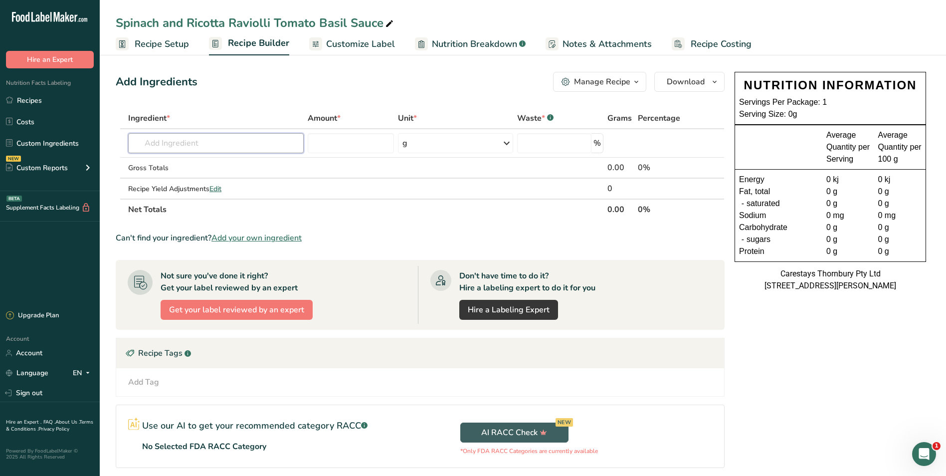
click at [215, 138] on input "text" at bounding box center [215, 143] width 175 height 20
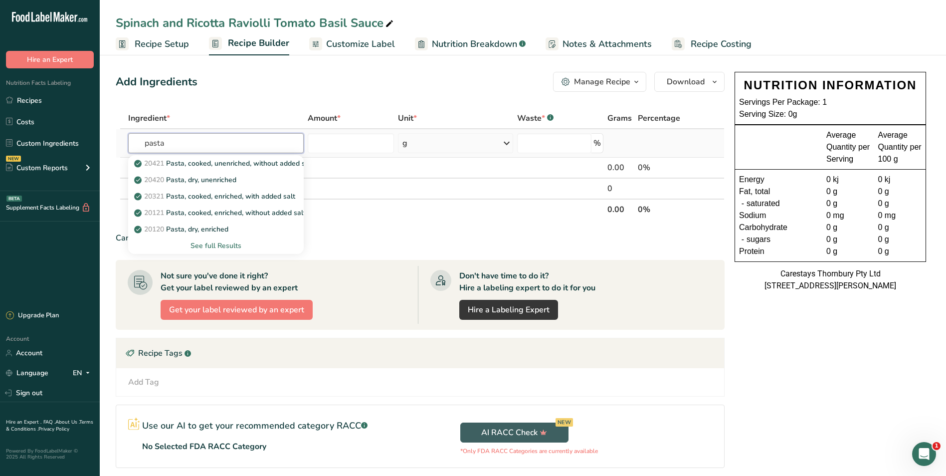
type input "pasta"
click at [220, 242] on div "See full Results" at bounding box center [215, 245] width 159 height 10
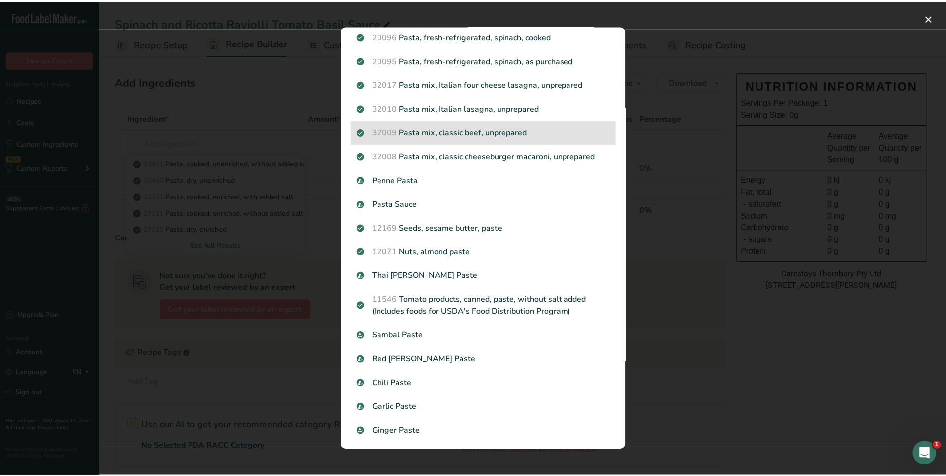
scroll to position [992, 0]
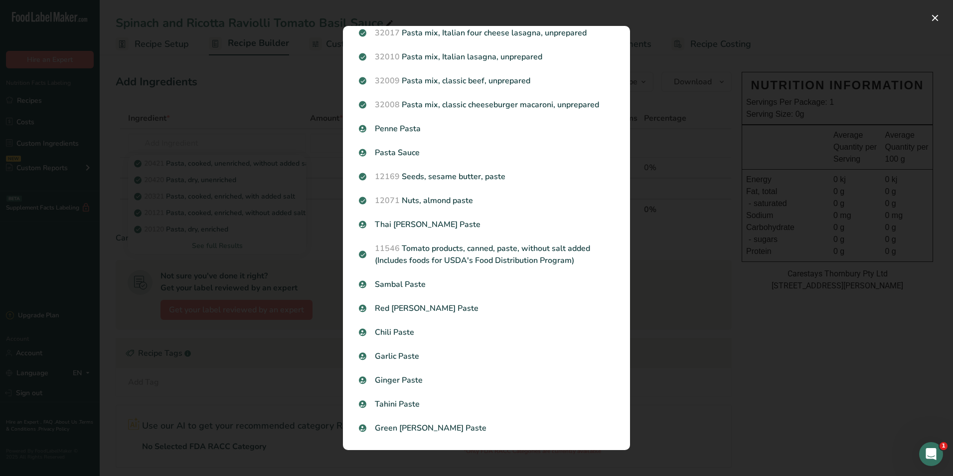
click at [244, 67] on div "Search results modal" at bounding box center [476, 238] width 953 height 476
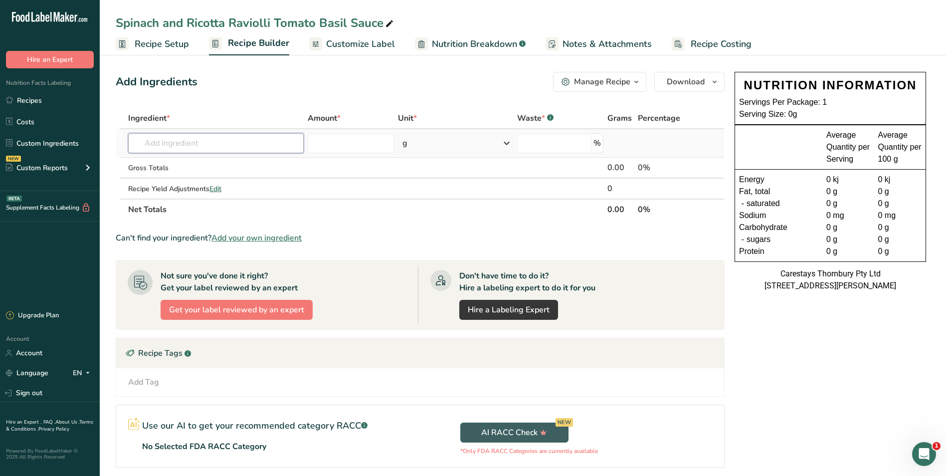
click at [182, 143] on input "text" at bounding box center [215, 143] width 175 height 20
click at [184, 145] on input "text" at bounding box center [215, 143] width 175 height 20
type input "s"
type input "R"
